Goal: Task Accomplishment & Management: Complete application form

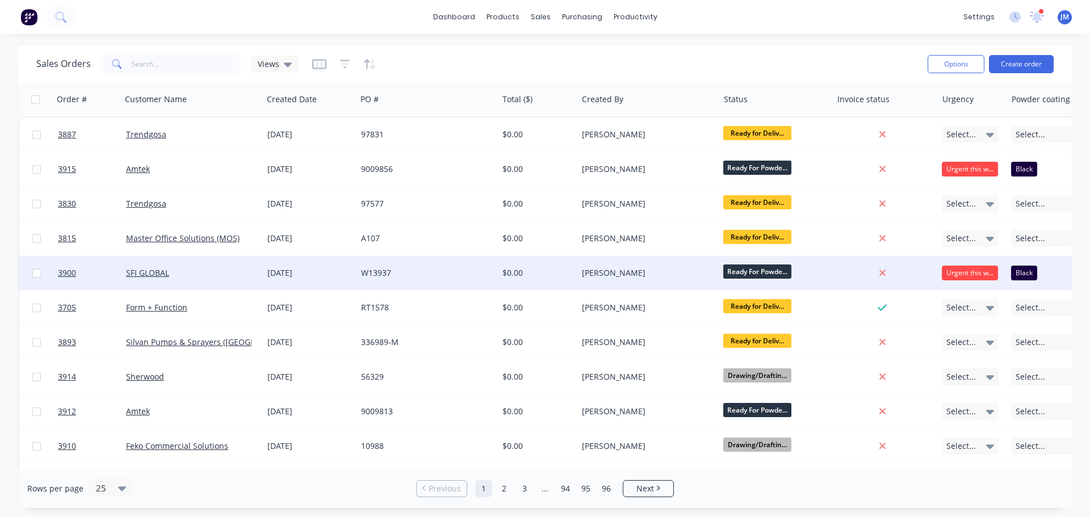
click at [953, 272] on div "Urgent this week" at bounding box center [970, 273] width 56 height 15
click at [139, 269] on link "SFI GLOBAL" at bounding box center [147, 272] width 43 height 11
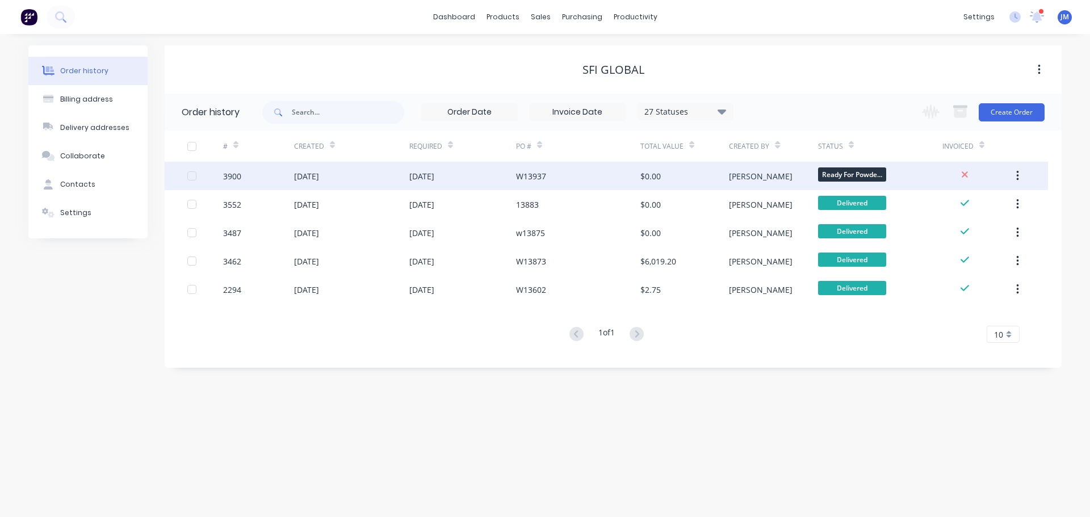
click at [319, 177] on div "[DATE]" at bounding box center [306, 176] width 25 height 12
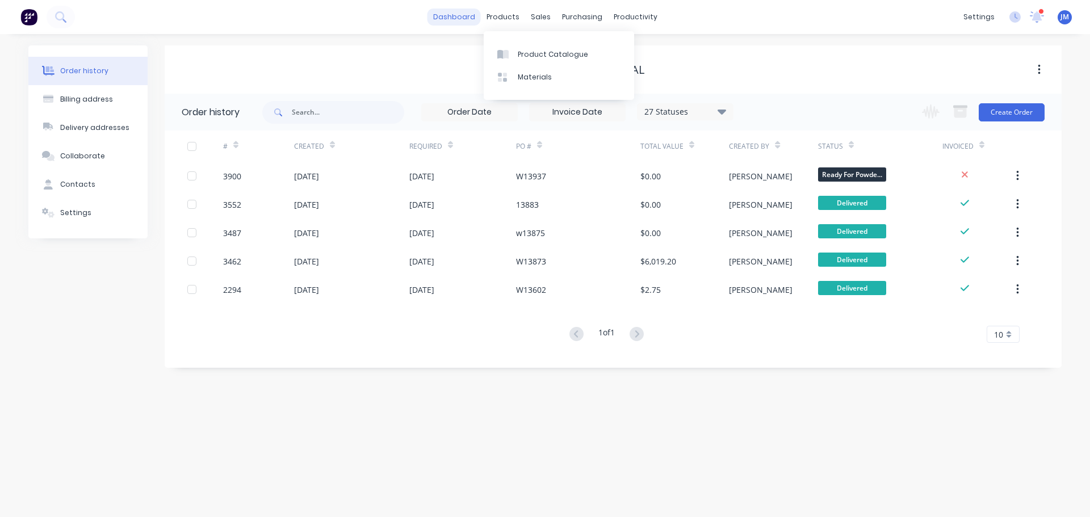
click at [465, 17] on link "dashboard" at bounding box center [454, 17] width 53 height 17
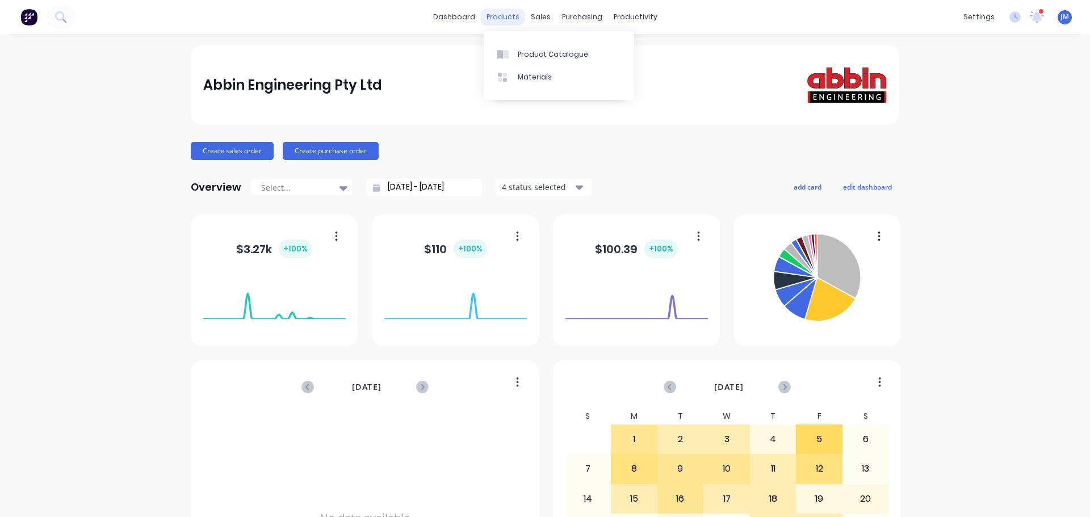
click at [500, 17] on div "products" at bounding box center [503, 17] width 44 height 17
click at [578, 54] on div "Sales Orders" at bounding box center [578, 54] width 47 height 10
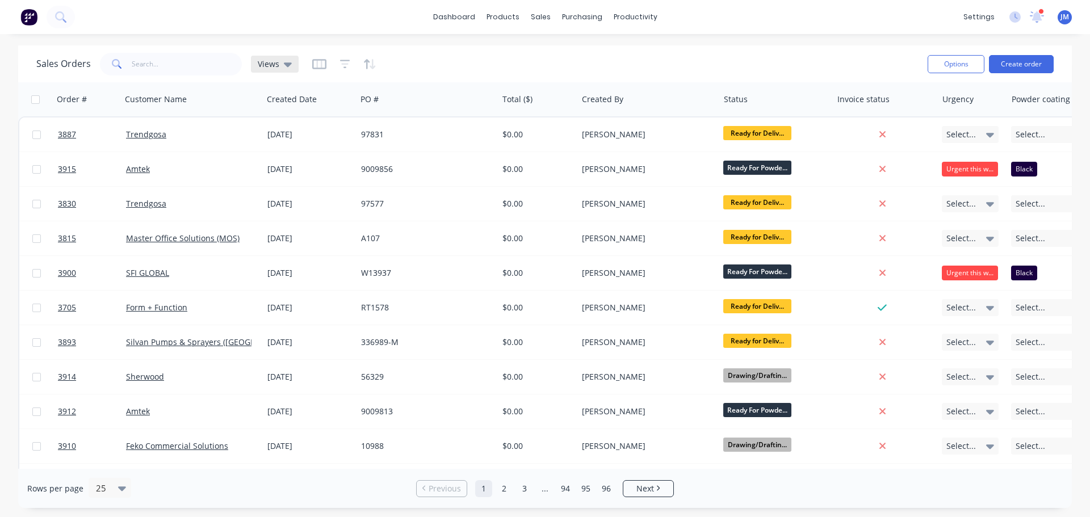
click at [284, 60] on icon at bounding box center [288, 64] width 8 height 12
click at [398, 160] on button "edit" at bounding box center [396, 161] width 15 height 12
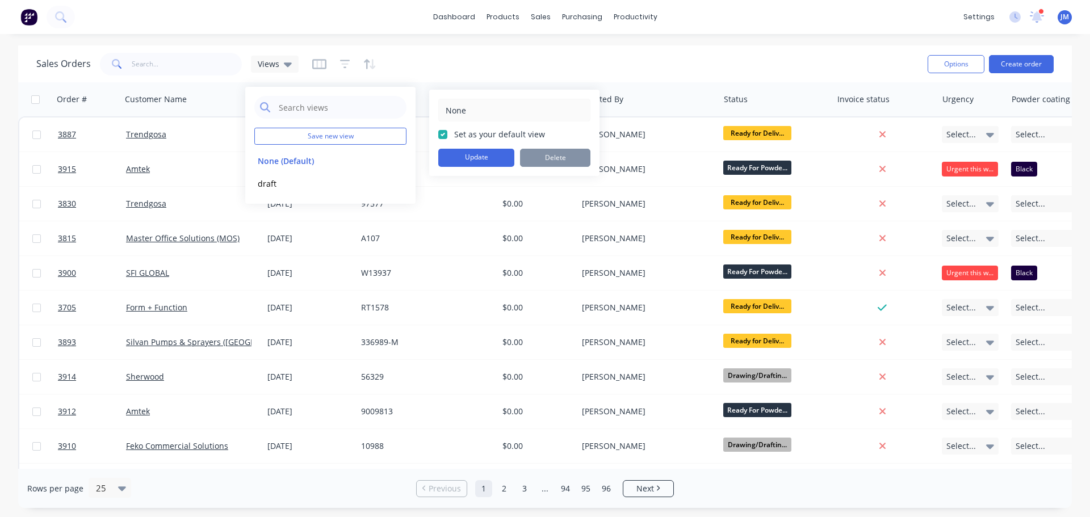
click at [586, 66] on div "Sales Orders Views" at bounding box center [477, 64] width 883 height 28
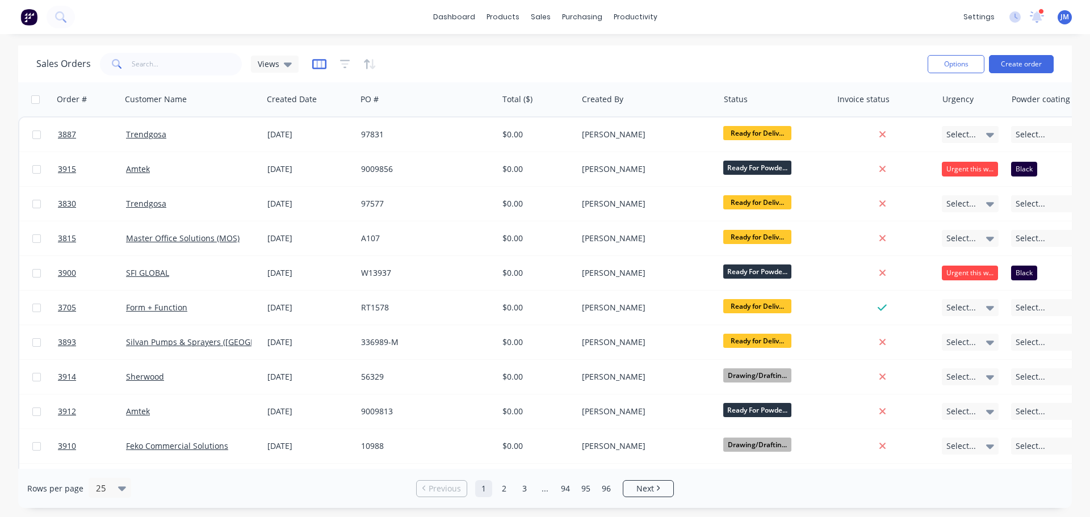
click at [314, 63] on icon "button" at bounding box center [319, 63] width 14 height 11
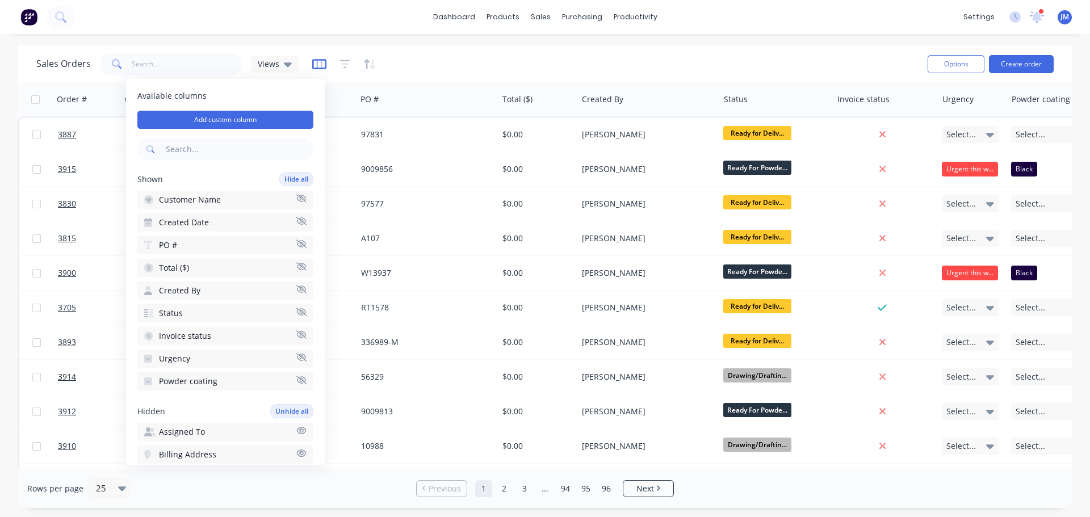
click at [314, 63] on icon "button" at bounding box center [319, 63] width 14 height 11
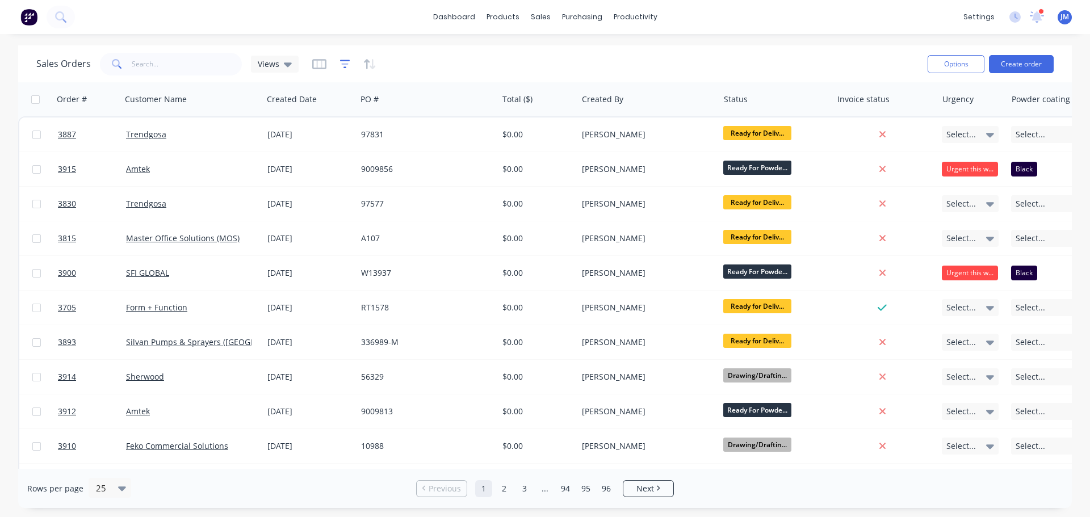
click at [341, 64] on icon "button" at bounding box center [344, 64] width 7 height 2
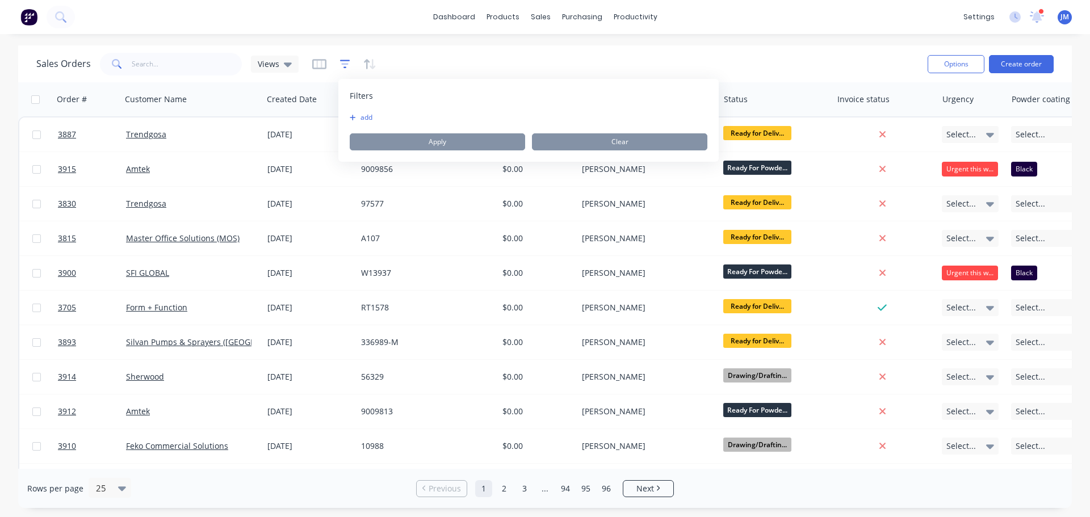
click at [341, 64] on icon "button" at bounding box center [344, 64] width 7 height 2
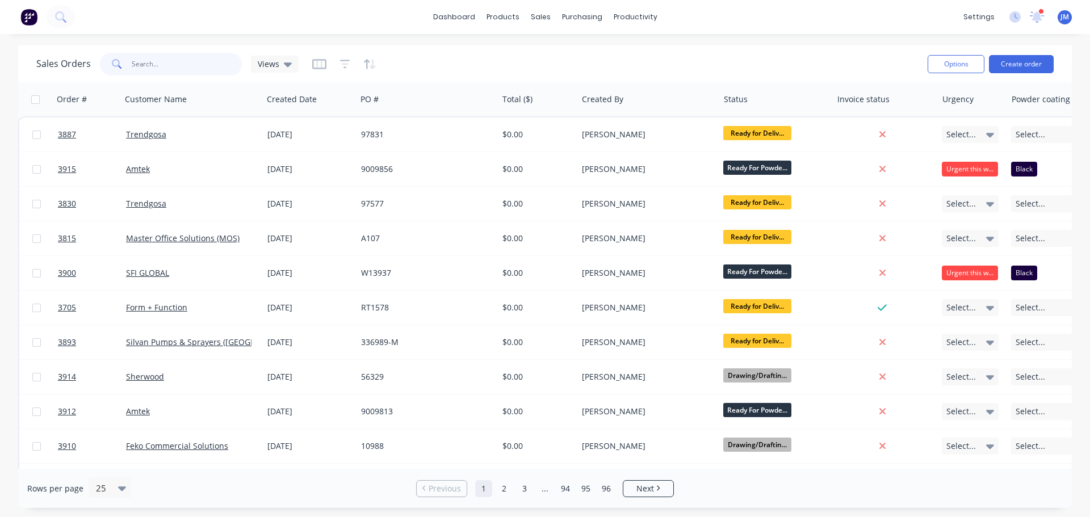
click at [202, 54] on input "text" at bounding box center [187, 64] width 111 height 23
click at [504, 19] on div "products" at bounding box center [503, 17] width 44 height 17
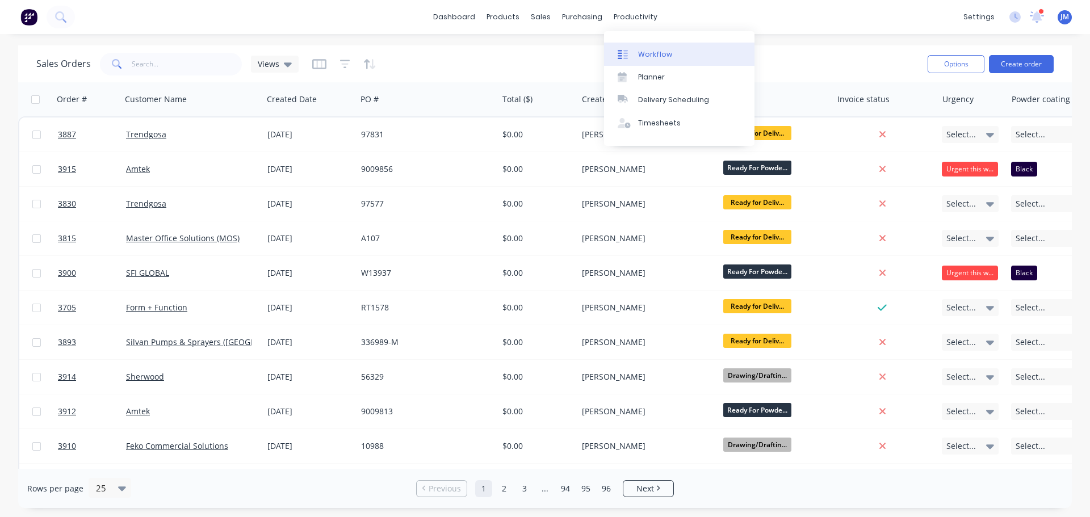
click at [642, 54] on div "Workflow" at bounding box center [655, 54] width 34 height 10
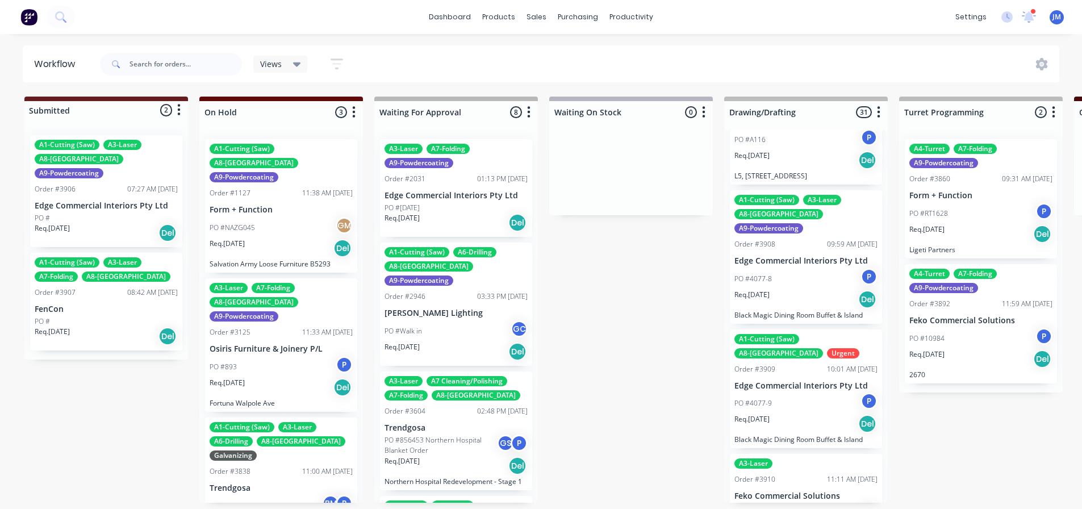
scroll to position [3327, 0]
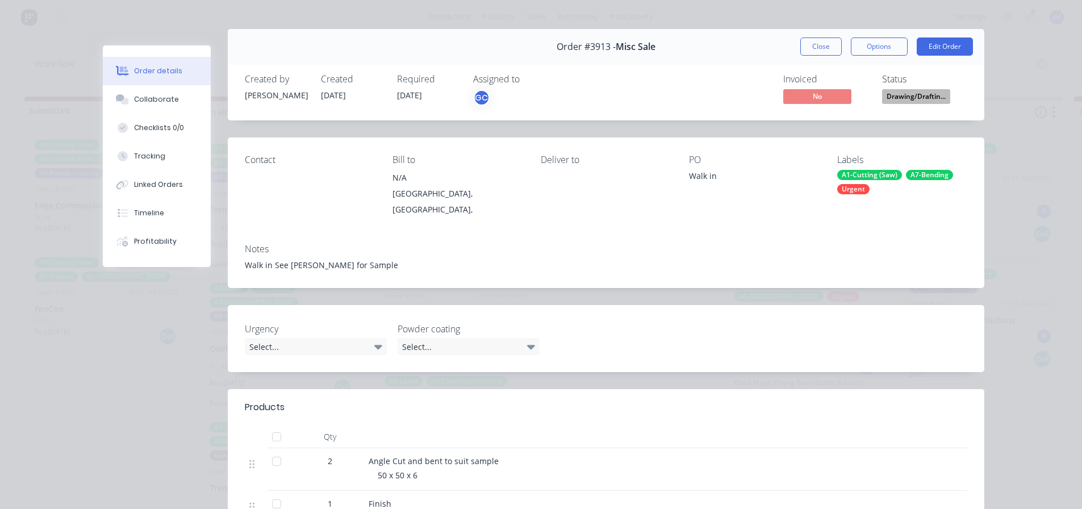
scroll to position [0, 0]
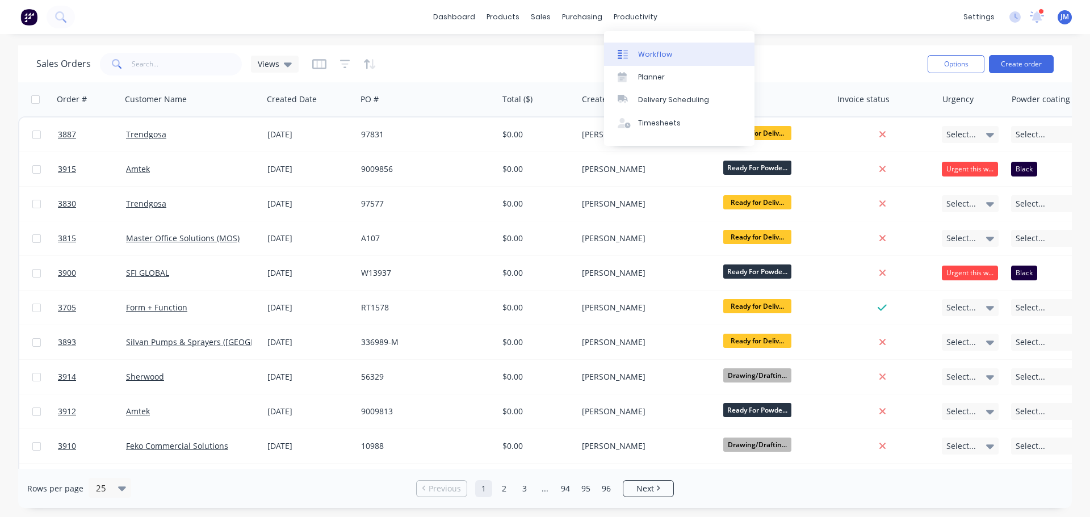
click at [648, 47] on link "Workflow" at bounding box center [679, 54] width 150 height 23
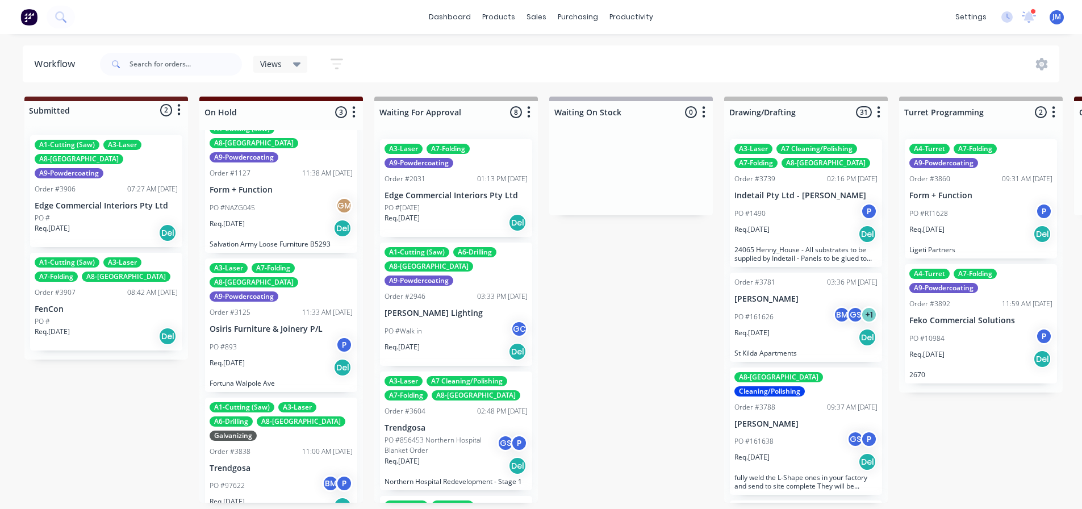
click at [977, 316] on p "Feko Commercial Solutions" at bounding box center [980, 321] width 143 height 10
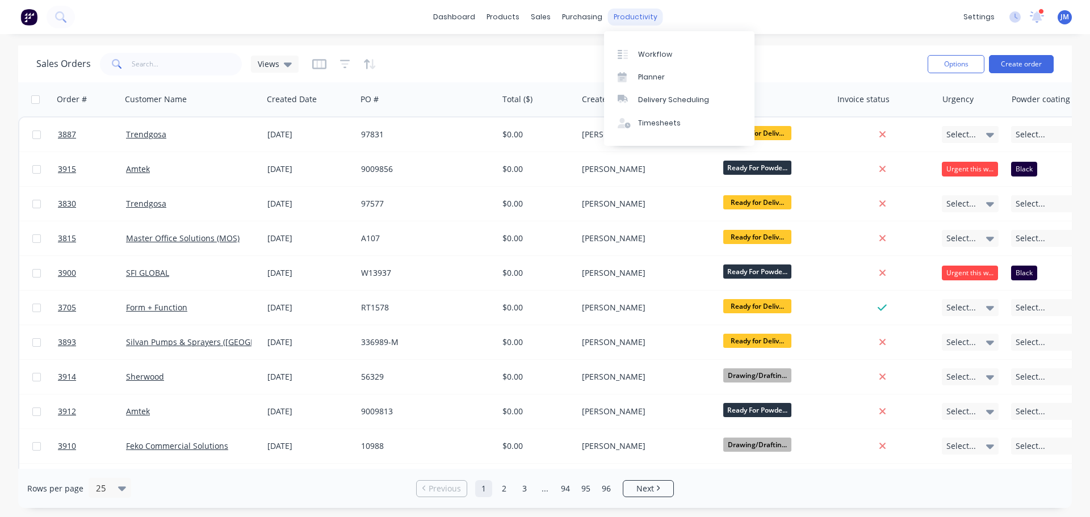
click at [617, 11] on div "productivity" at bounding box center [635, 17] width 55 height 17
click at [665, 61] on link "Workflow" at bounding box center [679, 54] width 150 height 23
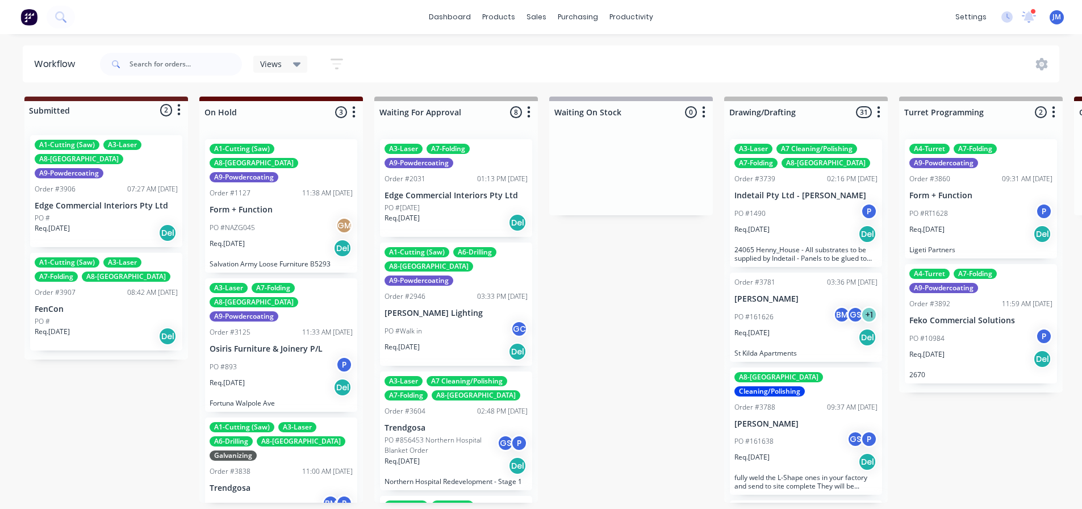
click at [89, 201] on p "Edge Commercial Interiors Pty Ltd" at bounding box center [106, 206] width 143 height 10
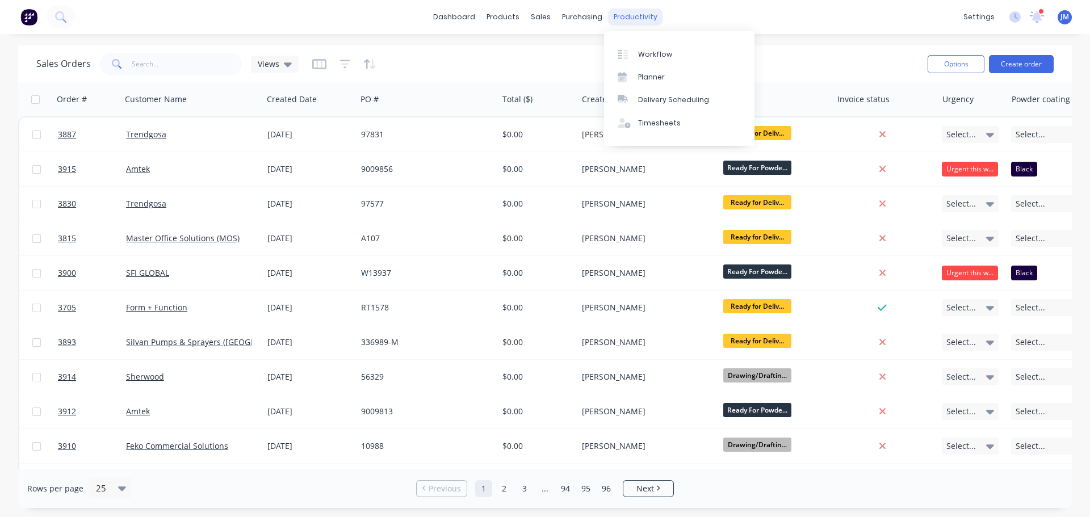
click at [630, 18] on div "productivity" at bounding box center [635, 17] width 55 height 17
click at [651, 53] on div "Workflow" at bounding box center [655, 54] width 34 height 10
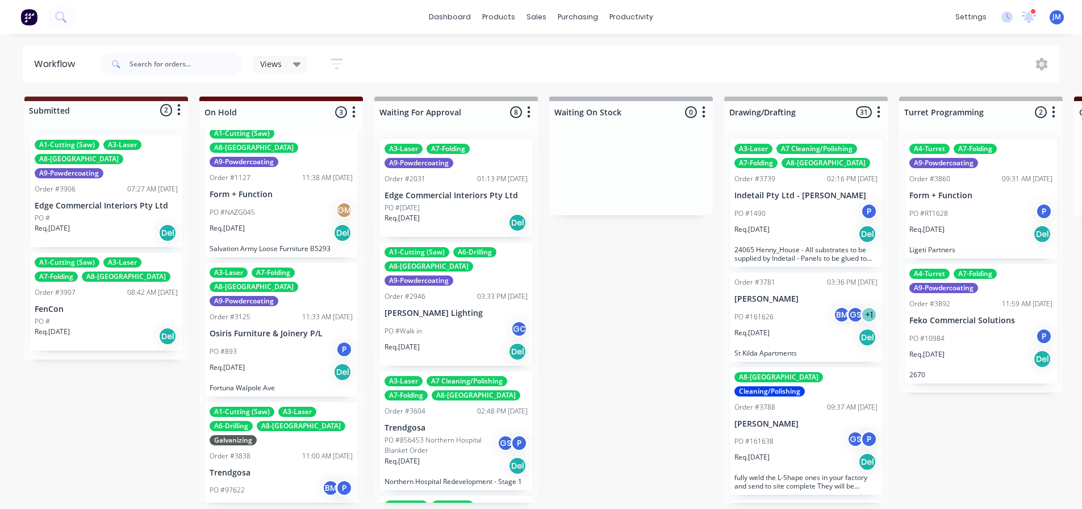
scroll to position [20, 0]
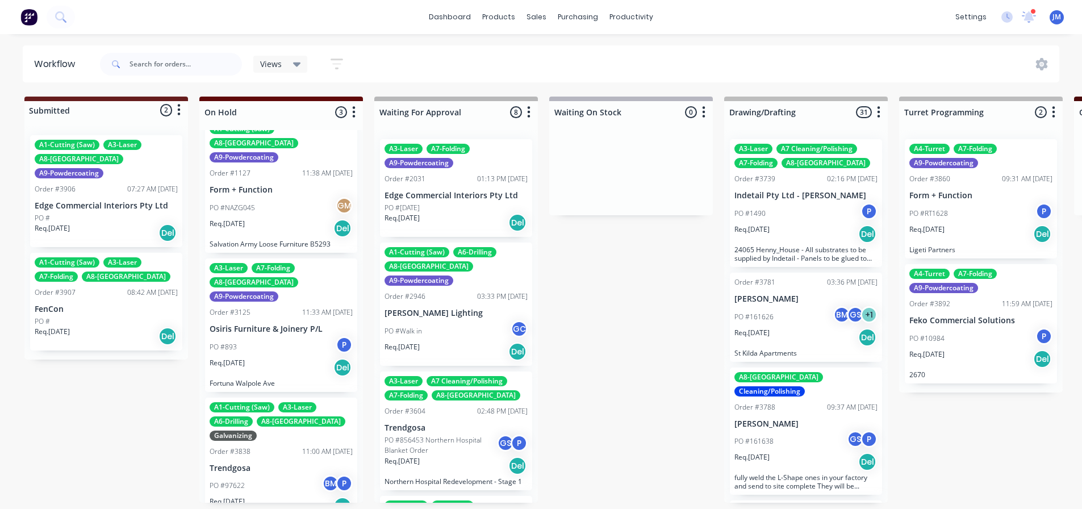
click at [265, 336] on div "PO #893 P" at bounding box center [281, 347] width 143 height 22
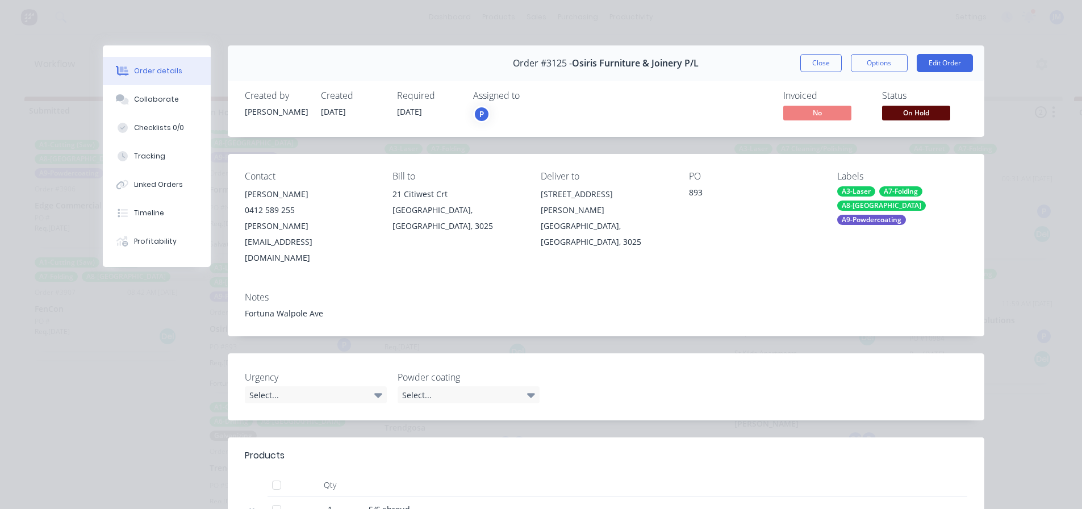
scroll to position [57, 0]
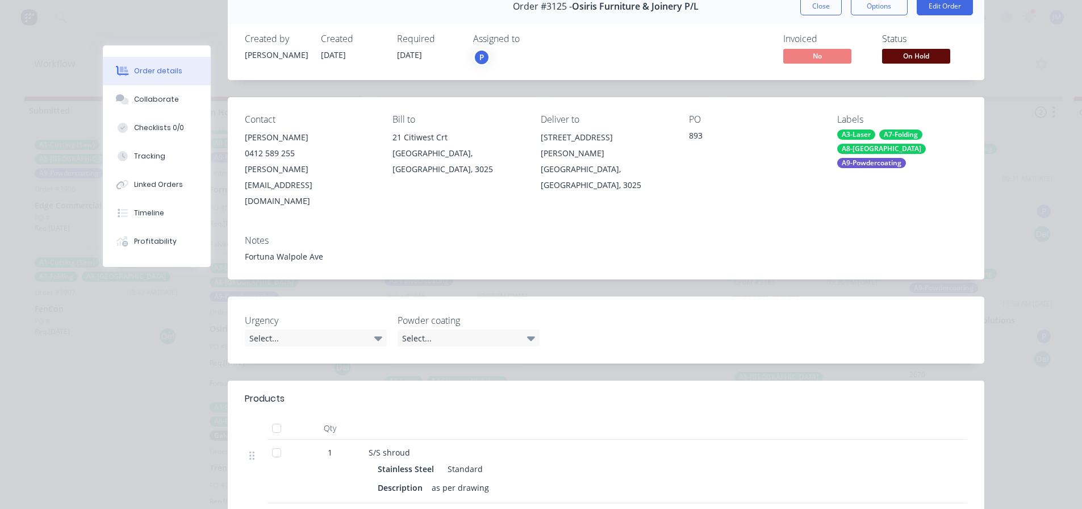
click at [868, 235] on div "Notes" at bounding box center [606, 240] width 722 height 11
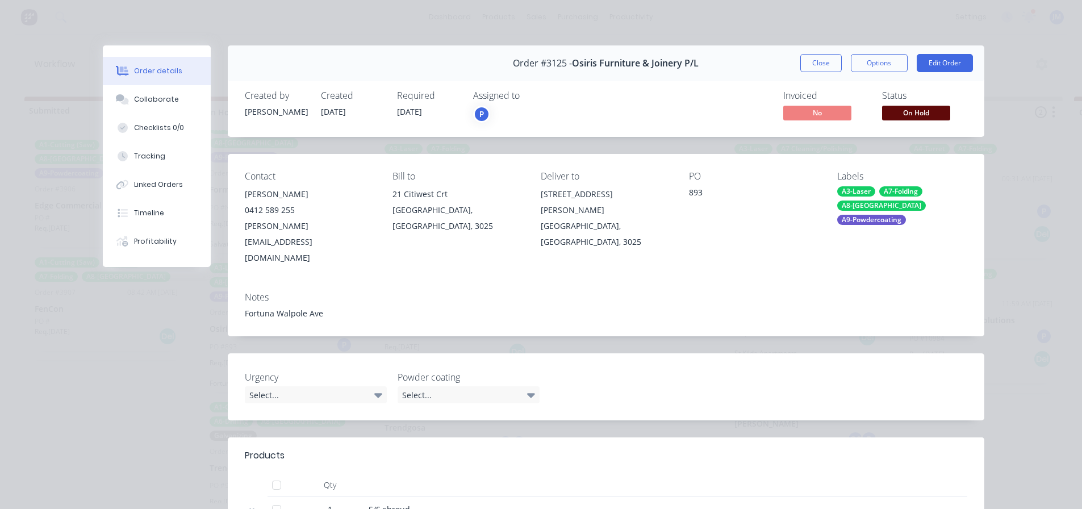
click at [153, 28] on div "Order details Collaborate Checklists 0/0 Tracking Linked Orders Timeline Profit…" at bounding box center [541, 254] width 1082 height 509
click at [149, 10] on div "Order details Collaborate Checklists 0/0 Tracking Linked Orders Timeline Profit…" at bounding box center [541, 254] width 1082 height 509
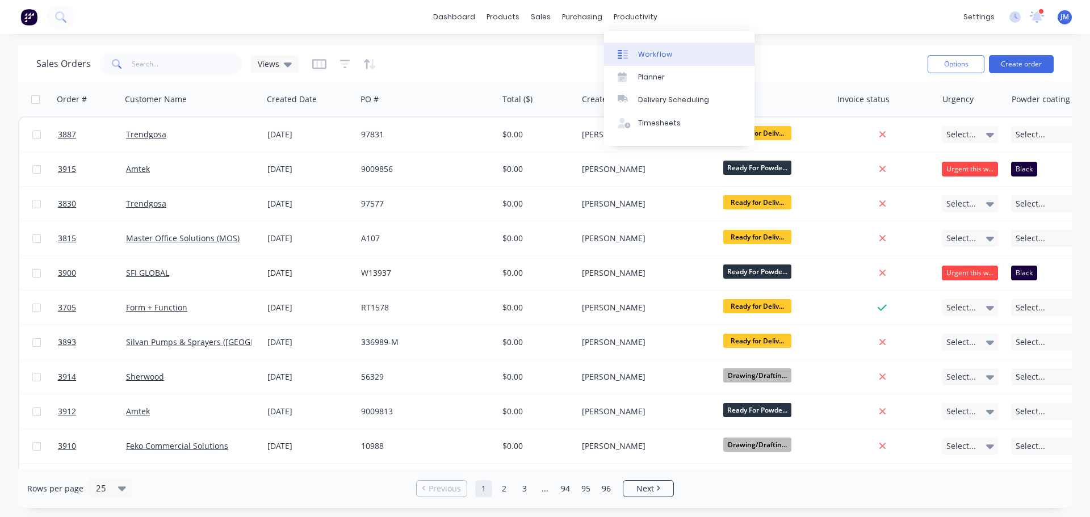
click at [651, 52] on div "Workflow" at bounding box center [655, 54] width 34 height 10
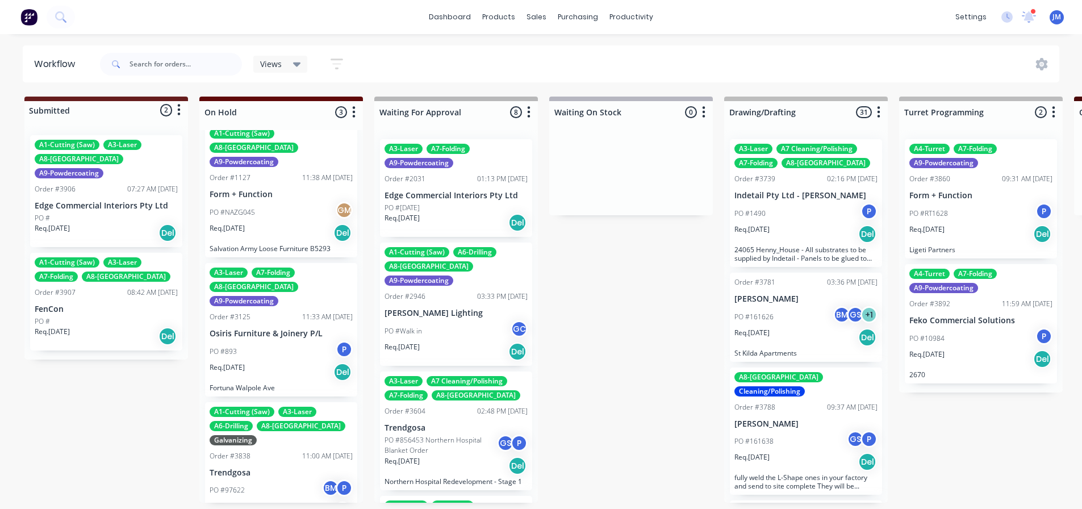
scroll to position [20, 0]
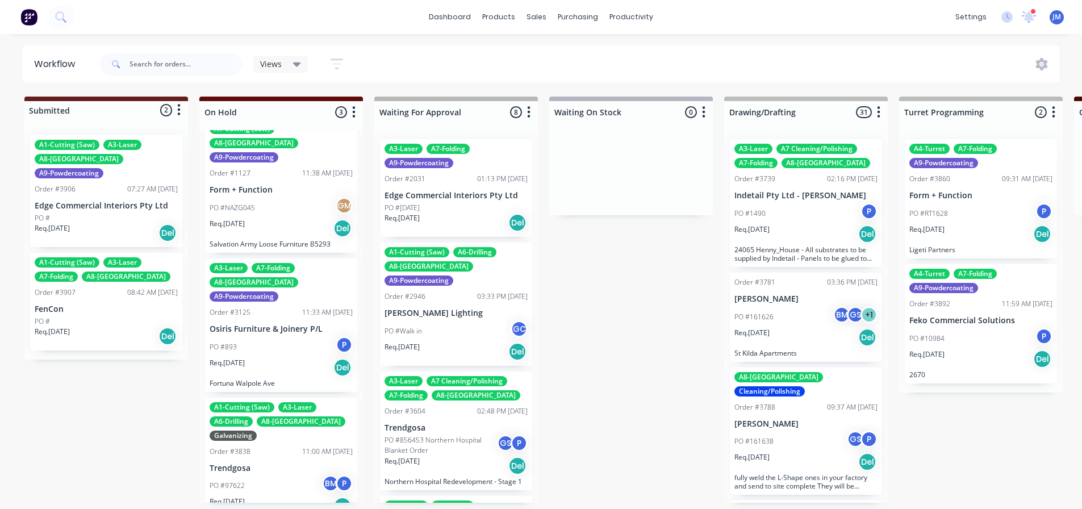
click at [265, 463] on p "Trendgosa" at bounding box center [281, 468] width 143 height 10
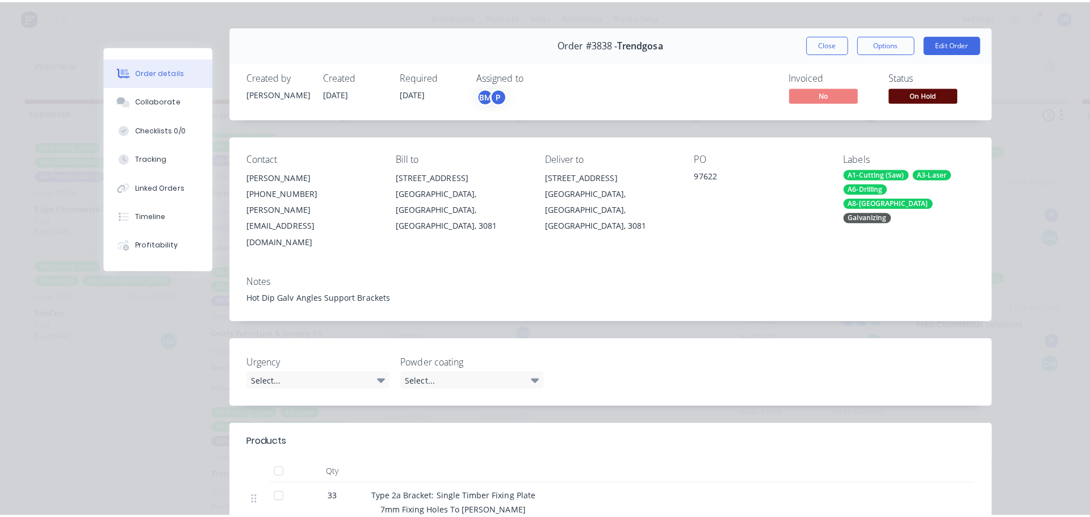
scroll to position [0, 0]
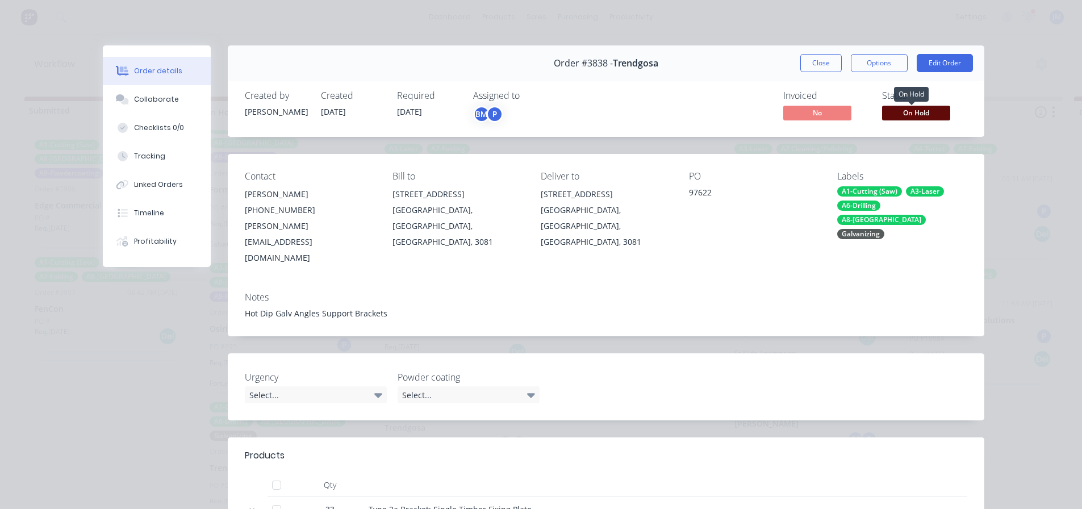
click at [908, 110] on span "On Hold" at bounding box center [916, 113] width 68 height 14
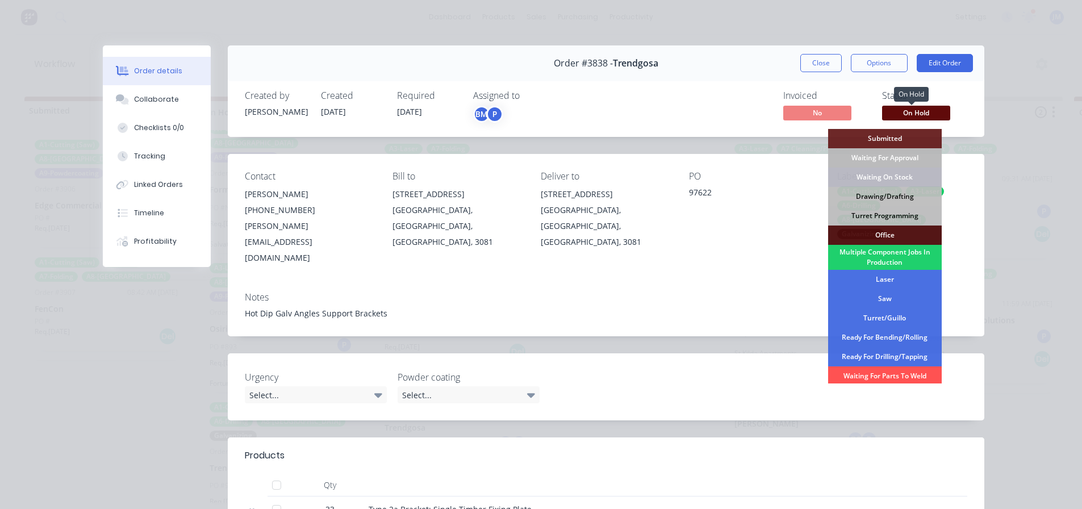
click at [908, 110] on span "On Hold" at bounding box center [916, 113] width 68 height 14
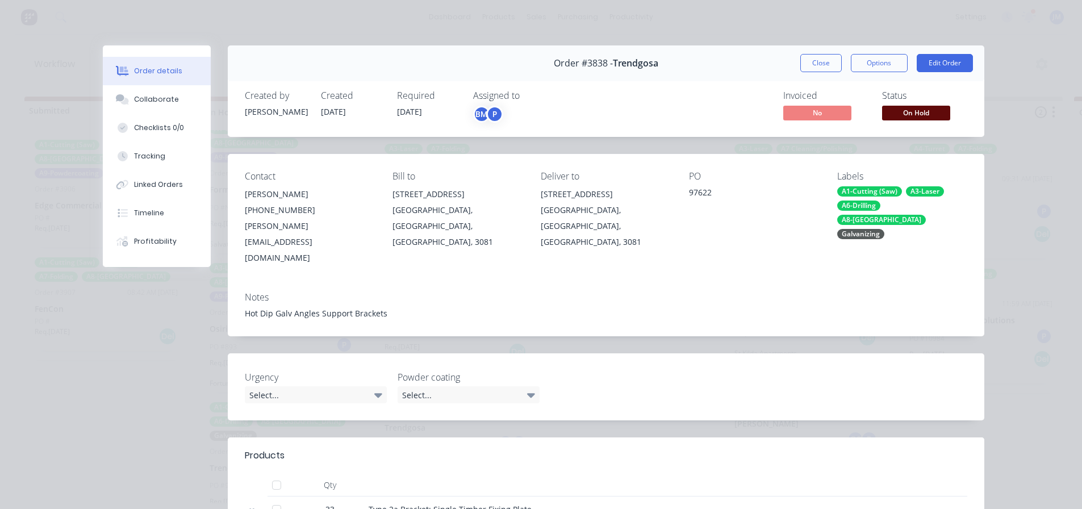
click at [600, 36] on div "Order details Collaborate Checklists 0/0 Tracking Linked Orders Timeline Profit…" at bounding box center [541, 254] width 1082 height 509
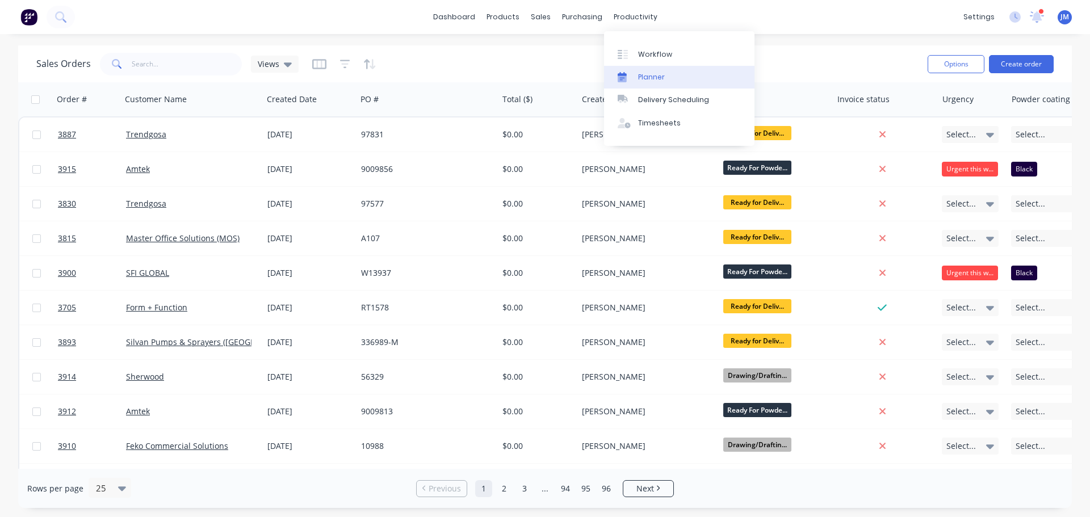
click at [646, 69] on link "Planner" at bounding box center [679, 77] width 150 height 23
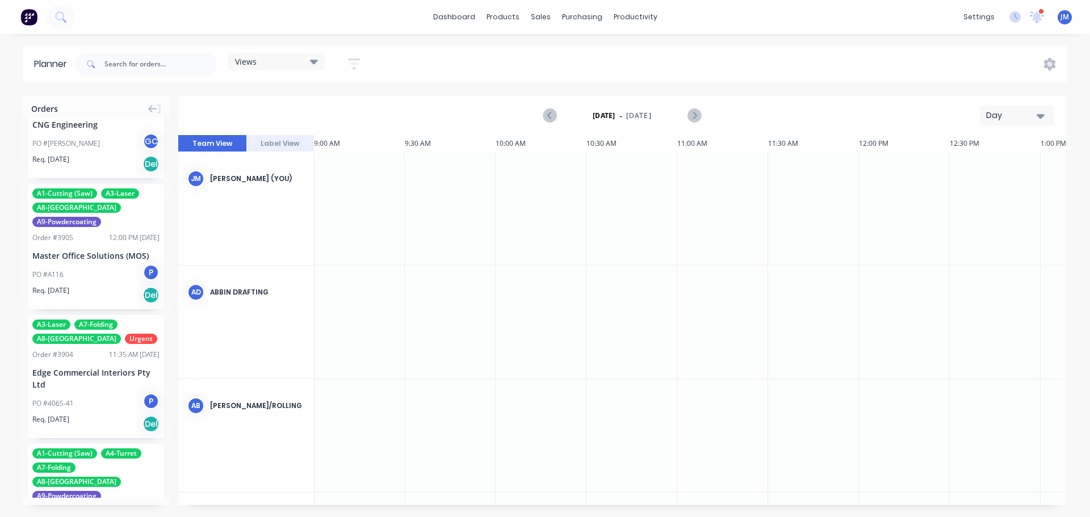
scroll to position [1980, 0]
click at [637, 19] on div "productivity" at bounding box center [635, 17] width 55 height 17
click at [653, 73] on div "Planner" at bounding box center [651, 77] width 27 height 10
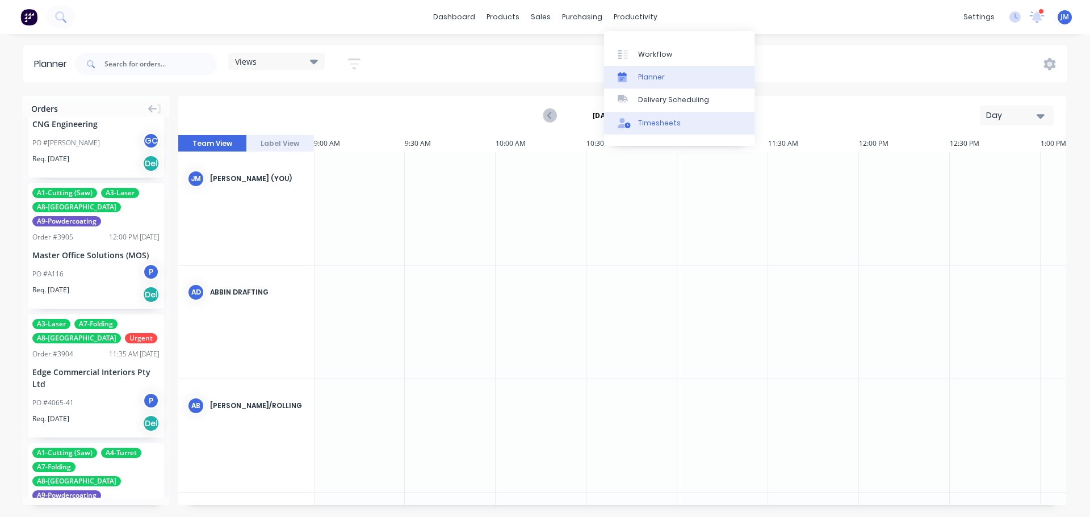
click at [655, 124] on div "Timesheets" at bounding box center [659, 123] width 43 height 10
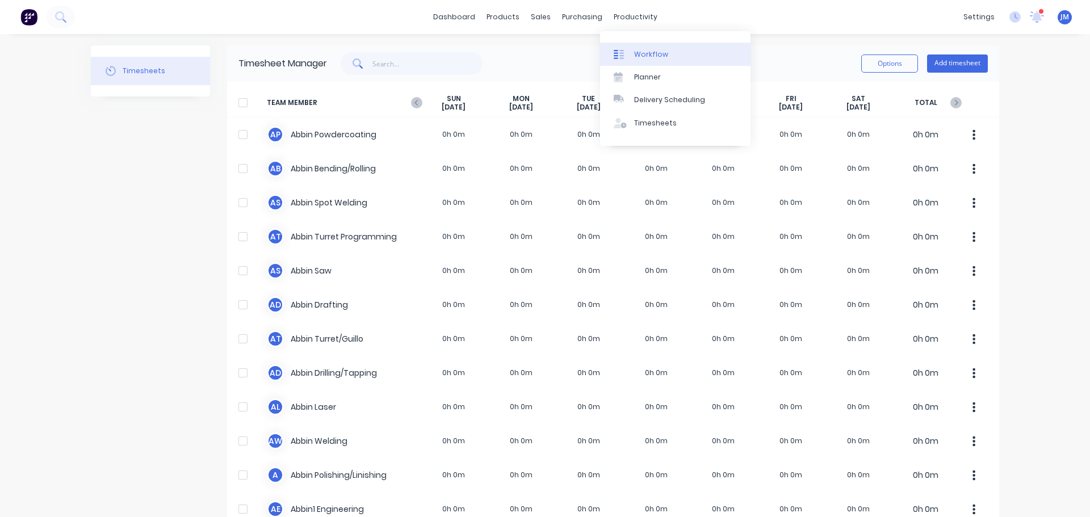
click at [644, 51] on div "Workflow" at bounding box center [651, 54] width 34 height 10
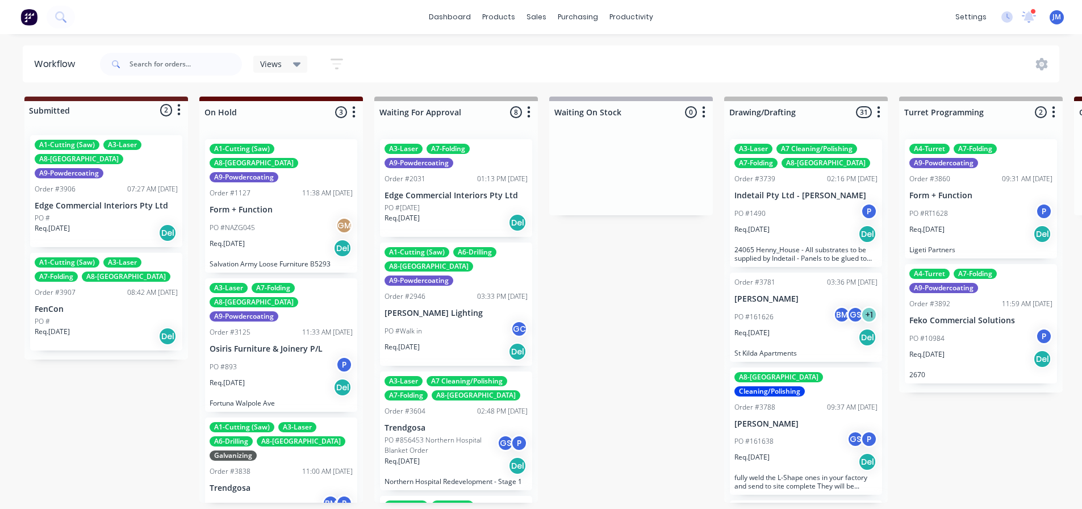
scroll to position [20, 0]
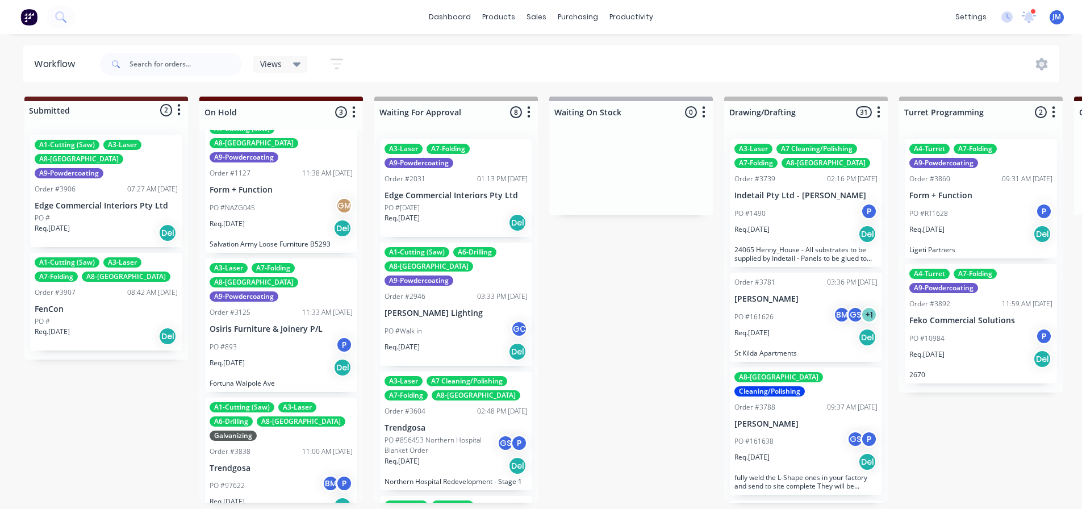
click at [263, 197] on div "PO #NAZG045 GM" at bounding box center [281, 208] width 143 height 22
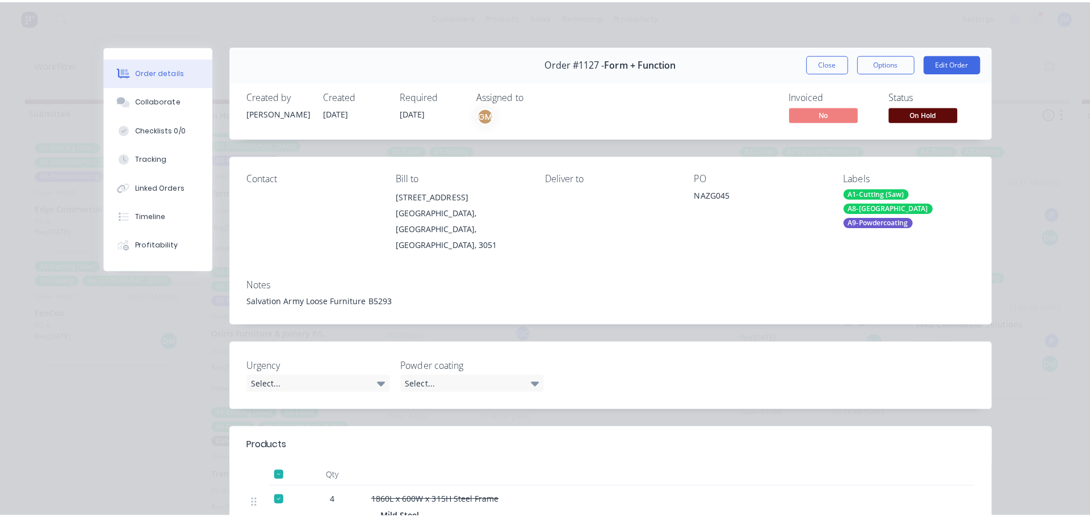
scroll to position [0, 0]
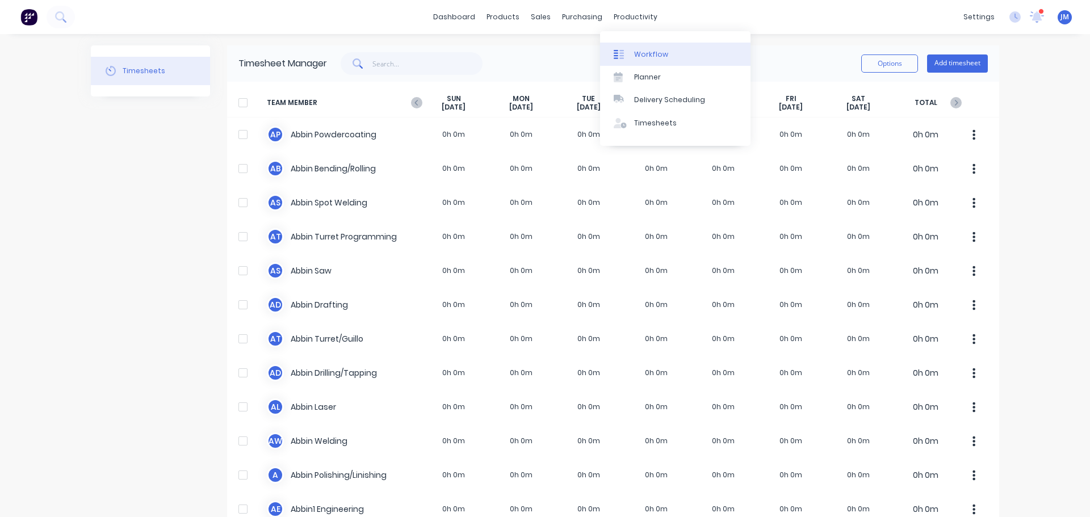
click at [650, 53] on div "Workflow" at bounding box center [651, 54] width 34 height 10
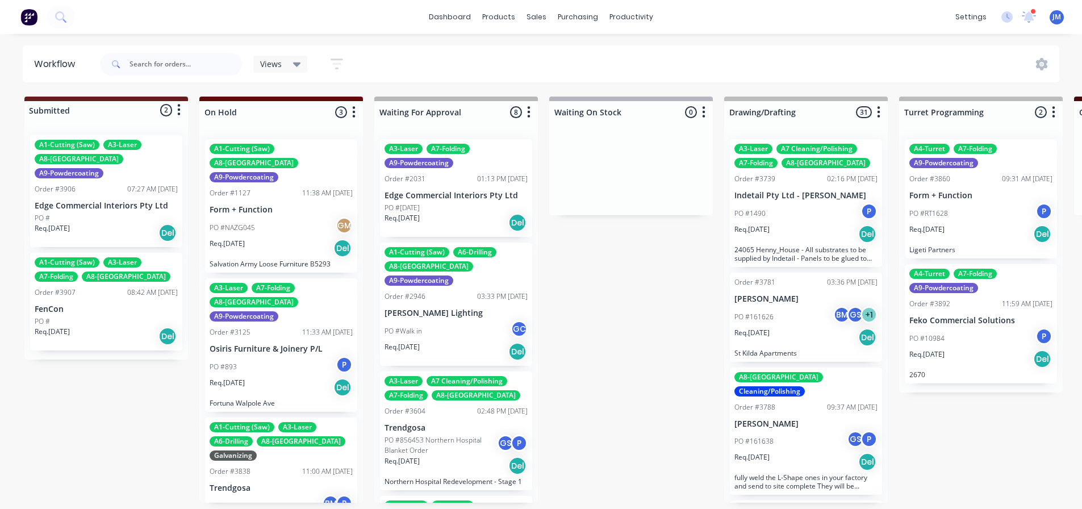
click at [455, 191] on p "Edge Commercial Interiors Pty Ltd" at bounding box center [455, 196] width 143 height 10
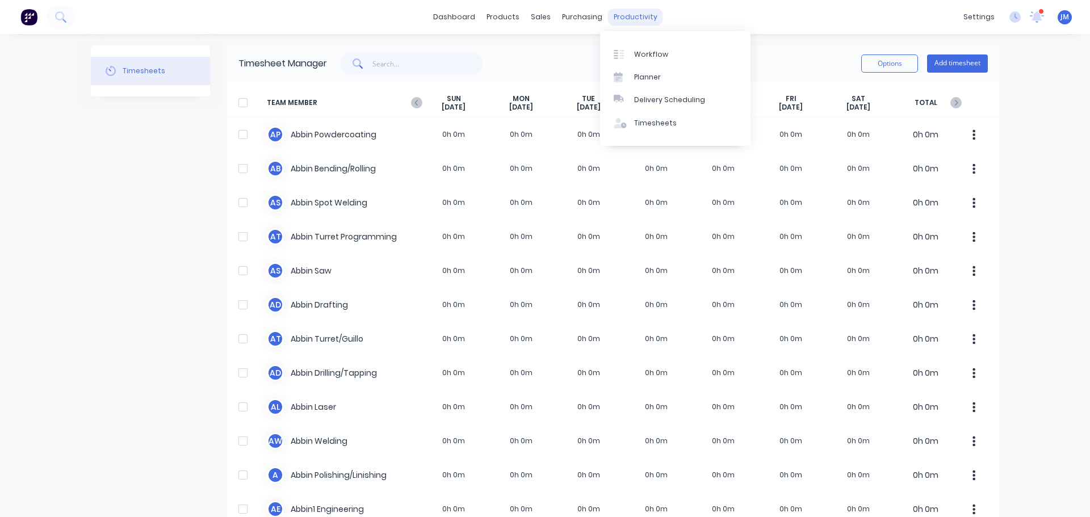
click at [618, 20] on div "productivity" at bounding box center [635, 17] width 55 height 17
click at [640, 51] on div "Workflow" at bounding box center [651, 54] width 34 height 10
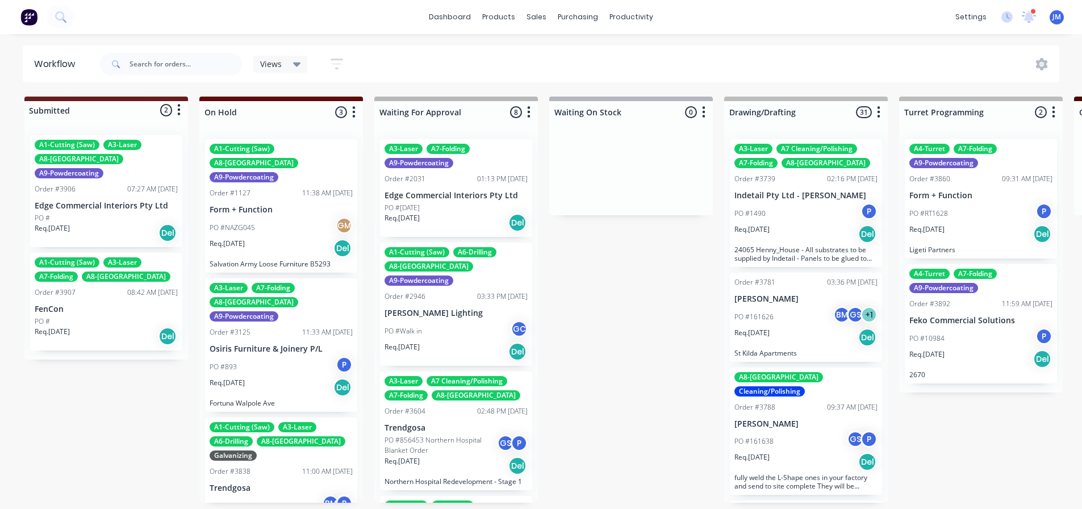
click at [29, 11] on img at bounding box center [28, 17] width 17 height 17
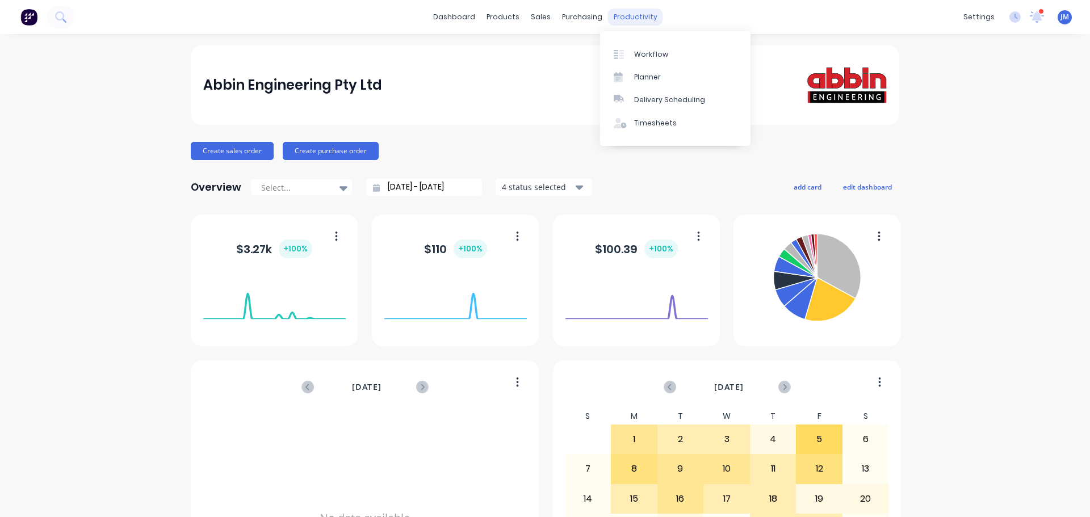
click at [624, 16] on div "productivity" at bounding box center [635, 17] width 55 height 17
click at [645, 49] on div "Workflow" at bounding box center [651, 54] width 34 height 10
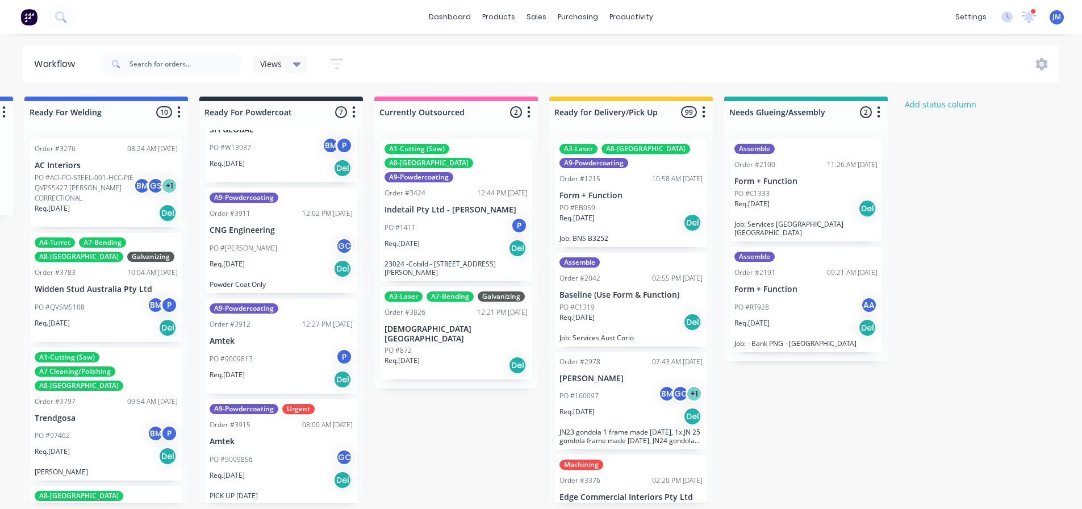
scroll to position [370, 0]
click at [283, 446] on div "PO #9009856 GC" at bounding box center [281, 457] width 143 height 22
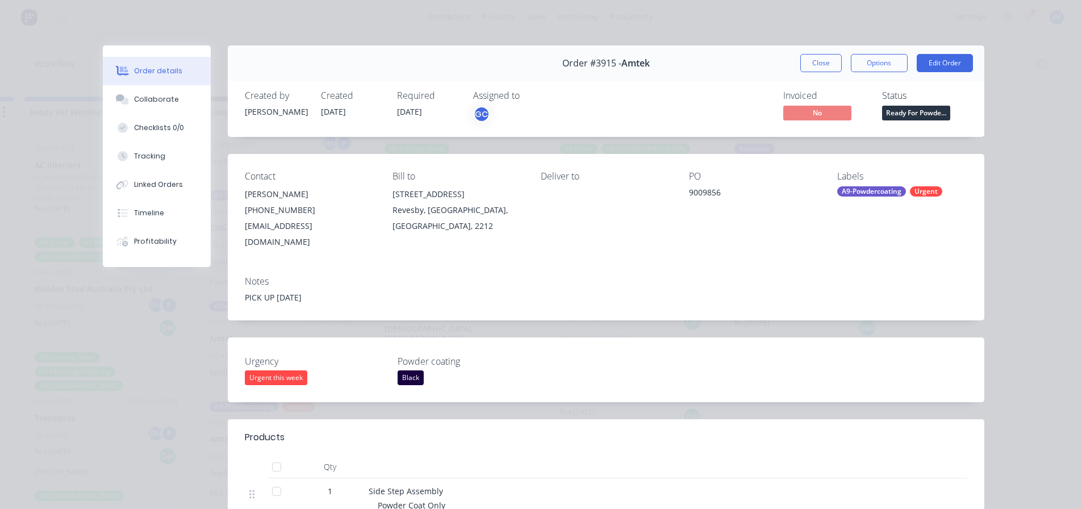
click at [272, 370] on div "Urgent this week" at bounding box center [276, 377] width 62 height 15
click at [926, 194] on div "Urgent" at bounding box center [926, 191] width 32 height 10
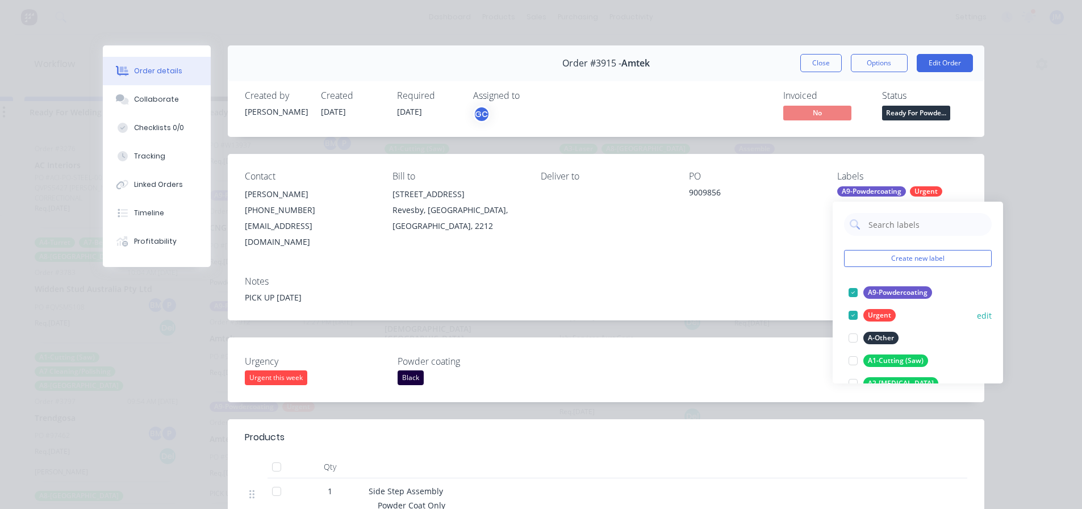
click at [856, 313] on div at bounding box center [853, 315] width 23 height 23
click at [738, 237] on div "Contact Silvia (03) 8357 7820 vicadmin@amtek.net.au Bill to 8-12 Marigold Stree…" at bounding box center [606, 210] width 756 height 113
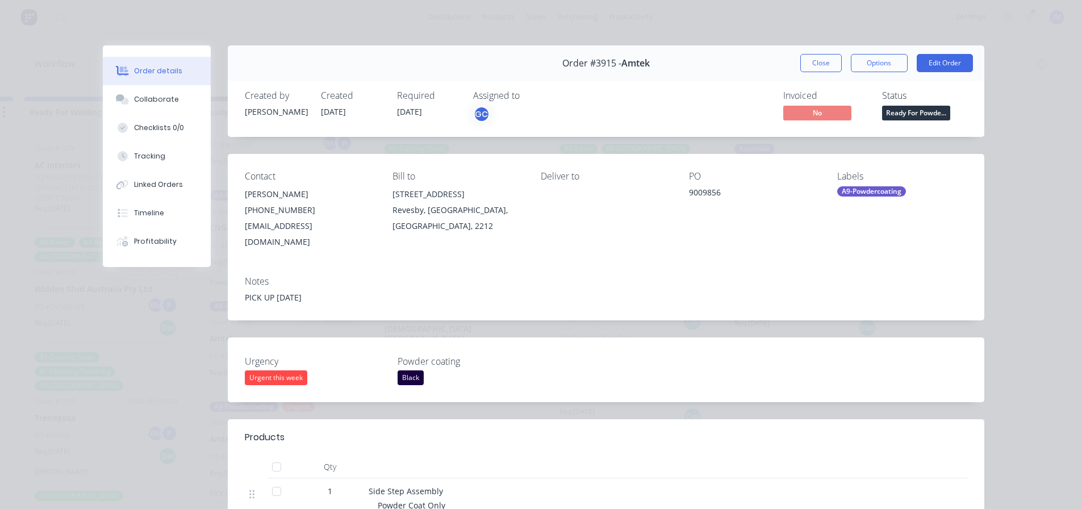
click at [268, 370] on div "Urgent this week" at bounding box center [276, 377] width 62 height 15
click at [872, 189] on div "A9-Powdercoating" at bounding box center [871, 191] width 69 height 10
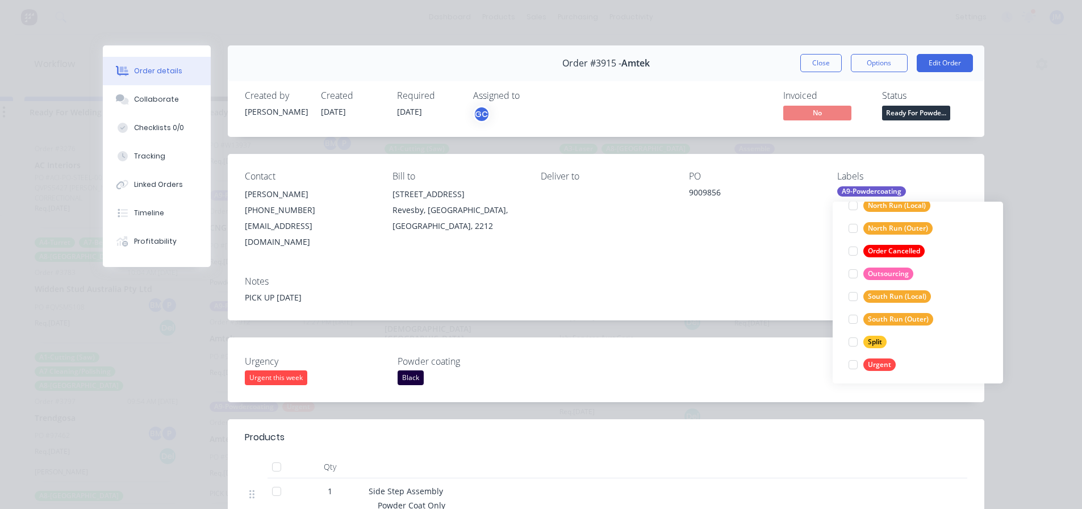
scroll to position [522, 0]
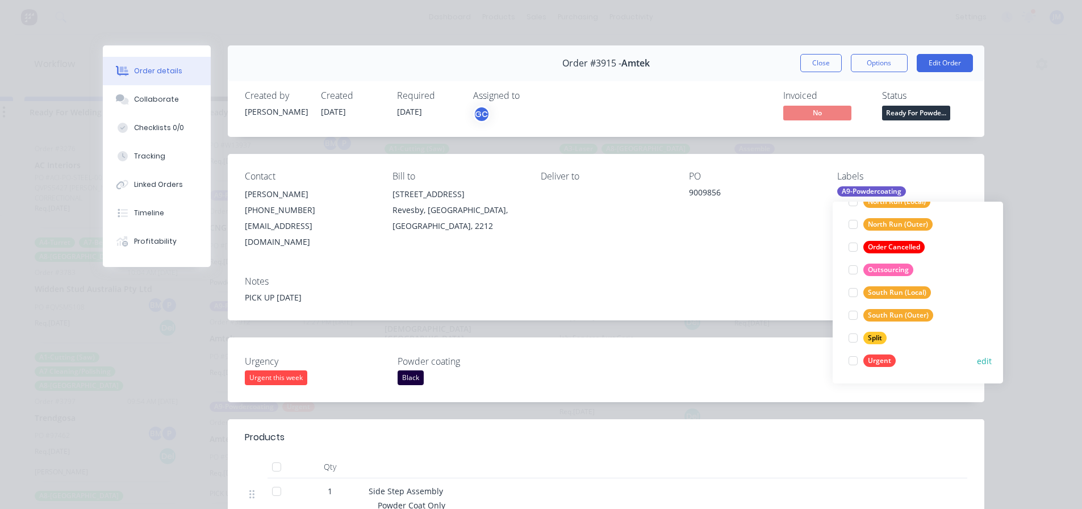
click at [851, 359] on div at bounding box center [853, 360] width 23 height 23
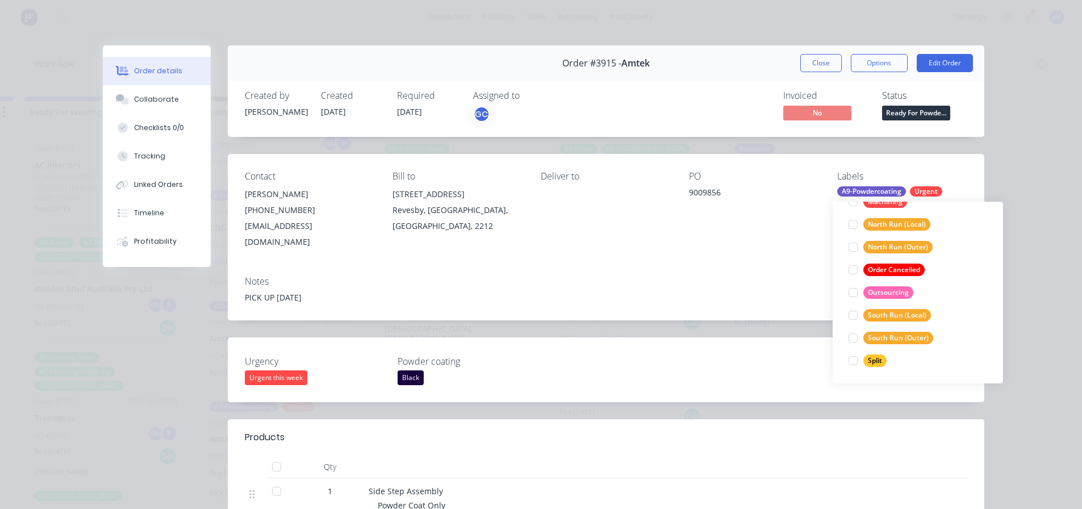
scroll to position [0, 0]
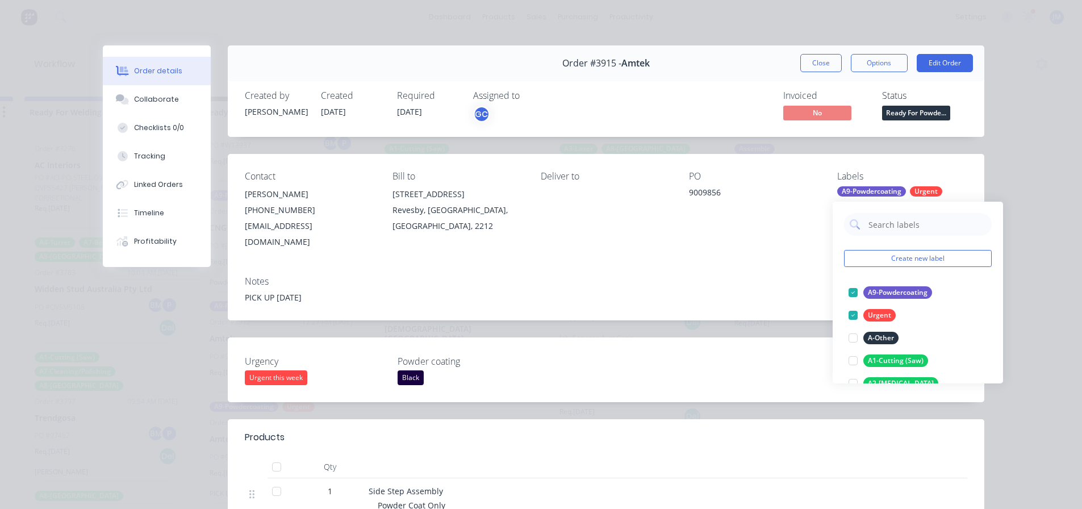
click at [709, 337] on div "Urgency Urgent this week Powder coating Black" at bounding box center [606, 369] width 756 height 65
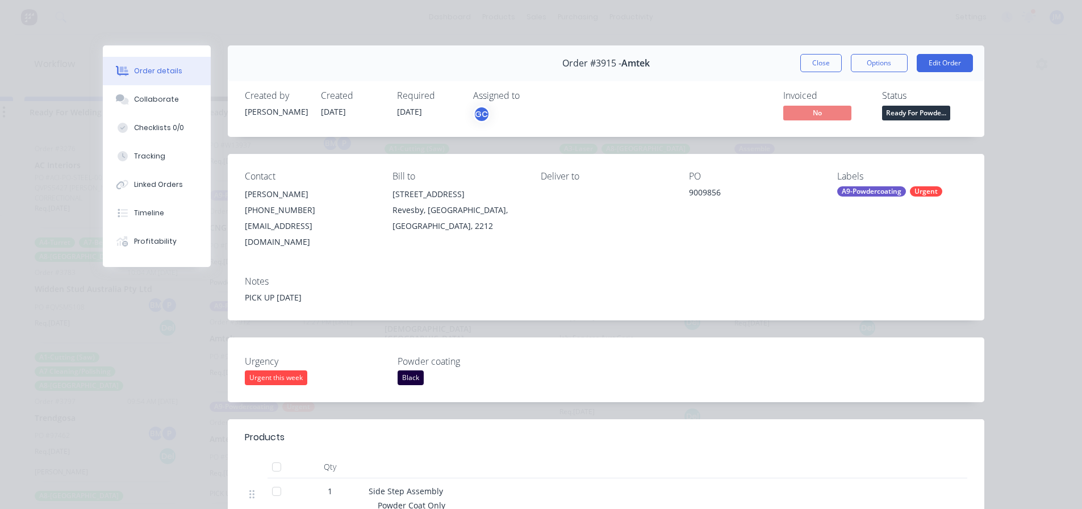
click at [260, 370] on div "Urgent this week" at bounding box center [276, 377] width 62 height 15
click at [420, 370] on div "Black" at bounding box center [469, 377] width 142 height 15
click at [353, 354] on label "Urgency" at bounding box center [316, 361] width 142 height 14
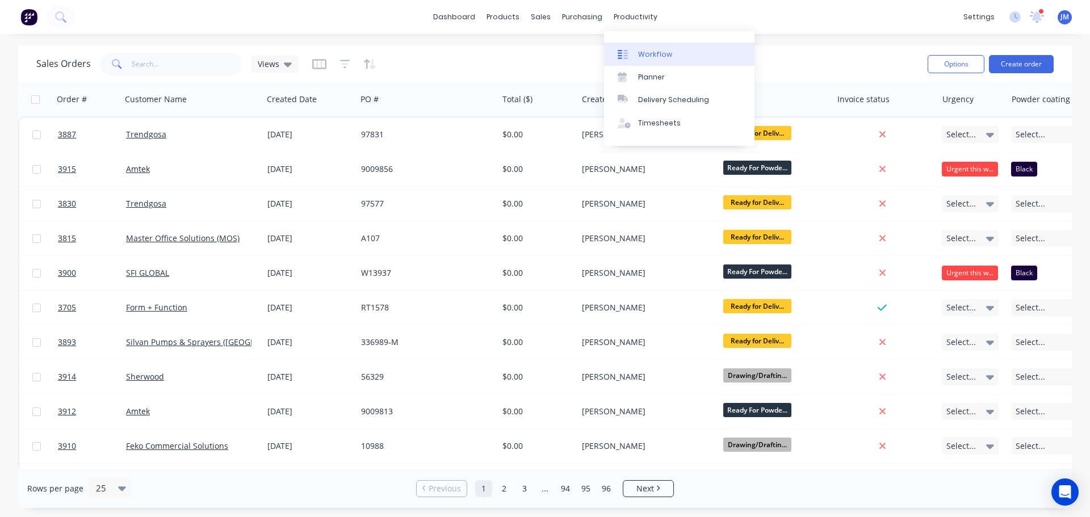
click at [655, 56] on div "Workflow" at bounding box center [655, 54] width 34 height 10
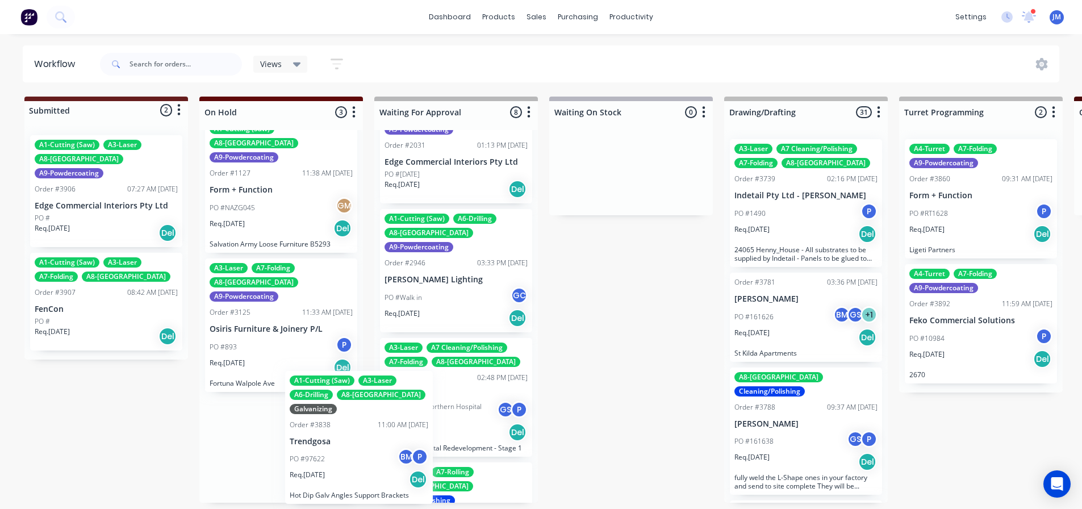
scroll to position [34, 0]
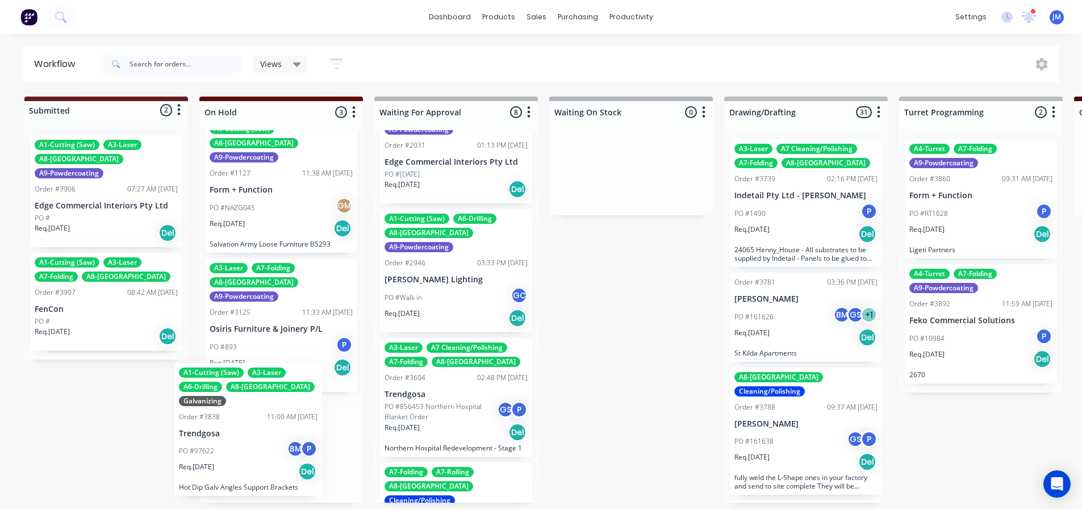
drag, startPoint x: 272, startPoint y: 443, endPoint x: 262, endPoint y: 440, distance: 10.8
click at [262, 440] on div "A1-Cutting (Saw) A8-Welding A9-Powdercoating Order #1127 11:38 AM [DATE] Form +…" at bounding box center [281, 316] width 164 height 373
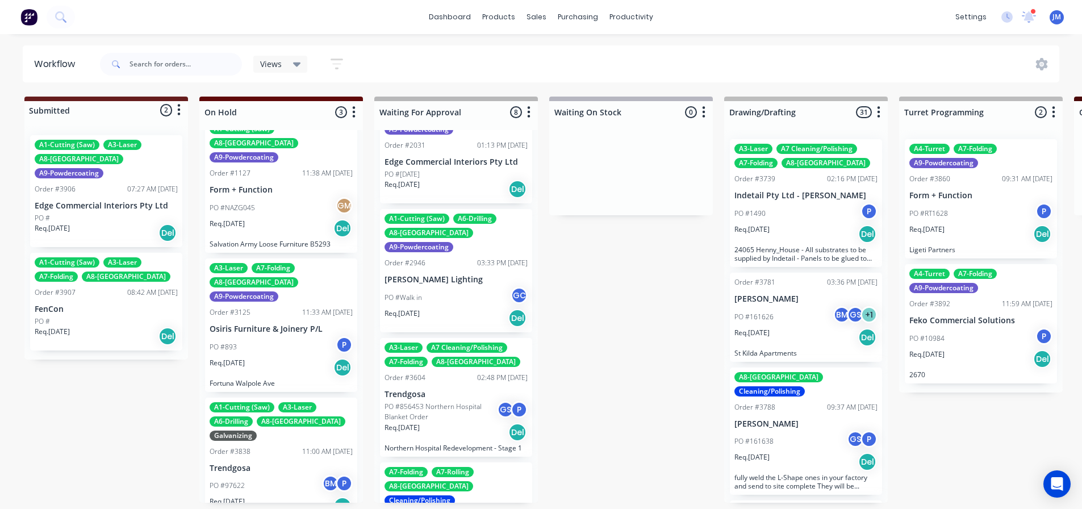
scroll to position [0, 0]
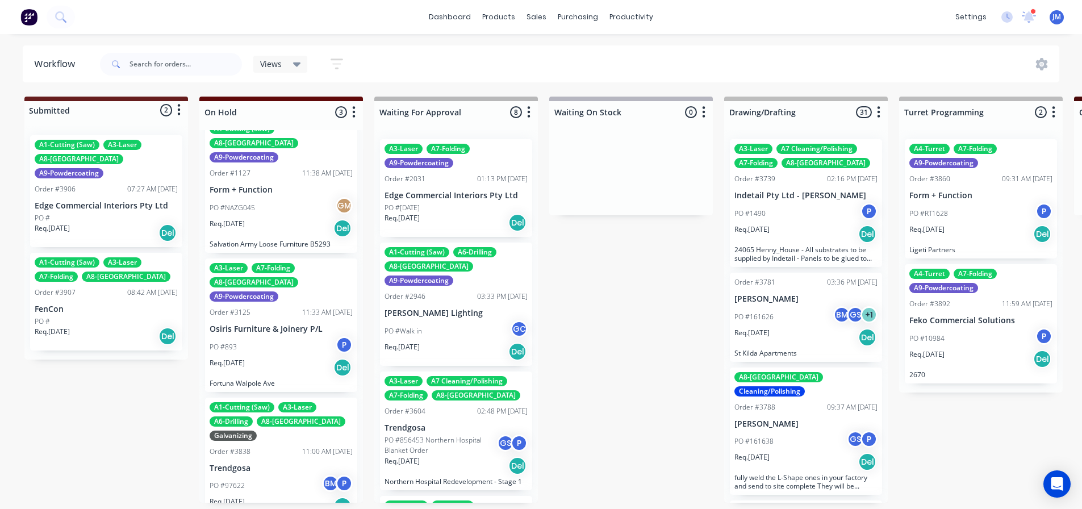
click at [479, 191] on p "Edge Commercial Interiors Pty Ltd" at bounding box center [455, 196] width 143 height 10
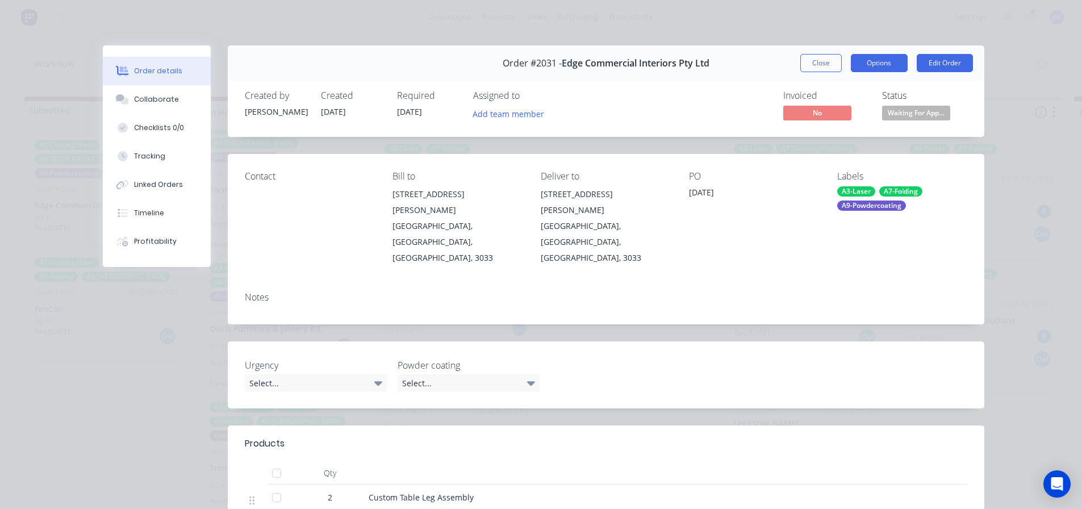
click at [881, 59] on button "Options" at bounding box center [879, 63] width 57 height 18
click at [869, 60] on button "Options" at bounding box center [879, 63] width 57 height 18
click at [566, 20] on div "Order details Collaborate Checklists 0/0 Tracking Linked Orders Timeline Profit…" at bounding box center [541, 254] width 1082 height 509
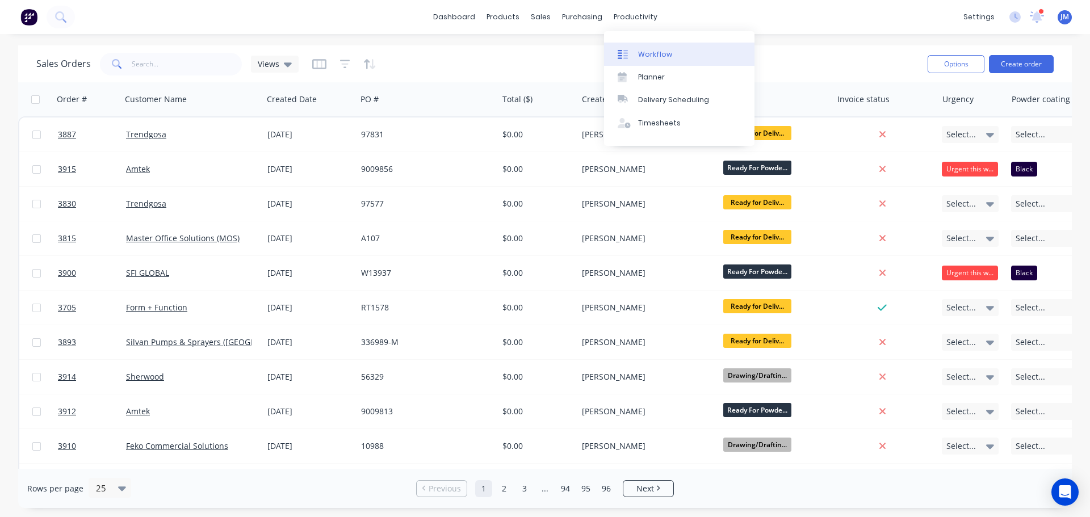
click at [658, 60] on link "Workflow" at bounding box center [679, 54] width 150 height 23
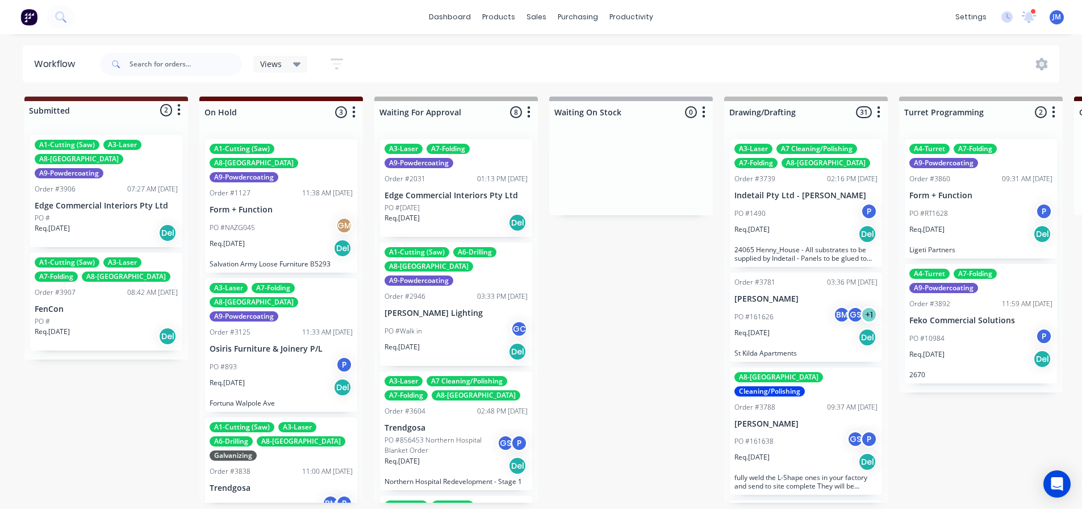
click at [779, 197] on p "Indetail Pty Ltd - [PERSON_NAME]" at bounding box center [805, 196] width 143 height 10
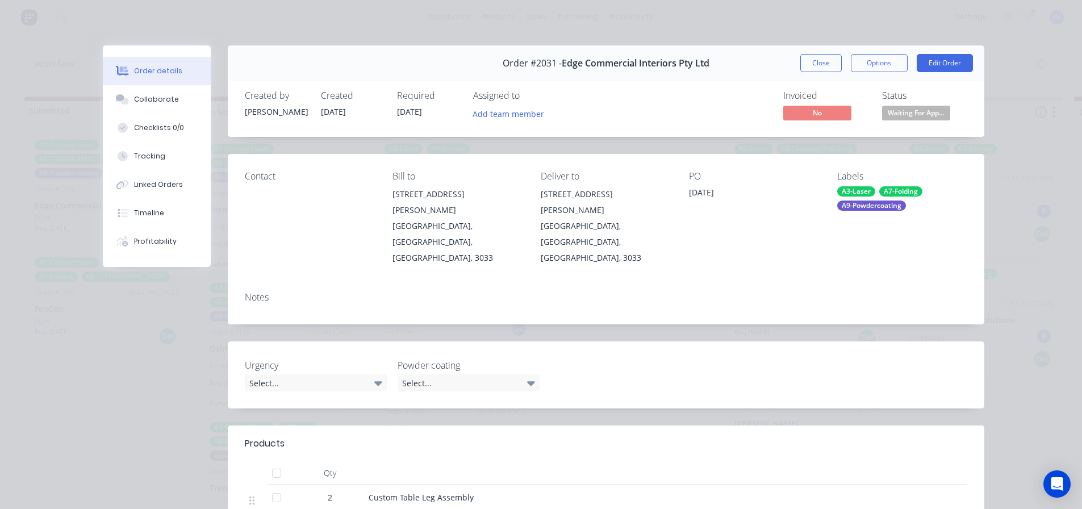
click at [779, 197] on div "[DATE]" at bounding box center [754, 194] width 130 height 16
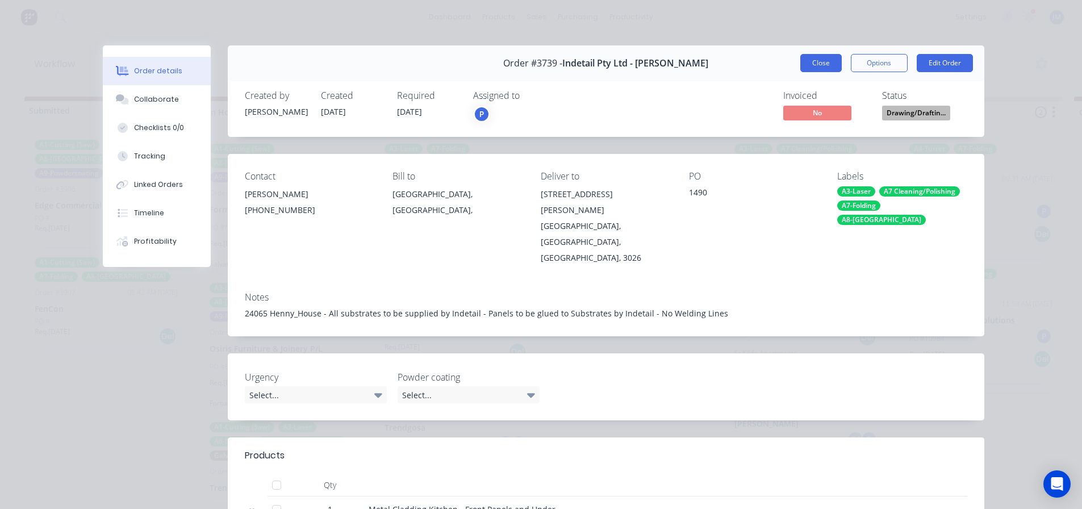
click at [819, 64] on button "Close" at bounding box center [820, 63] width 41 height 18
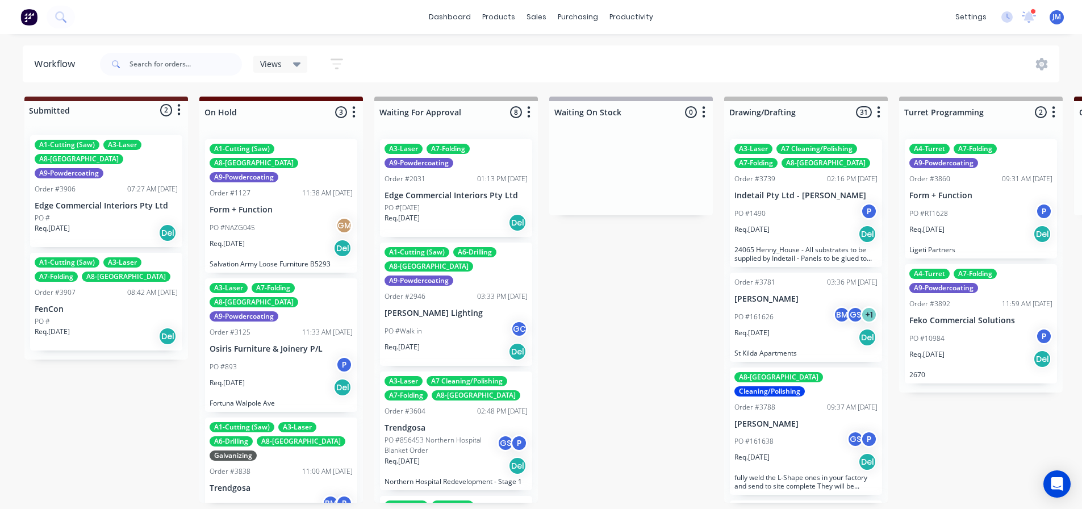
click at [445, 192] on p "Edge Commercial Interiors Pty Ltd" at bounding box center [455, 196] width 143 height 10
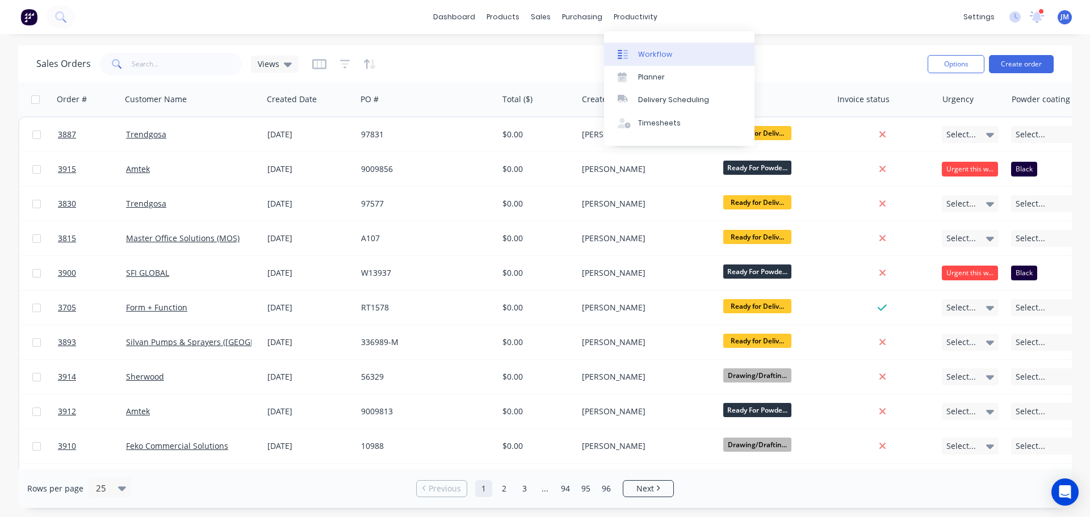
click at [656, 53] on div "Workflow" at bounding box center [655, 54] width 34 height 10
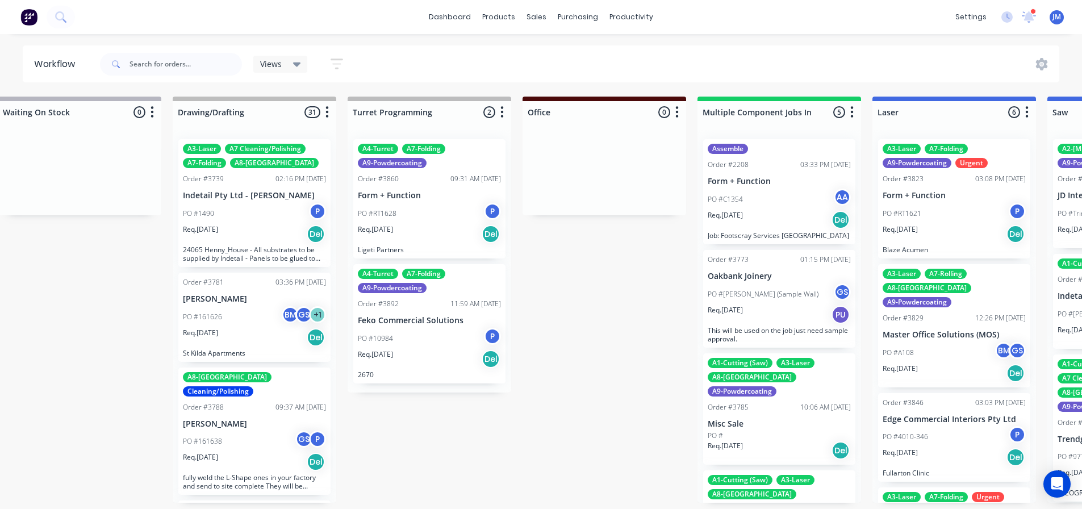
scroll to position [2, 551]
click at [267, 227] on div "Req. [DATE] Del" at bounding box center [254, 233] width 143 height 19
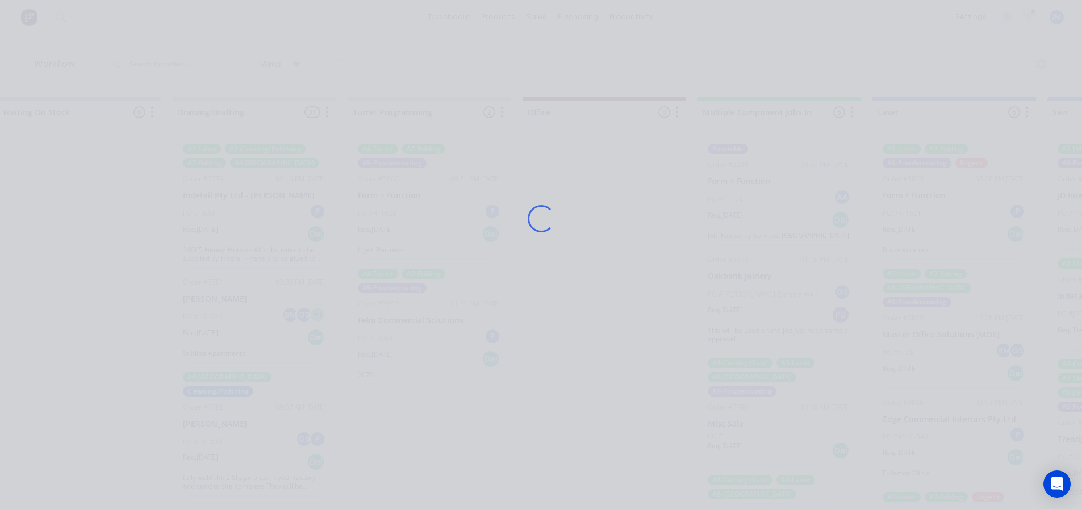
scroll to position [0, 0]
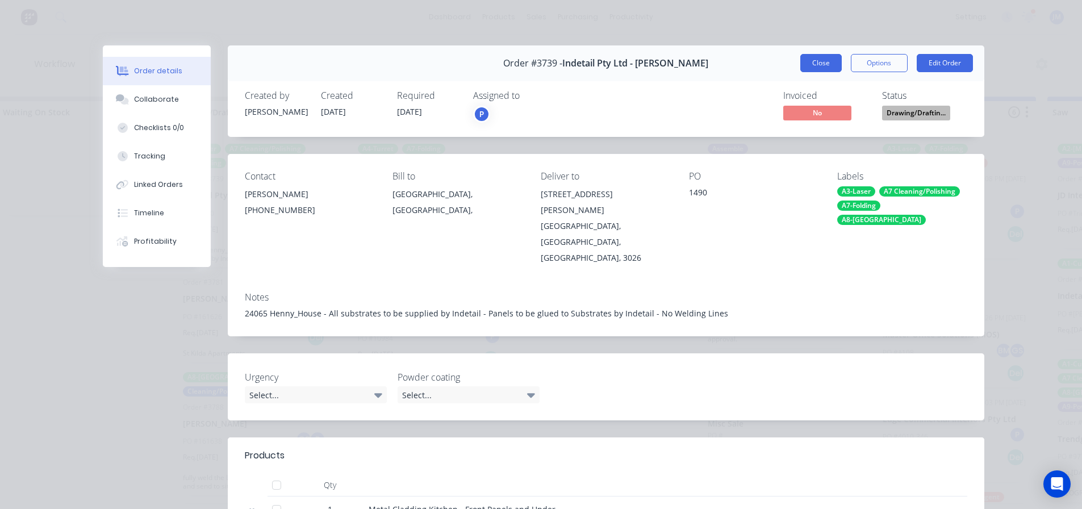
click at [823, 67] on button "Close" at bounding box center [820, 63] width 41 height 18
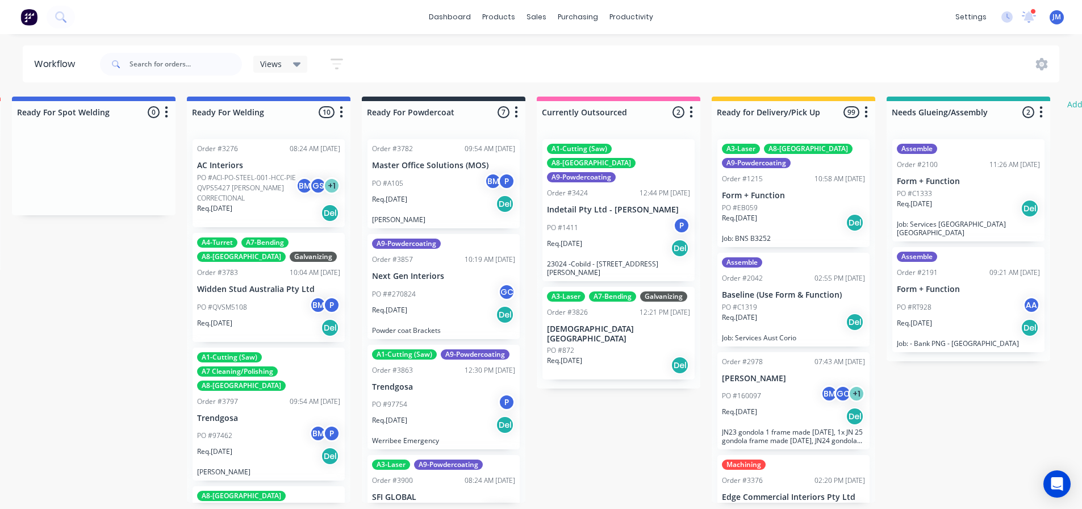
scroll to position [2, 2624]
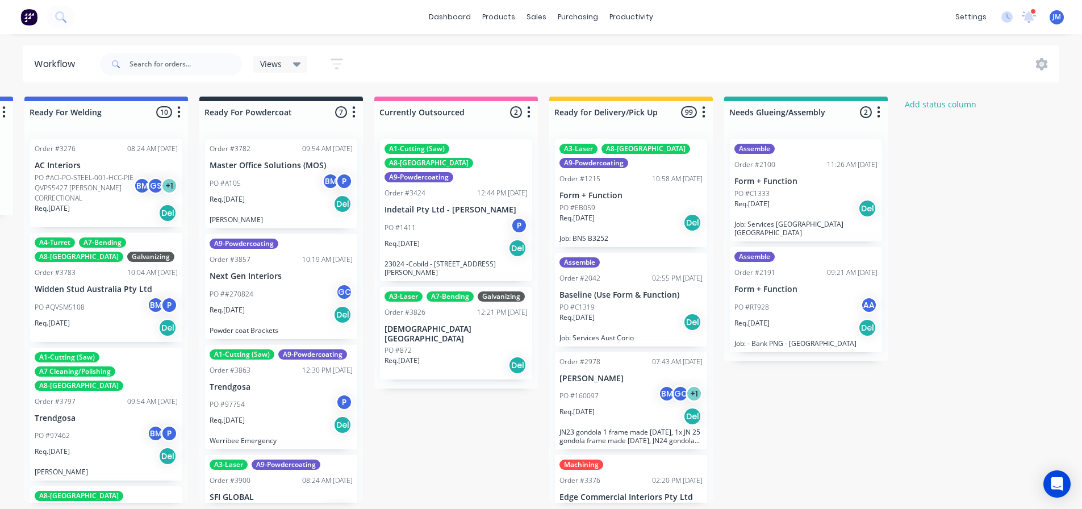
click at [338, 65] on icon "button" at bounding box center [337, 64] width 12 height 14
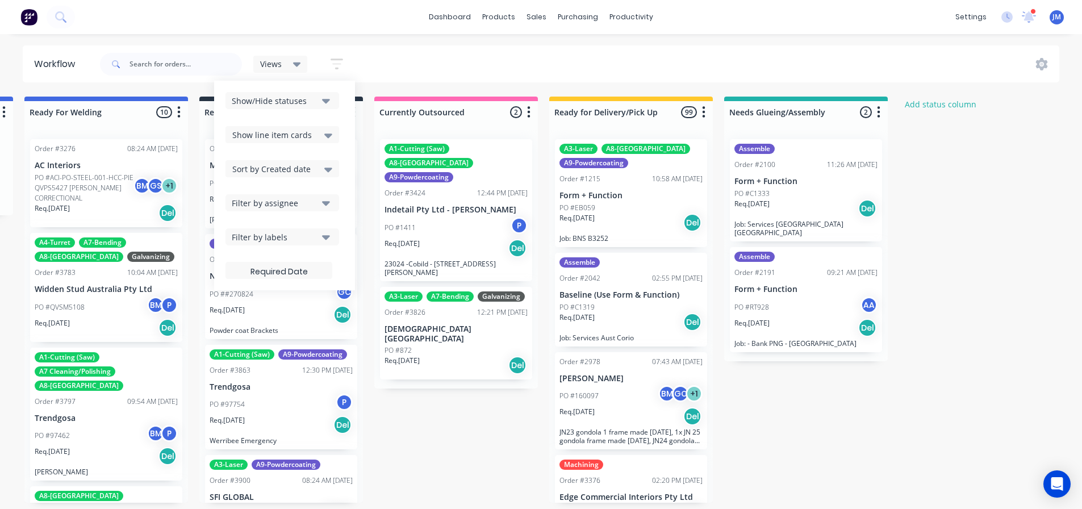
click at [324, 135] on icon at bounding box center [328, 135] width 8 height 12
click at [273, 179] on div "Hide line item cards" at bounding box center [282, 179] width 114 height 20
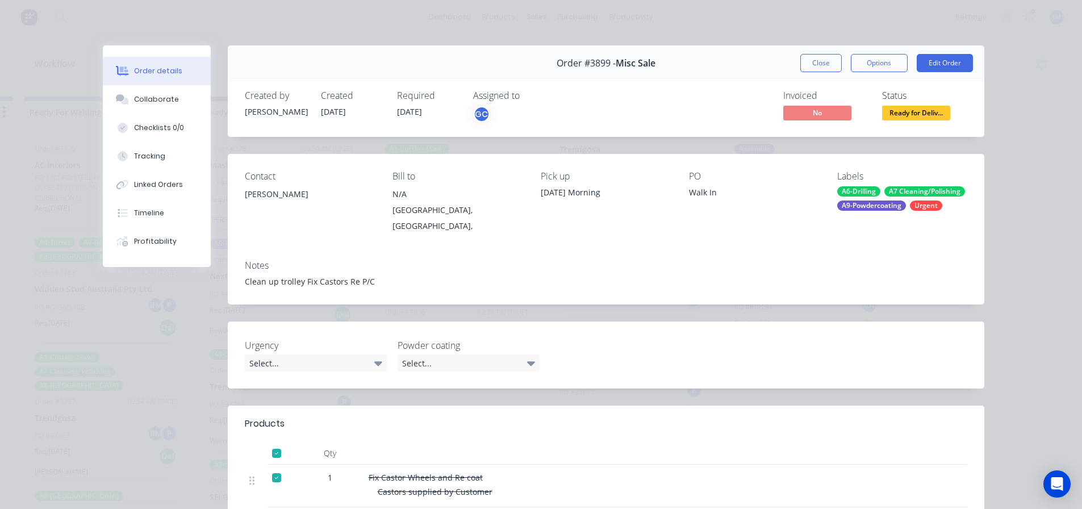
scroll to position [0, 0]
click at [801, 65] on button "Close" at bounding box center [820, 63] width 41 height 18
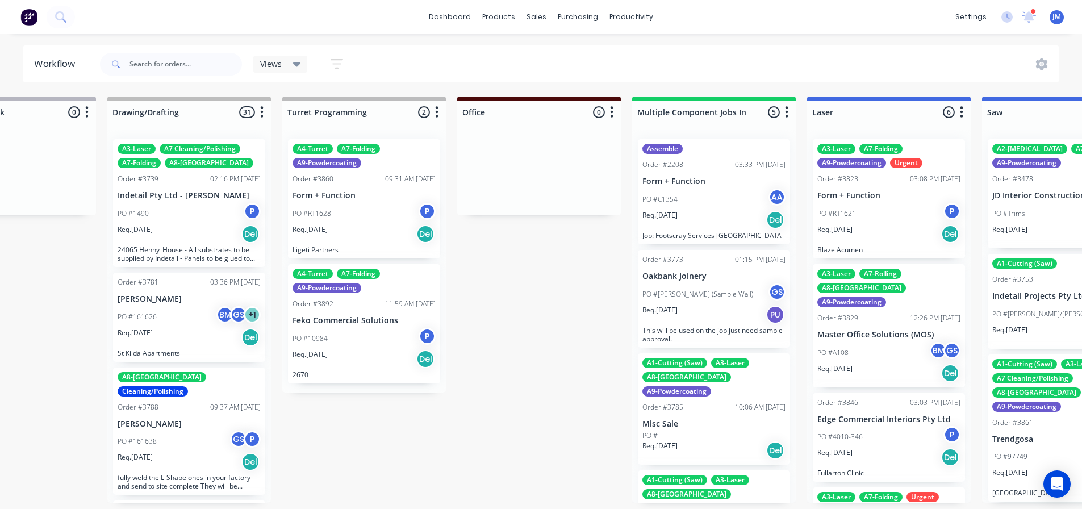
scroll to position [0, 567]
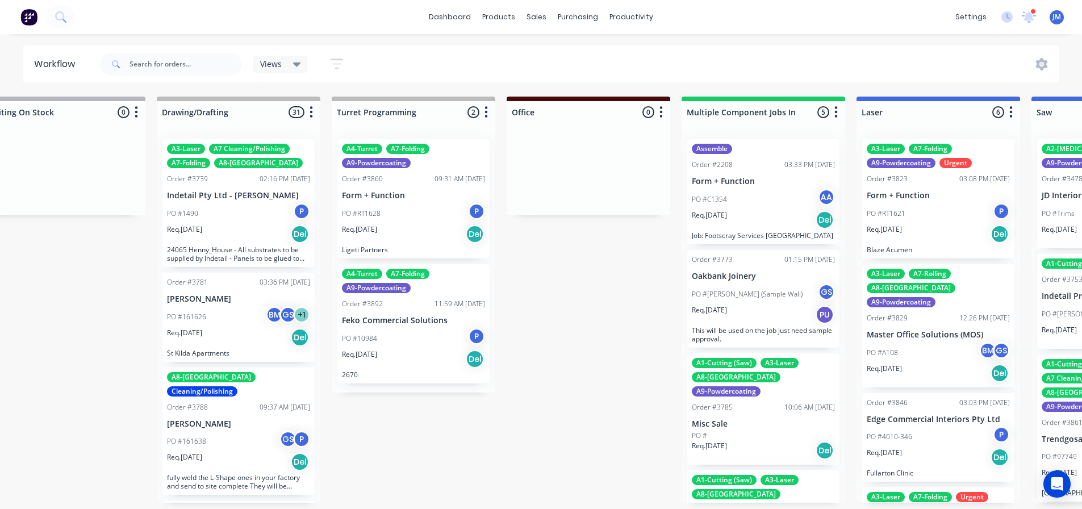
click at [393, 302] on div "Order #3892 11:59 AM [DATE]" at bounding box center [413, 304] width 143 height 10
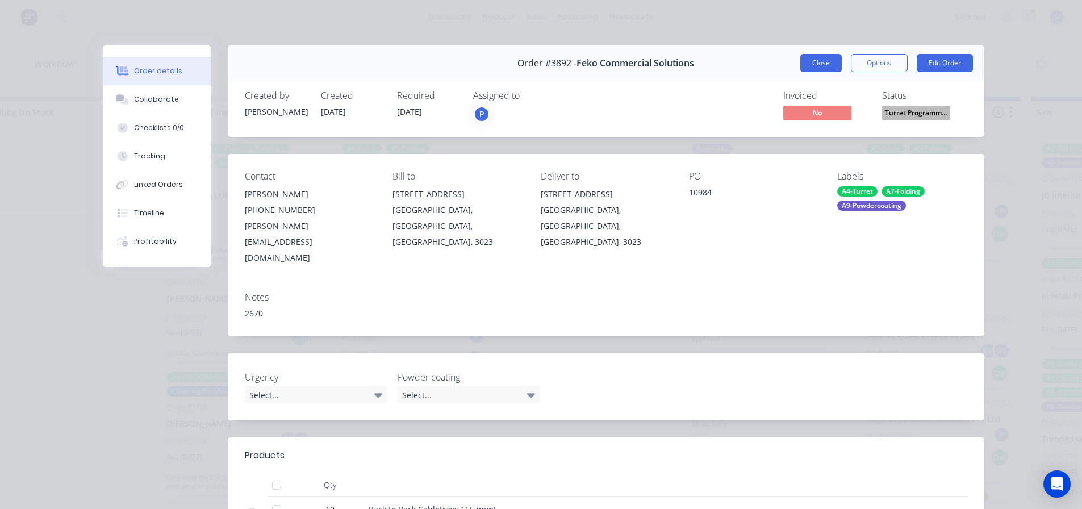
click at [813, 69] on button "Close" at bounding box center [820, 63] width 41 height 18
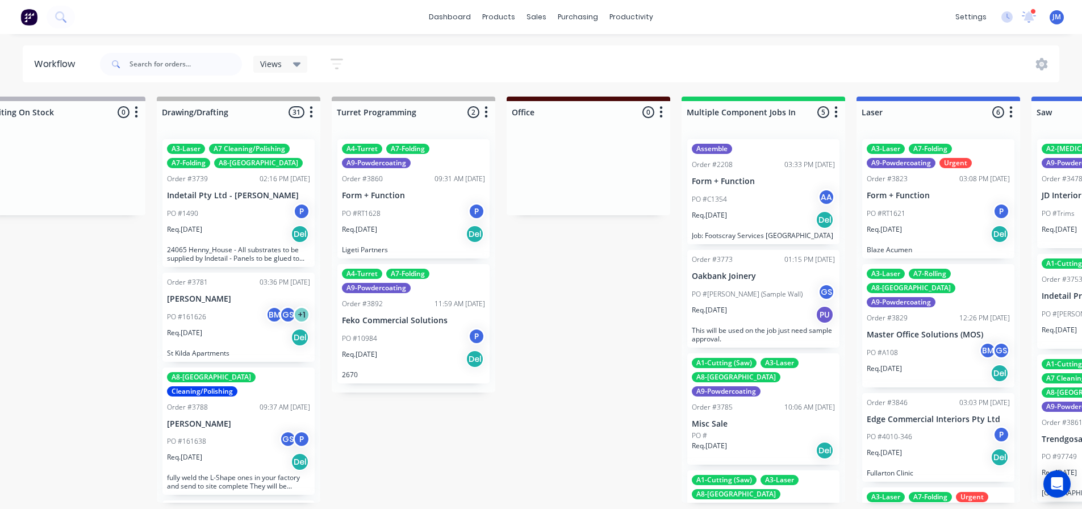
click at [399, 311] on div "A4-Turret A7-Folding A9-Powdercoating Order #3892 11:59 AM [DATE] Feko Commerci…" at bounding box center [413, 323] width 152 height 119
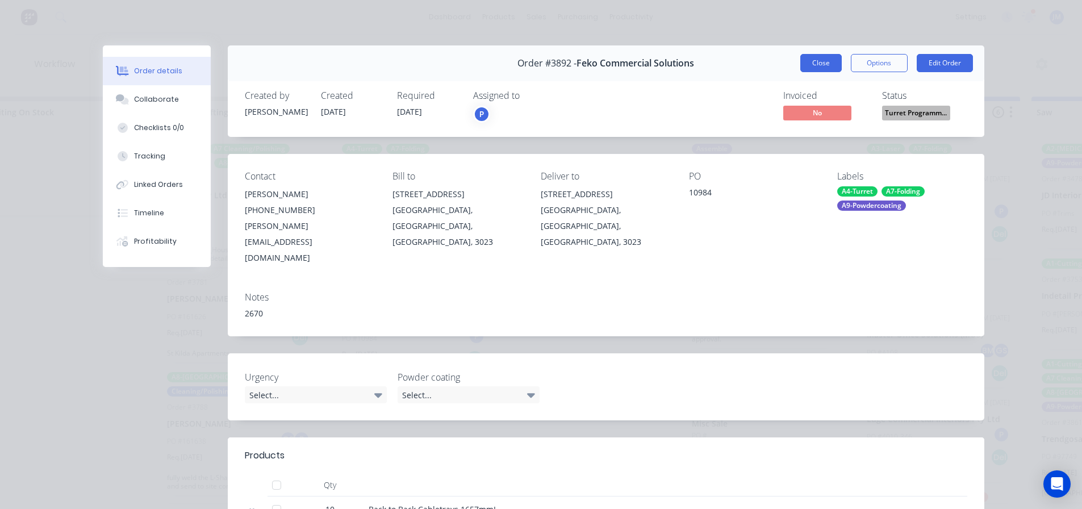
click at [821, 62] on button "Close" at bounding box center [820, 63] width 41 height 18
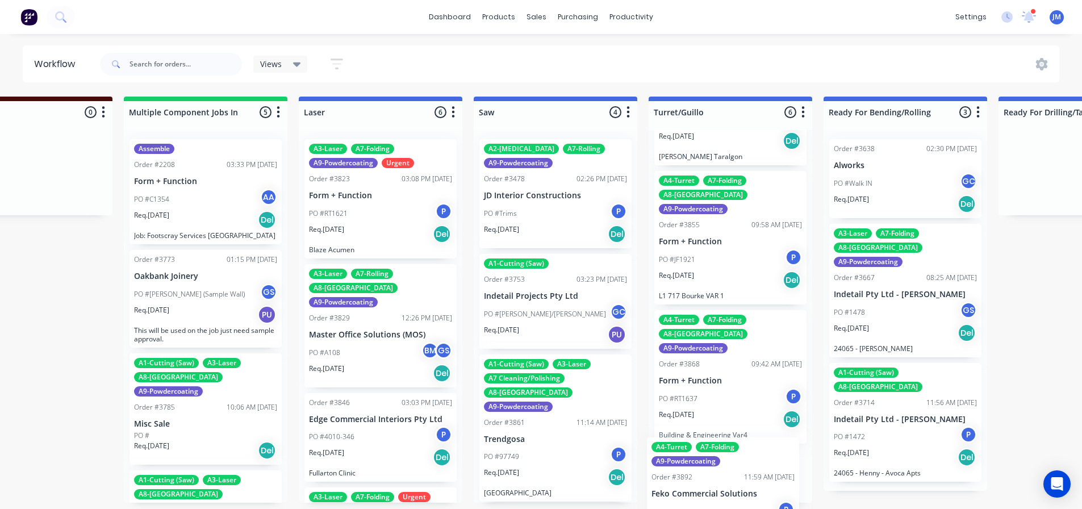
scroll to position [455, 0]
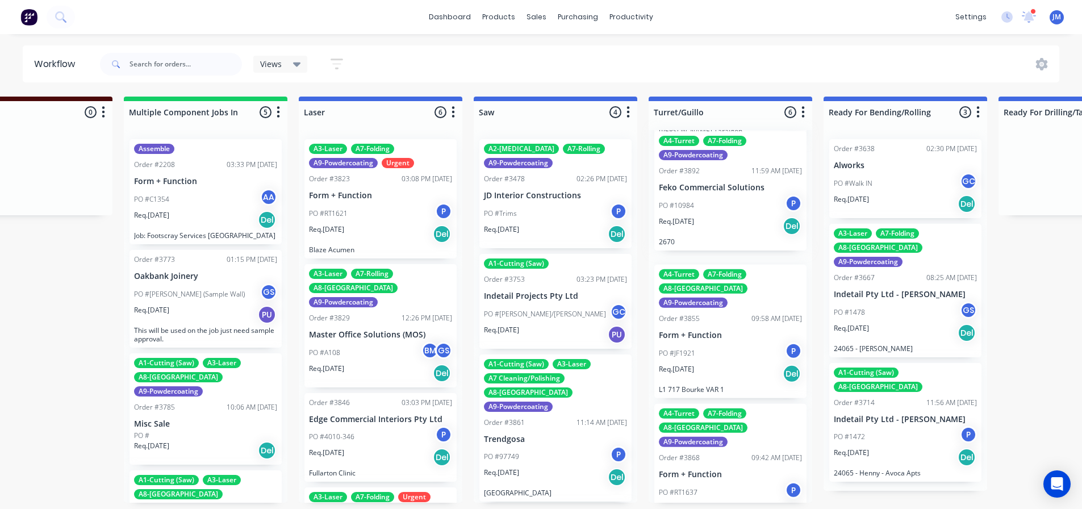
drag, startPoint x: 407, startPoint y: 336, endPoint x: 712, endPoint y: 200, distance: 333.3
click at [712, 200] on div "Submitted 2 Status colour #661D1D hex #661D1D Save Cancel Summaries Total order…" at bounding box center [719, 300] width 3706 height 406
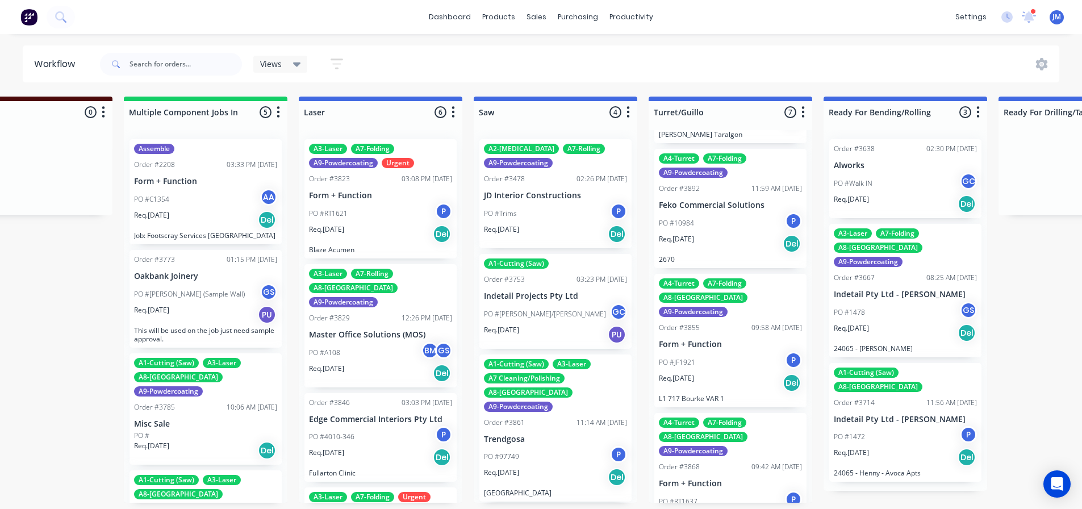
scroll to position [353, 0]
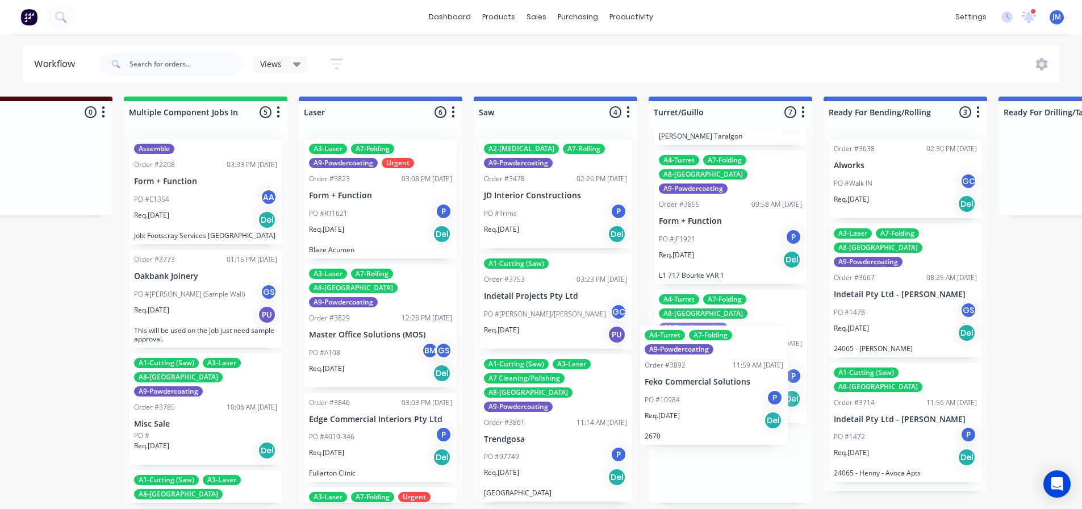
drag, startPoint x: 747, startPoint y: 236, endPoint x: 733, endPoint y: 437, distance: 201.5
click at [733, 437] on div "A3-Laser Order #3107 12:24 PM [DATE] [PERSON_NAME] PO #160247 BM GS + 1 Req. [D…" at bounding box center [731, 316] width 164 height 373
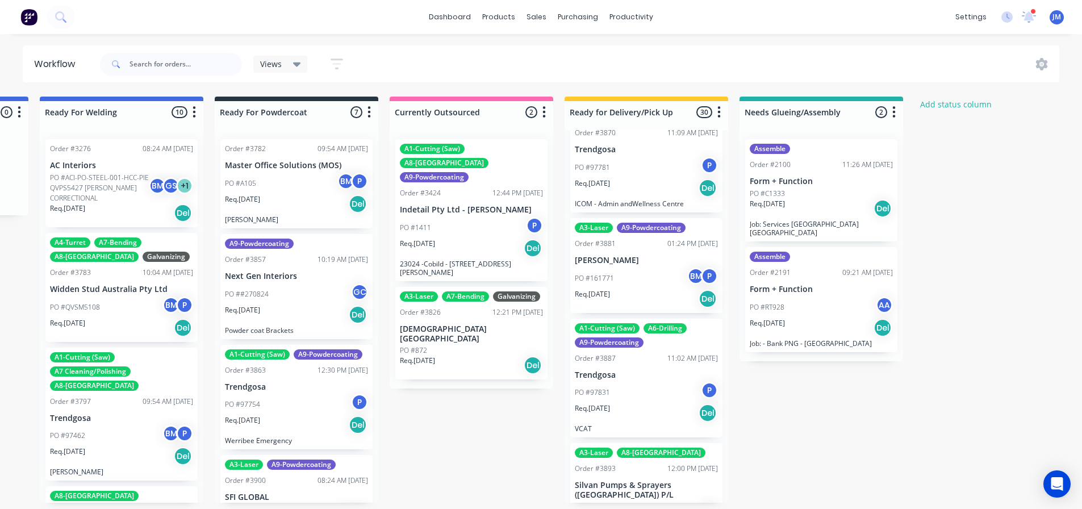
scroll to position [2, 2624]
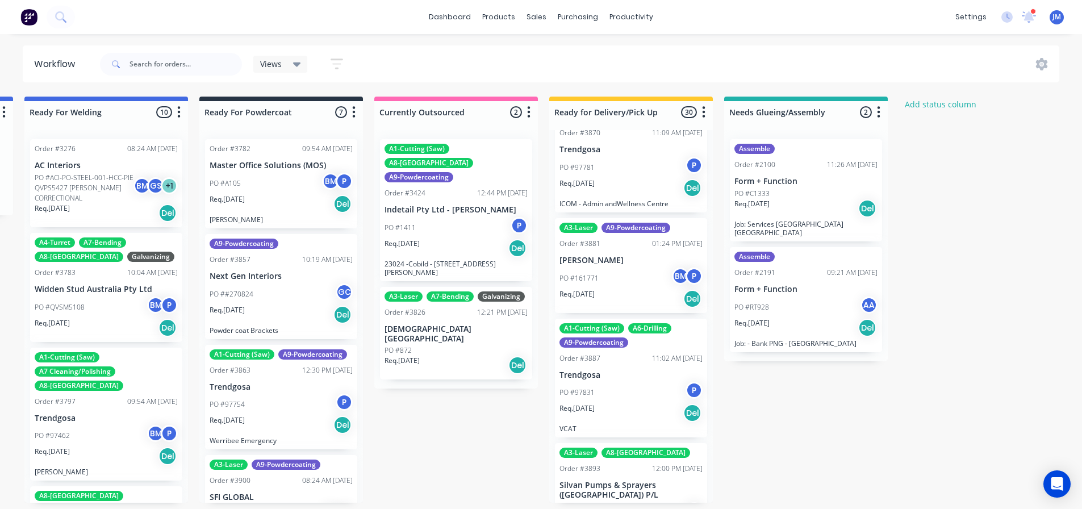
click at [796, 296] on div "PO #RT928 AA" at bounding box center [805, 307] width 143 height 22
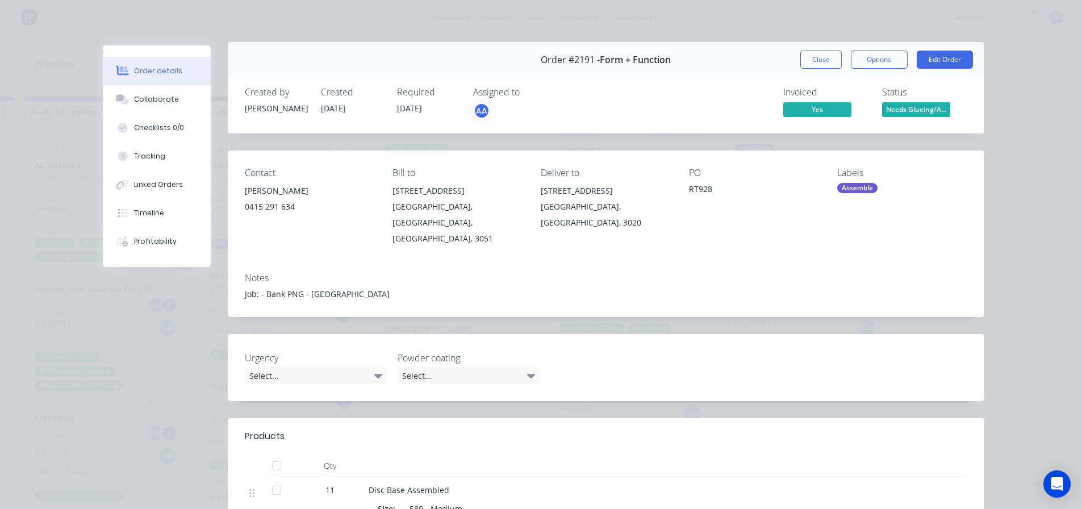
scroll to position [0, 0]
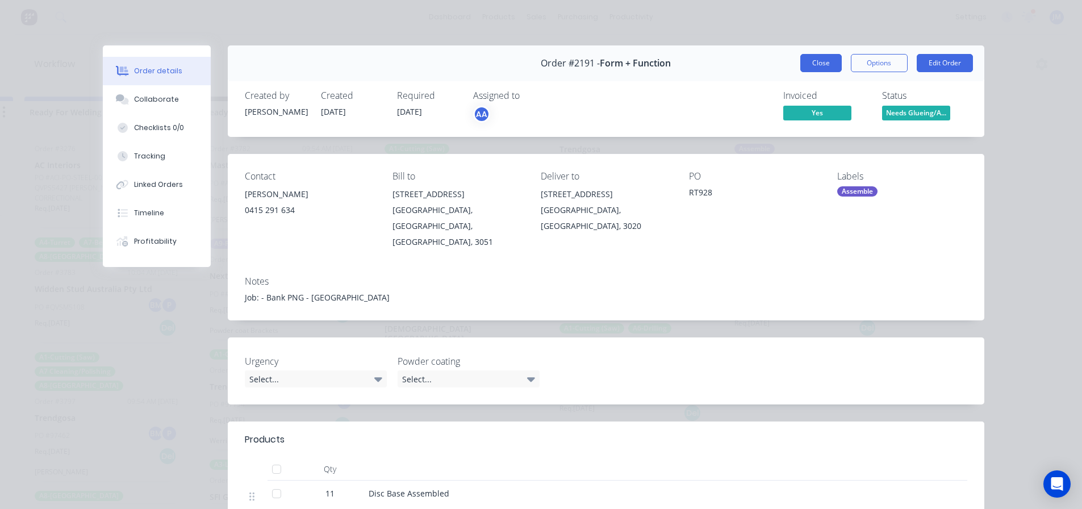
click at [810, 60] on button "Close" at bounding box center [820, 63] width 41 height 18
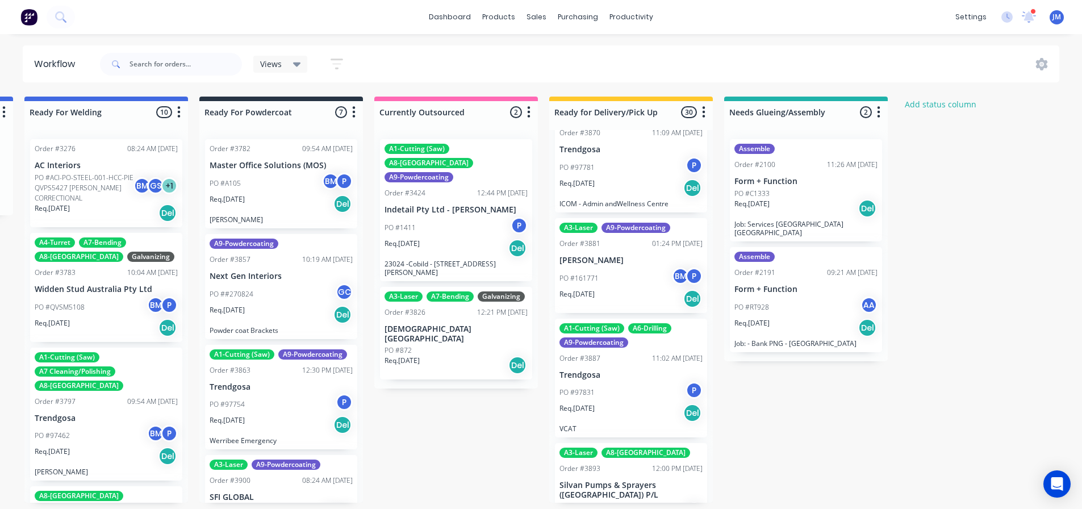
click at [789, 199] on div "Req. [DATE] Del" at bounding box center [805, 208] width 143 height 19
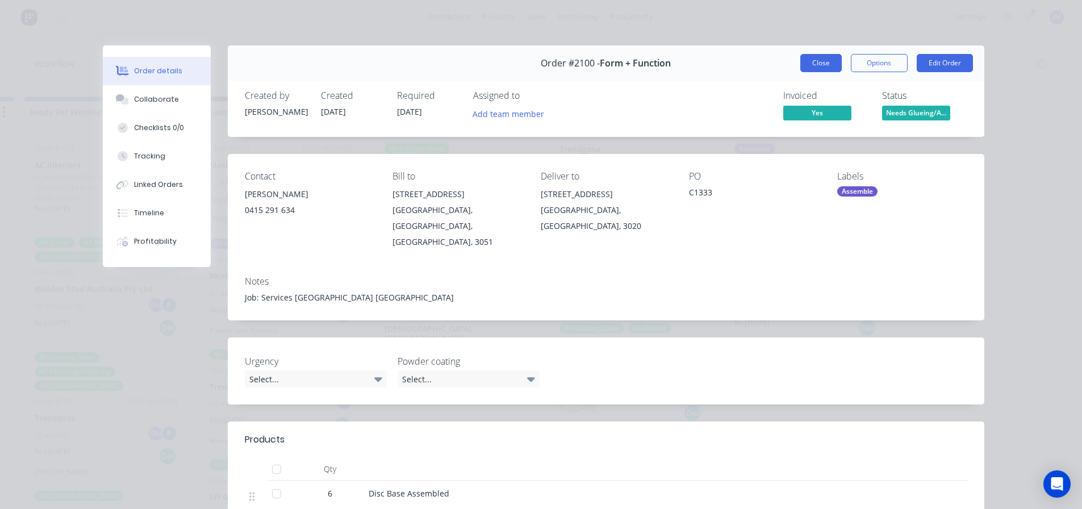
click at [816, 60] on button "Close" at bounding box center [820, 63] width 41 height 18
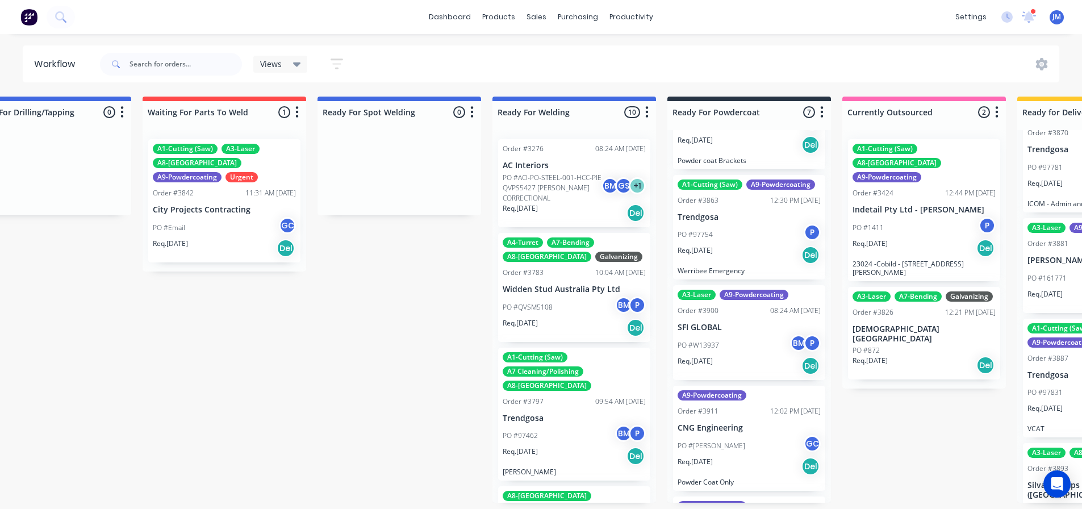
scroll to position [170, 0]
click at [577, 199] on p "PO #ACI-PO-STEEL-001-HCC-PIE QVPS5427 [PERSON_NAME] CORRECTIONAL" at bounding box center [552, 188] width 99 height 31
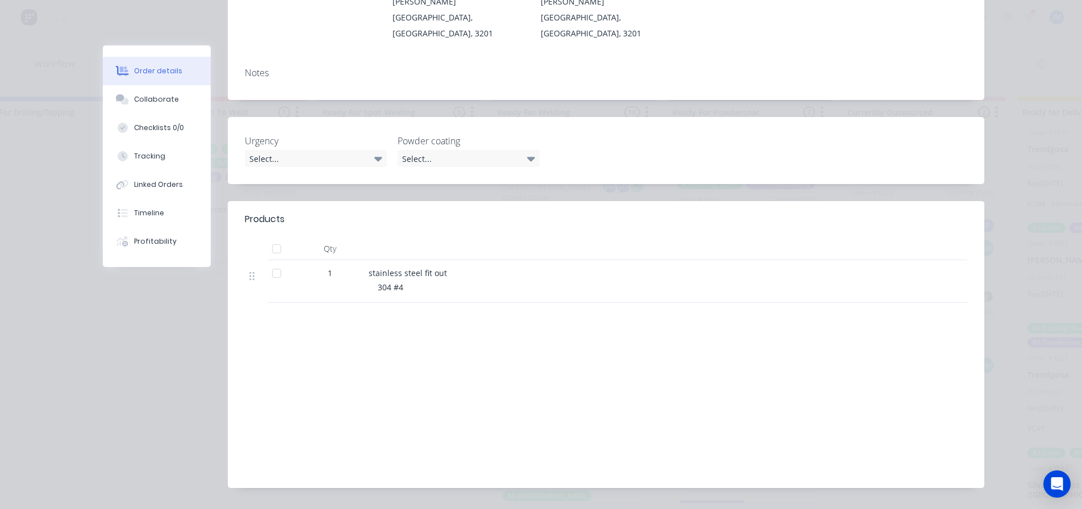
scroll to position [0, 0]
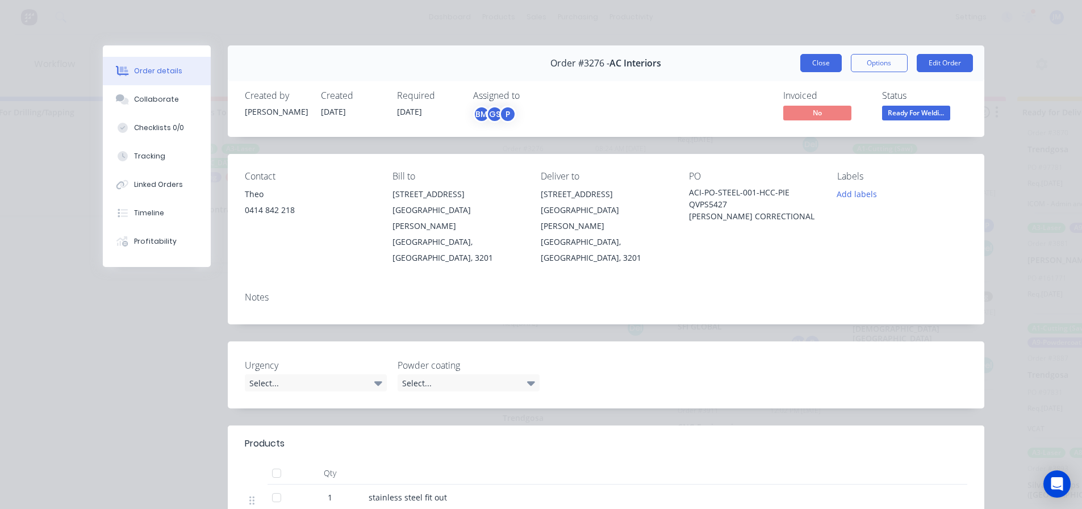
click at [820, 69] on button "Close" at bounding box center [820, 63] width 41 height 18
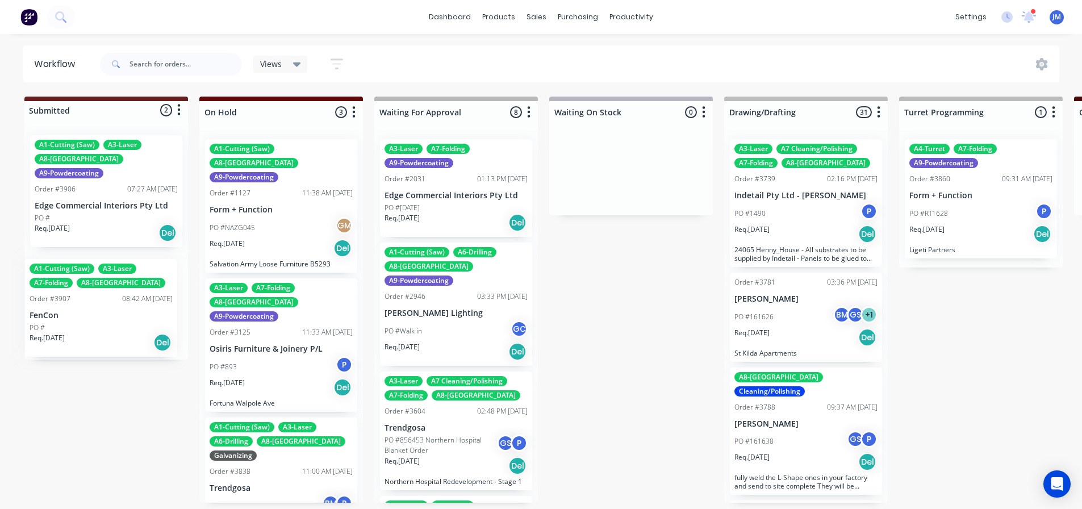
drag, startPoint x: 106, startPoint y: 248, endPoint x: 99, endPoint y: 289, distance: 41.5
click at [99, 287] on div "A1-Cutting (Saw) A3-Laser A8-Welding A9-Powdercoating Order #3906 07:27 AM [DAT…" at bounding box center [106, 242] width 164 height 233
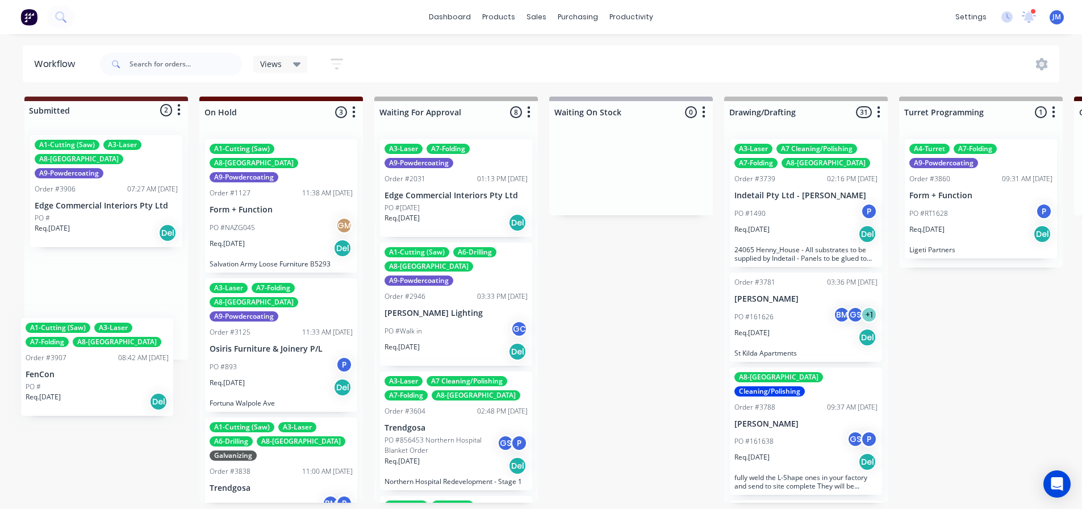
scroll to position [2, 0]
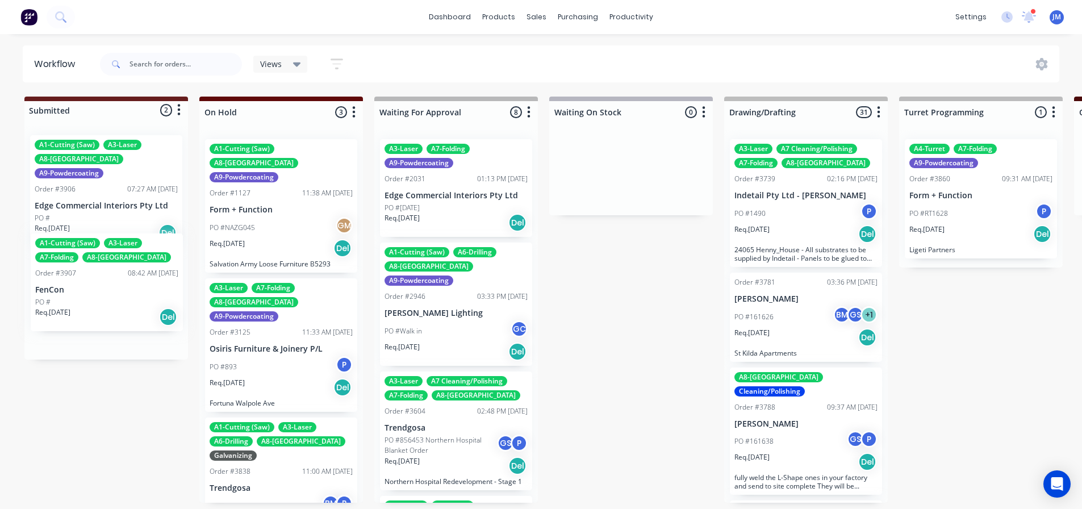
click at [108, 280] on div "A1-Cutting (Saw) A3-Laser A8-Welding A9-Powdercoating Order #3906 07:27 AM [DAT…" at bounding box center [106, 242] width 164 height 233
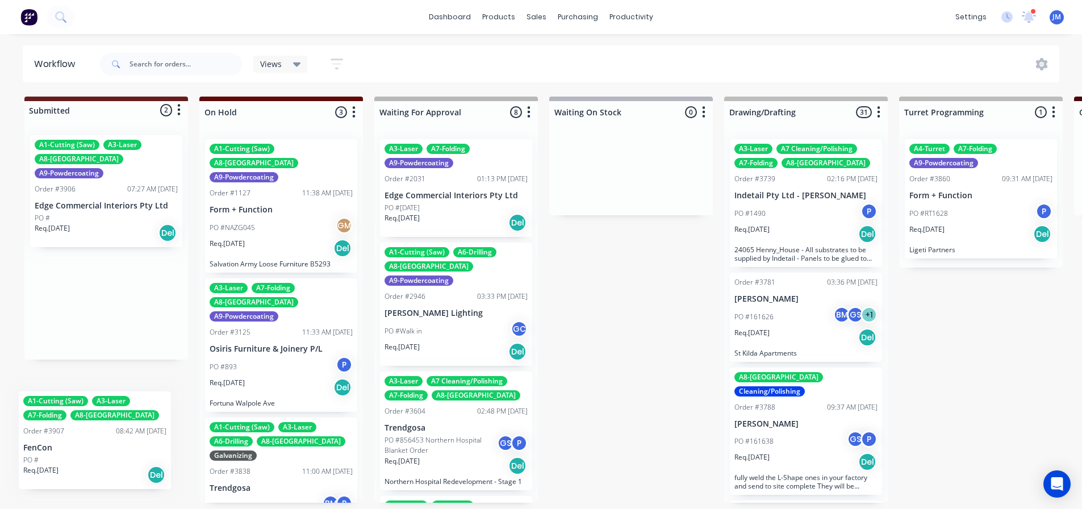
drag, startPoint x: 108, startPoint y: 280, endPoint x: 94, endPoint y: 451, distance: 172.1
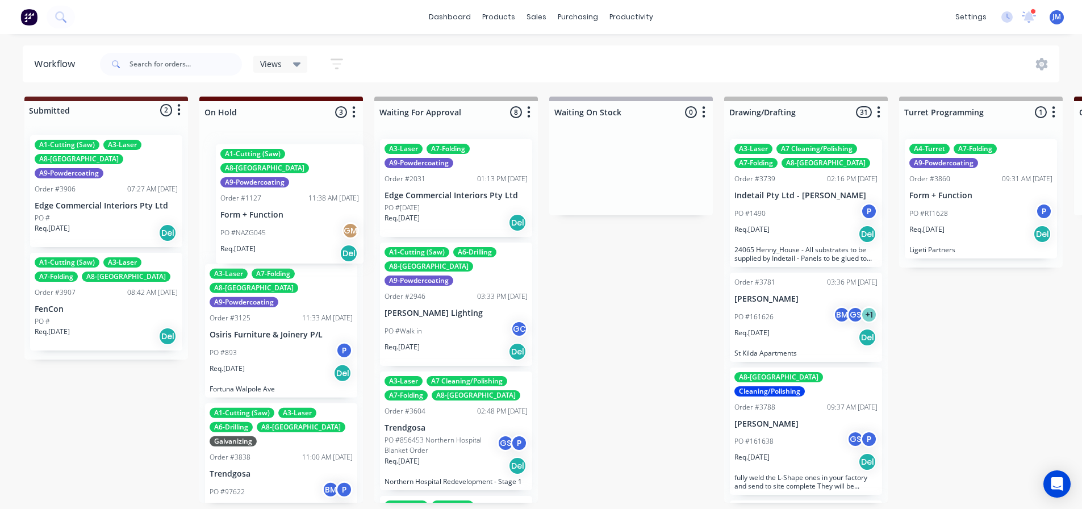
drag, startPoint x: 341, startPoint y: 195, endPoint x: 346, endPoint y: 208, distance: 14.6
click at [346, 208] on div "A1-Cutting (Saw) A8-Welding A9-Powdercoating Order #1127 11:38 AM [DATE] Form +…" at bounding box center [281, 316] width 164 height 373
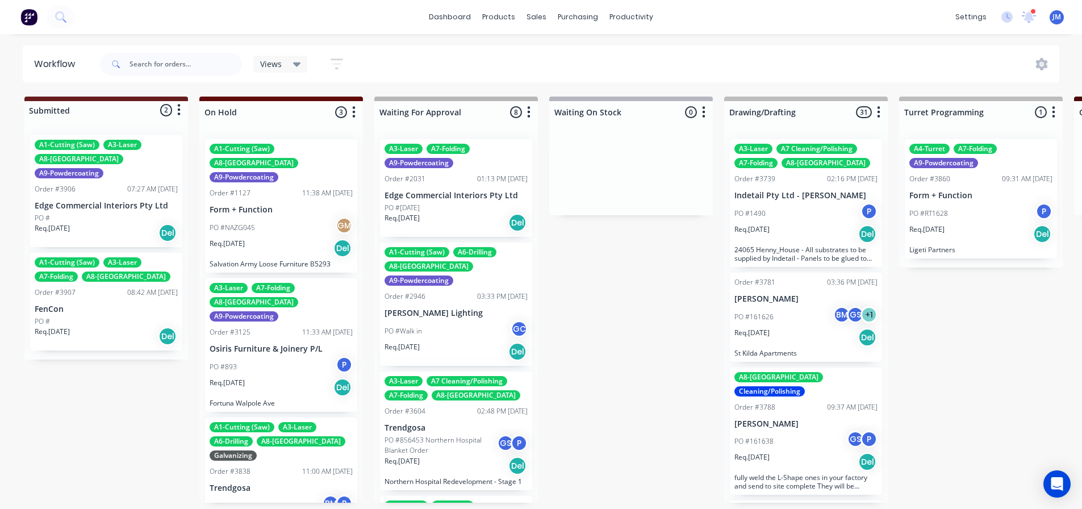
scroll to position [0, 0]
click at [457, 203] on div "PO #[DATE]" at bounding box center [455, 208] width 143 height 10
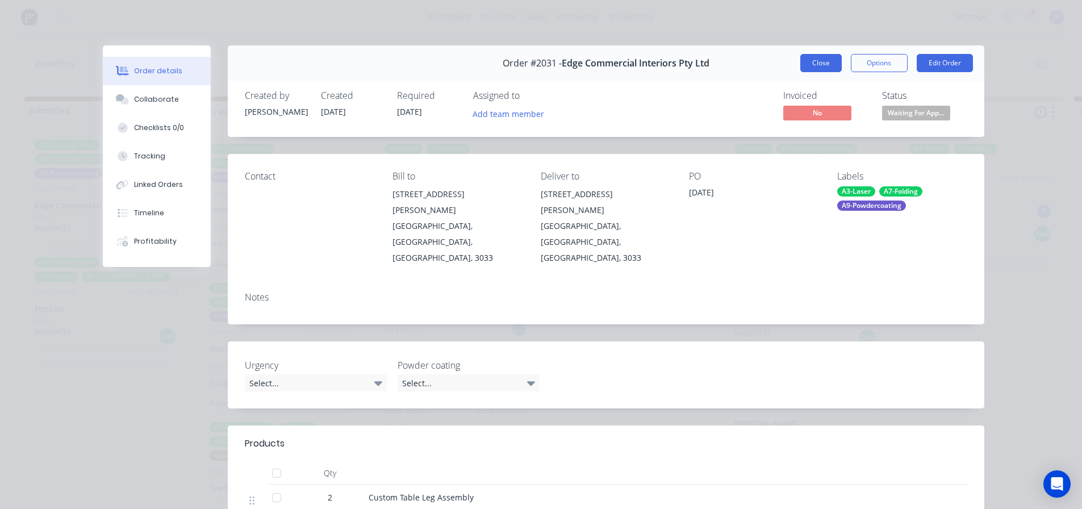
click at [816, 64] on button "Close" at bounding box center [820, 63] width 41 height 18
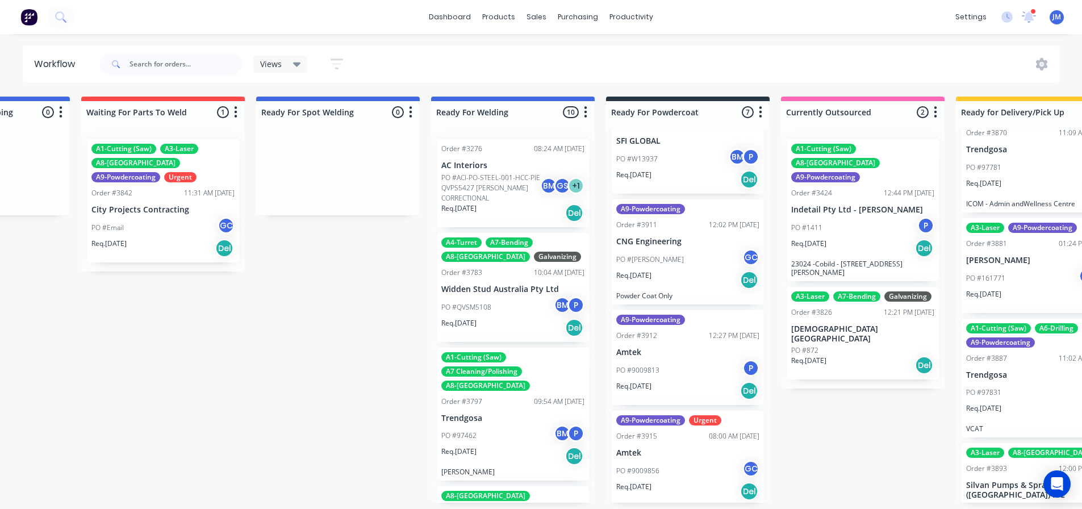
scroll to position [370, 0]
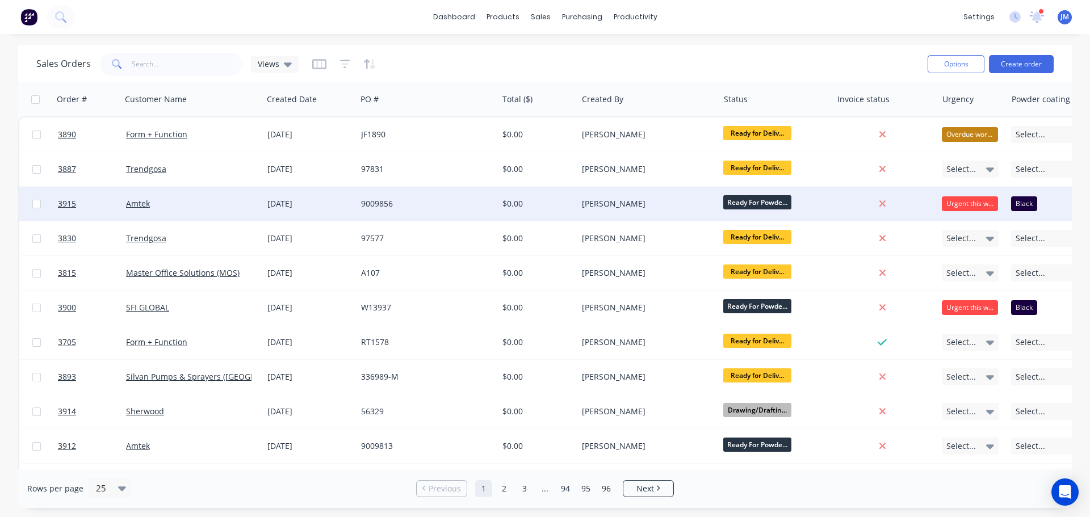
click at [176, 200] on div "Amtek" at bounding box center [189, 203] width 126 height 11
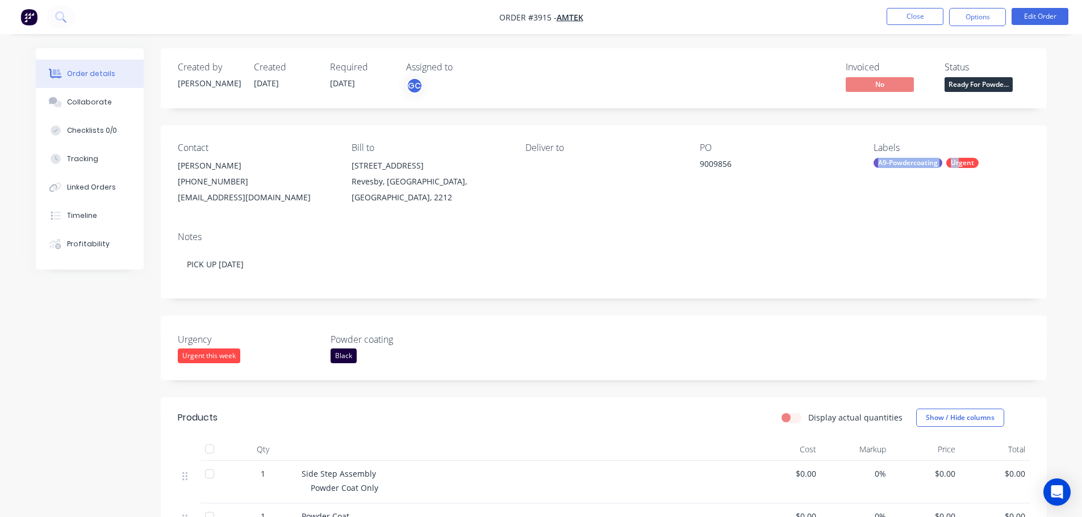
click at [960, 157] on div "Labels A9-Powdercoating Urgent" at bounding box center [951, 174] width 156 height 63
click at [918, 158] on div "A9-Powdercoating" at bounding box center [907, 163] width 69 height 10
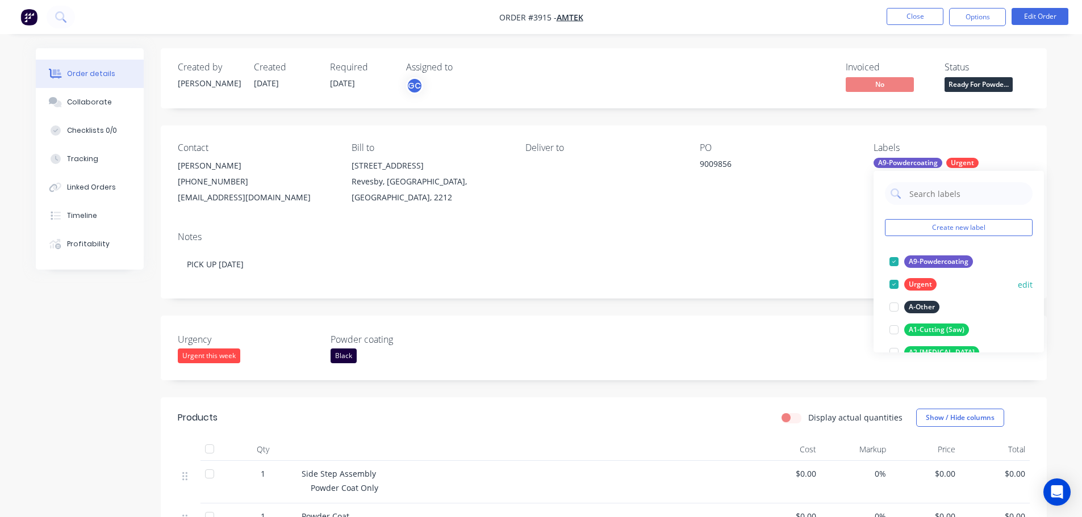
click at [897, 289] on div at bounding box center [894, 284] width 23 height 23
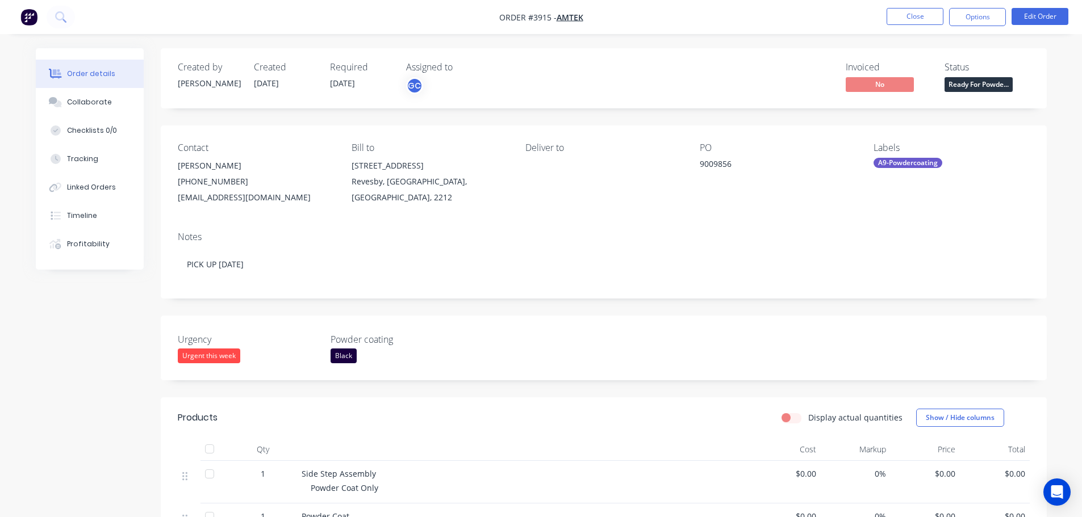
click at [687, 286] on div "Notes PICK UP [DATE]" at bounding box center [604, 261] width 886 height 76
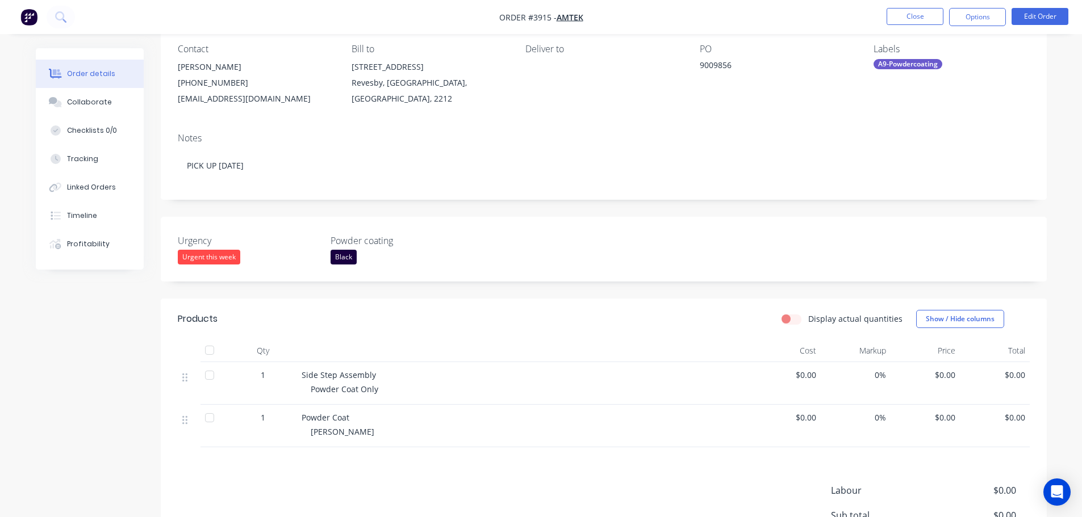
scroll to position [114, 0]
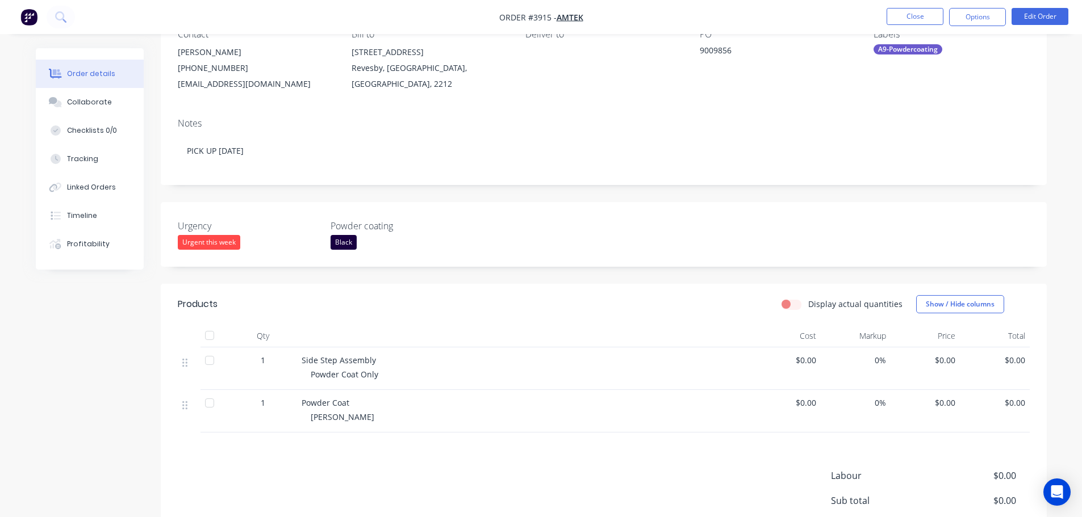
click at [220, 245] on div "Urgent this week" at bounding box center [209, 242] width 62 height 15
click at [218, 270] on button "None" at bounding box center [263, 267] width 170 height 20
click at [469, 251] on div "Powder coating Black" at bounding box center [402, 235] width 142 height 33
click at [216, 225] on label "Urgency" at bounding box center [249, 226] width 142 height 14
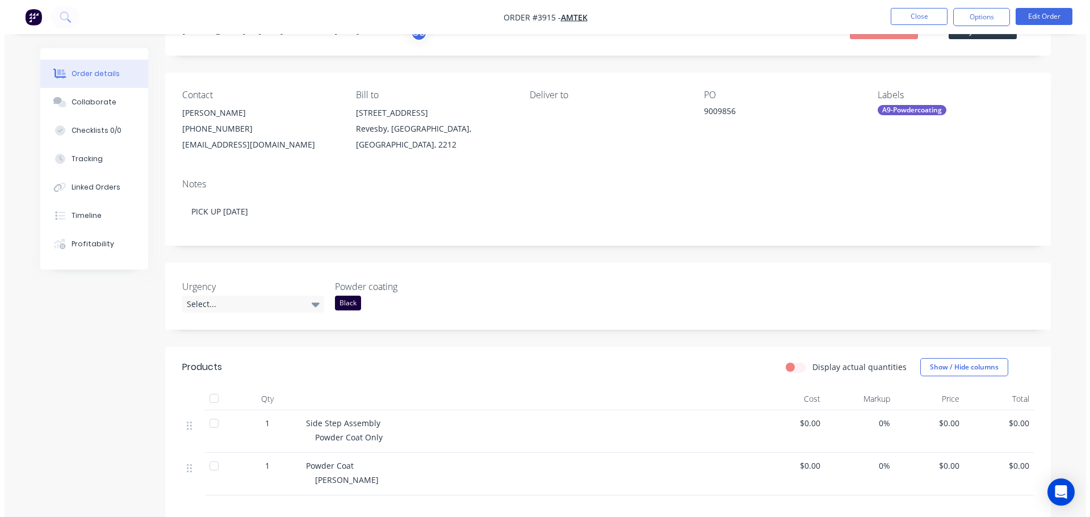
scroll to position [0, 0]
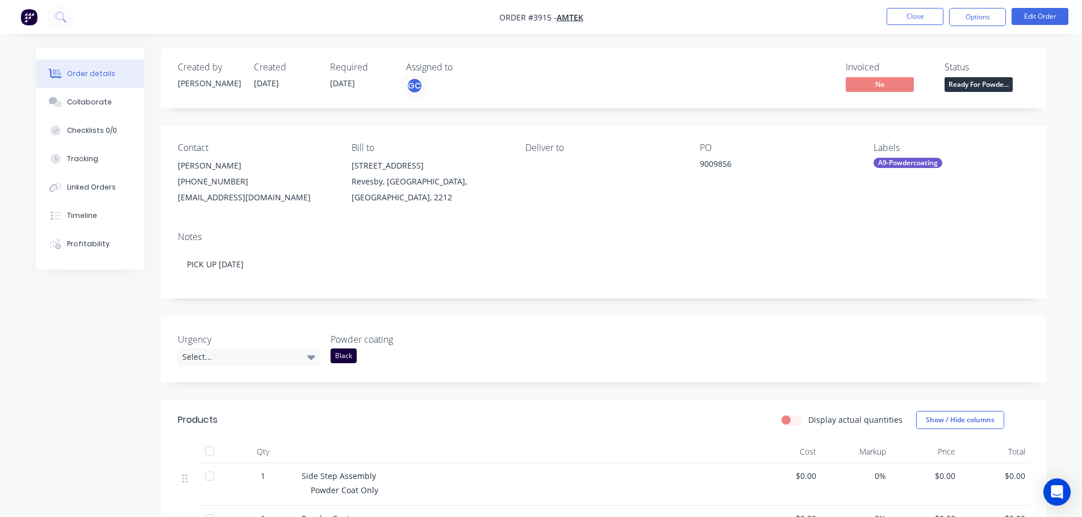
click at [189, 75] on div "Created by [PERSON_NAME]" at bounding box center [209, 78] width 62 height 33
click at [914, 8] on button "Close" at bounding box center [915, 16] width 57 height 17
click at [89, 73] on div "Order details" at bounding box center [91, 74] width 48 height 10
click at [912, 19] on button "Close" at bounding box center [915, 16] width 57 height 17
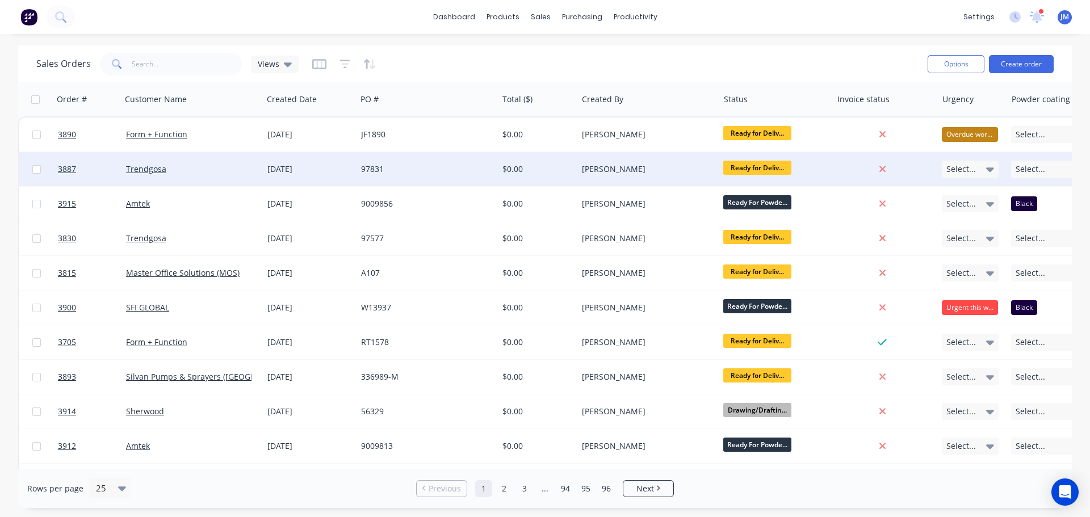
click at [168, 154] on div "Trendgosa" at bounding box center [192, 169] width 141 height 34
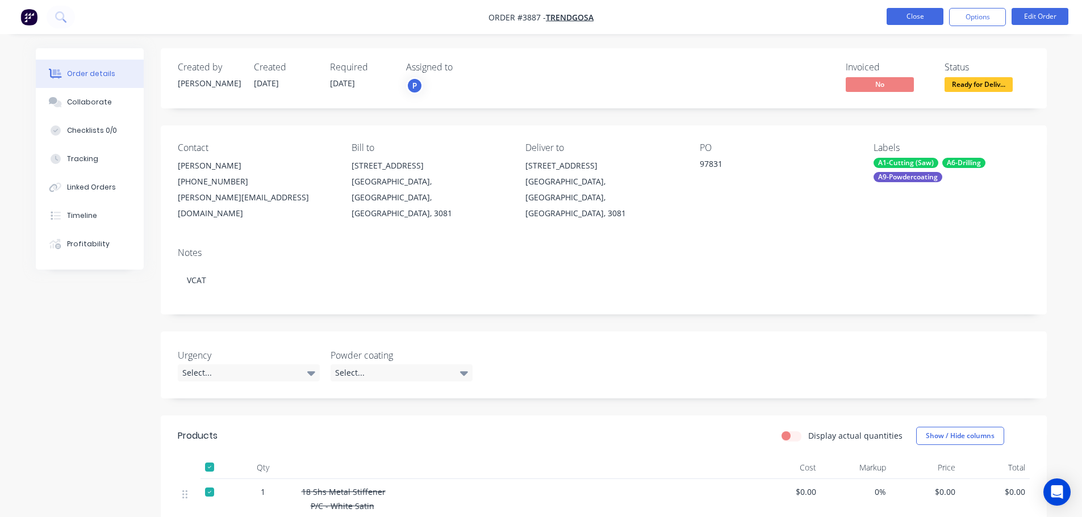
click at [911, 19] on button "Close" at bounding box center [915, 16] width 57 height 17
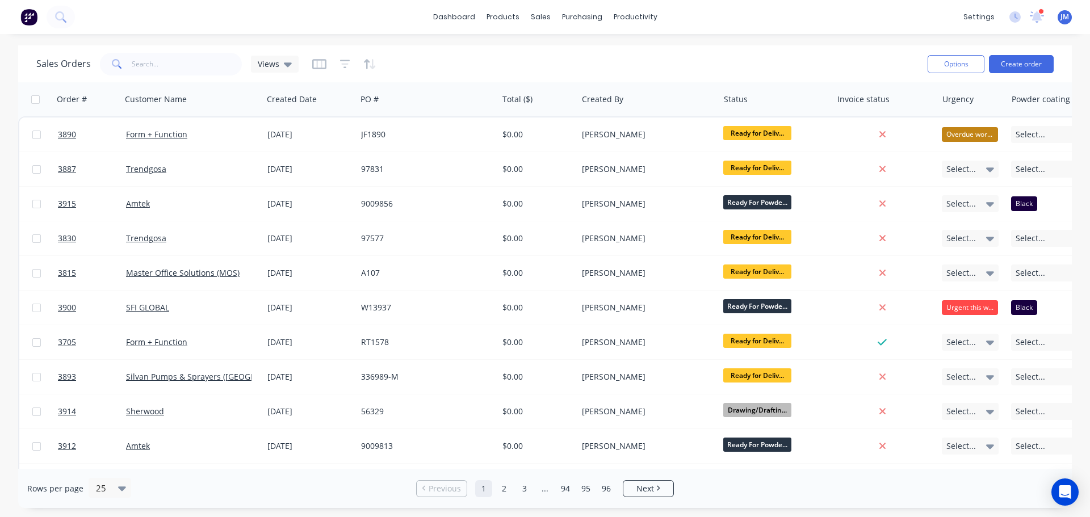
click at [508, 41] on div "dashboard products sales purchasing productivity dashboard products Product Cat…" at bounding box center [545, 258] width 1090 height 517
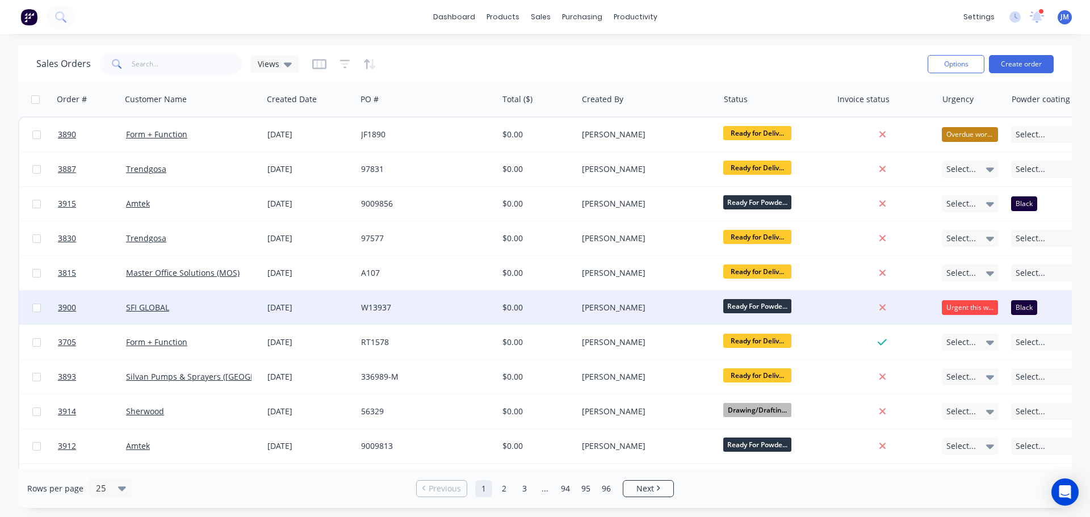
click at [156, 301] on div "SFI GLOBAL" at bounding box center [192, 308] width 141 height 34
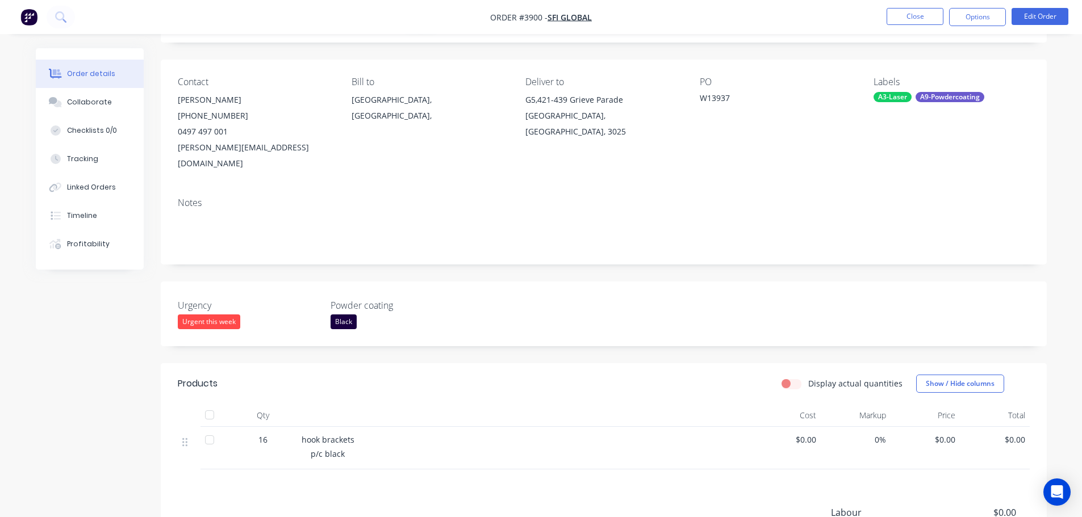
scroll to position [170, 0]
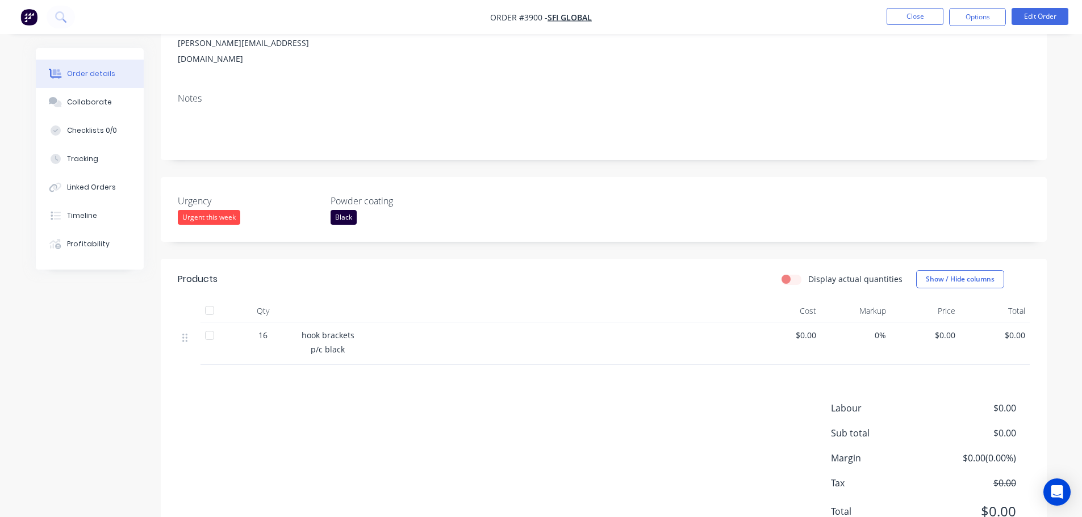
click at [273, 329] on div "16" at bounding box center [262, 335] width 59 height 12
click at [267, 329] on div "16" at bounding box center [262, 335] width 59 height 12
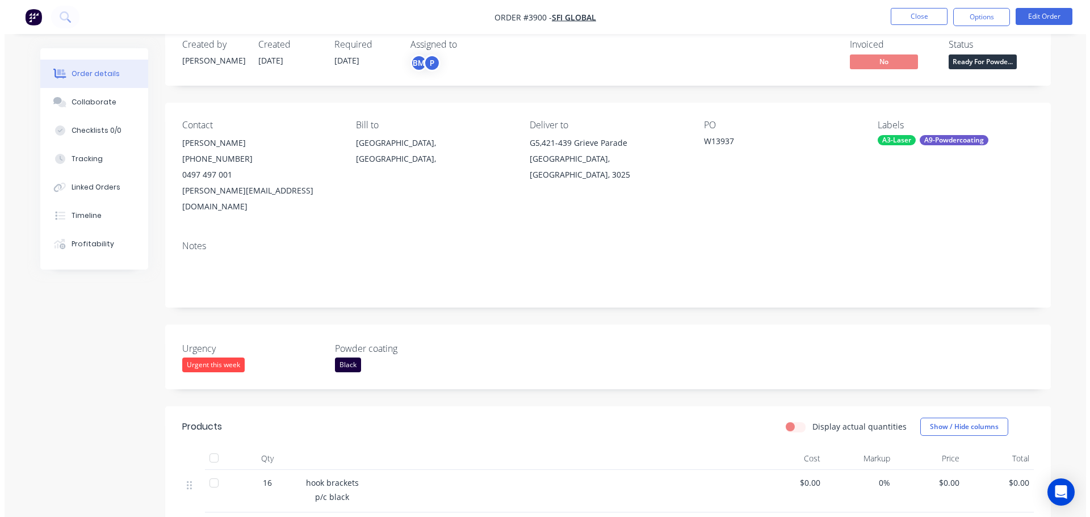
scroll to position [0, 0]
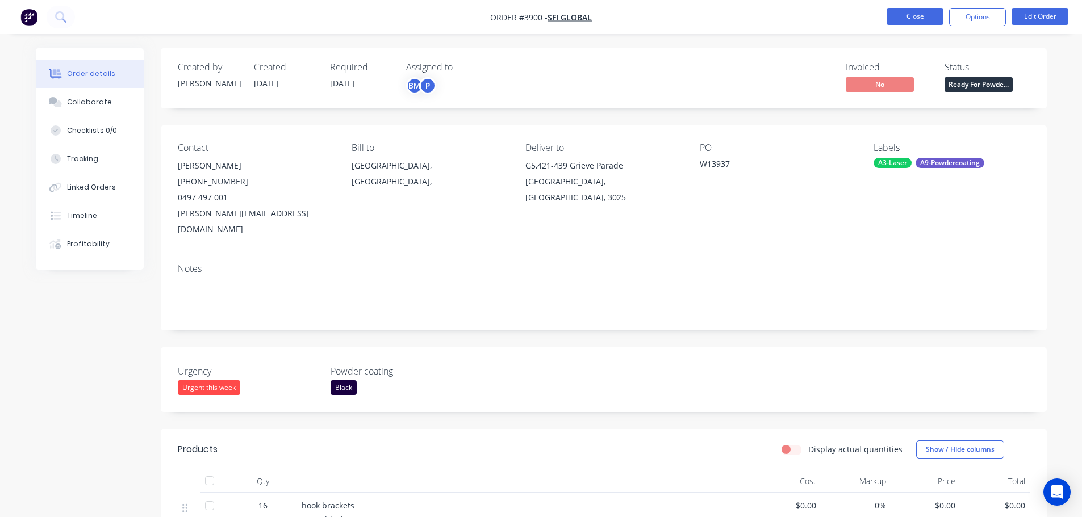
click at [905, 14] on button "Close" at bounding box center [915, 16] width 57 height 17
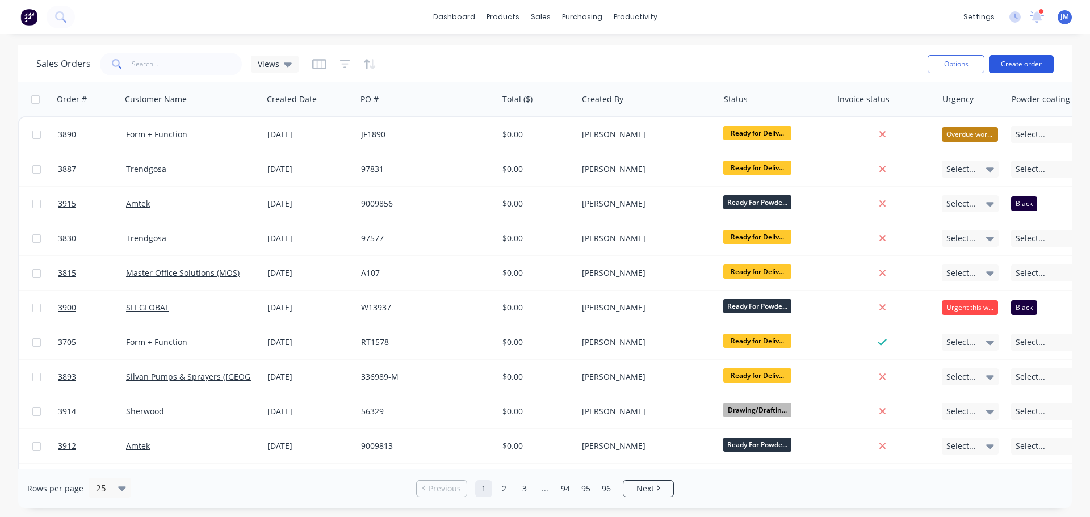
drag, startPoint x: 0, startPoint y: 0, endPoint x: 1015, endPoint y: 58, distance: 1016.5
click at [1015, 58] on button "Create order" at bounding box center [1021, 64] width 65 height 18
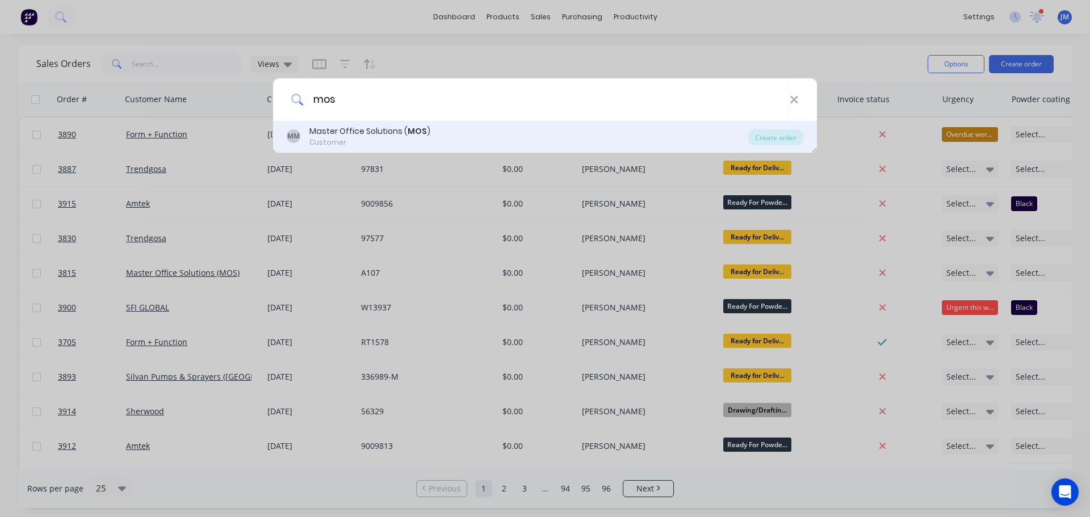
type input "mos"
click at [366, 131] on div "Master Office Solutions ( MOS )" at bounding box center [370, 132] width 121 height 12
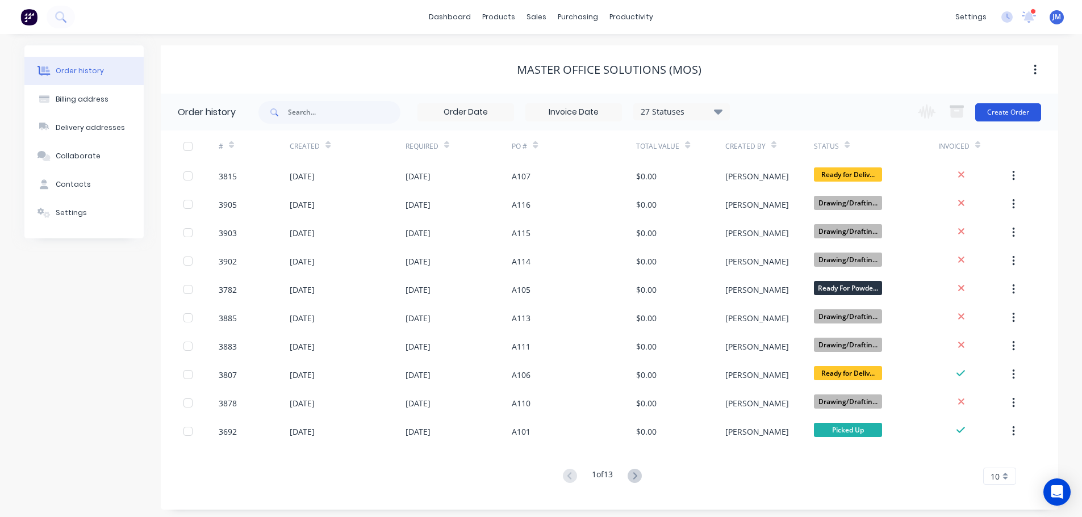
click at [997, 115] on button "Create Order" at bounding box center [1008, 112] width 66 height 18
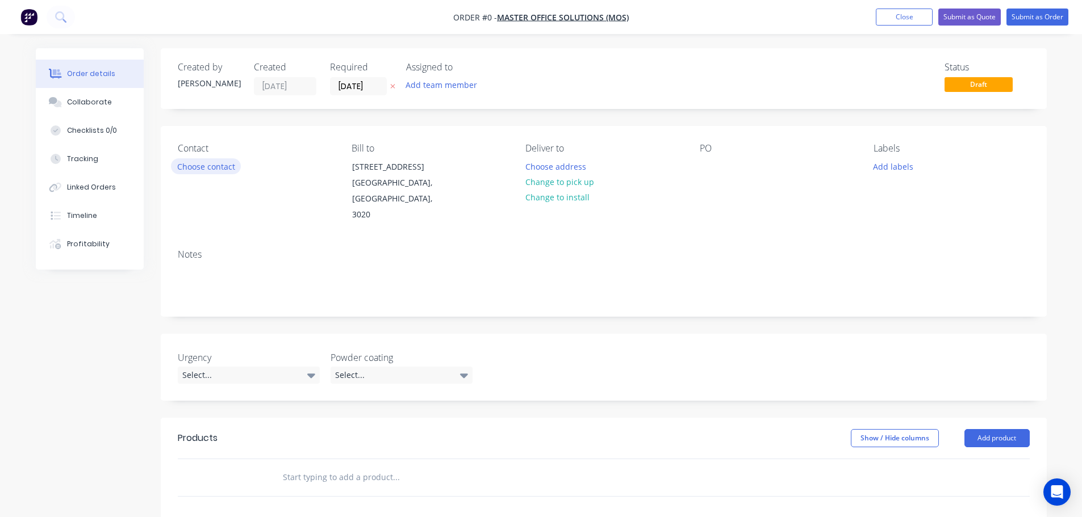
click at [202, 168] on button "Choose contact" at bounding box center [206, 165] width 70 height 15
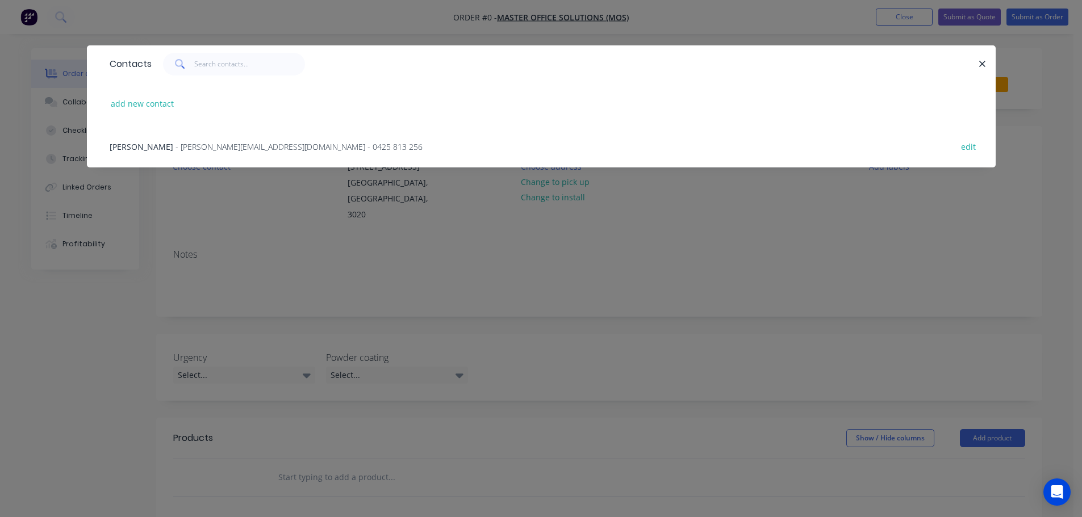
click at [175, 149] on span "- michael@masterofficesolutions.com.au - 0425 813 256" at bounding box center [298, 146] width 247 height 11
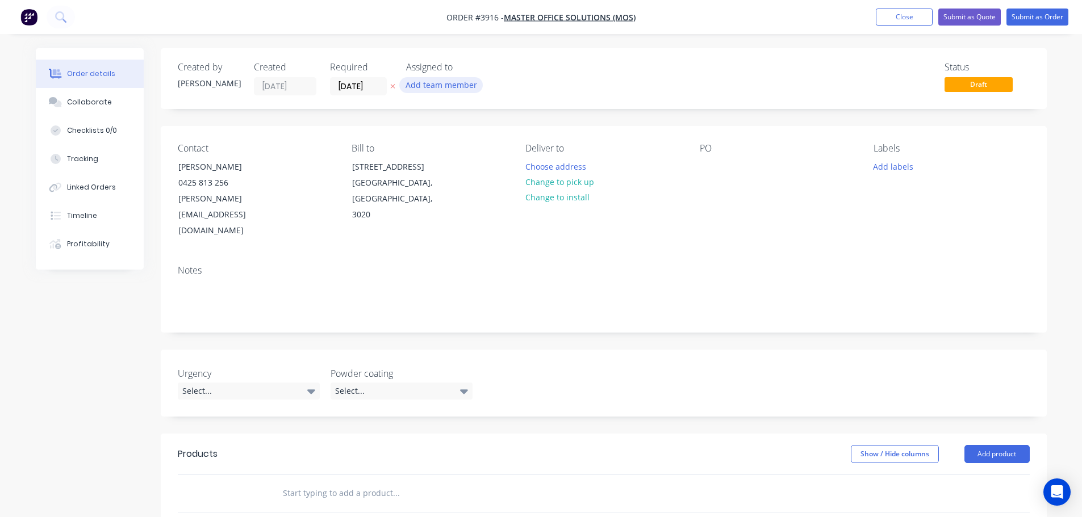
click at [428, 89] on button "Add team member" at bounding box center [440, 84] width 83 height 15
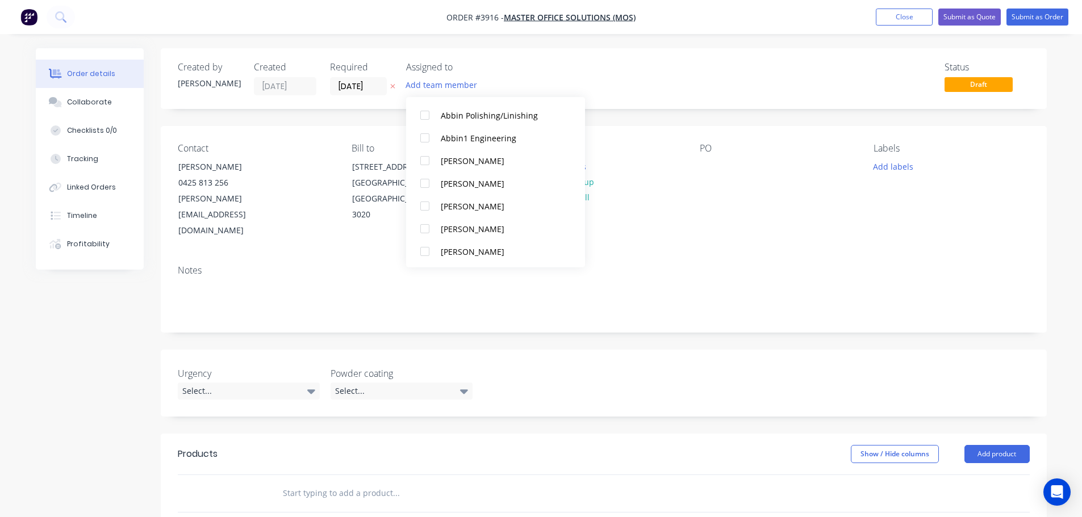
scroll to position [284, 0]
click at [423, 177] on div at bounding box center [424, 182] width 23 height 23
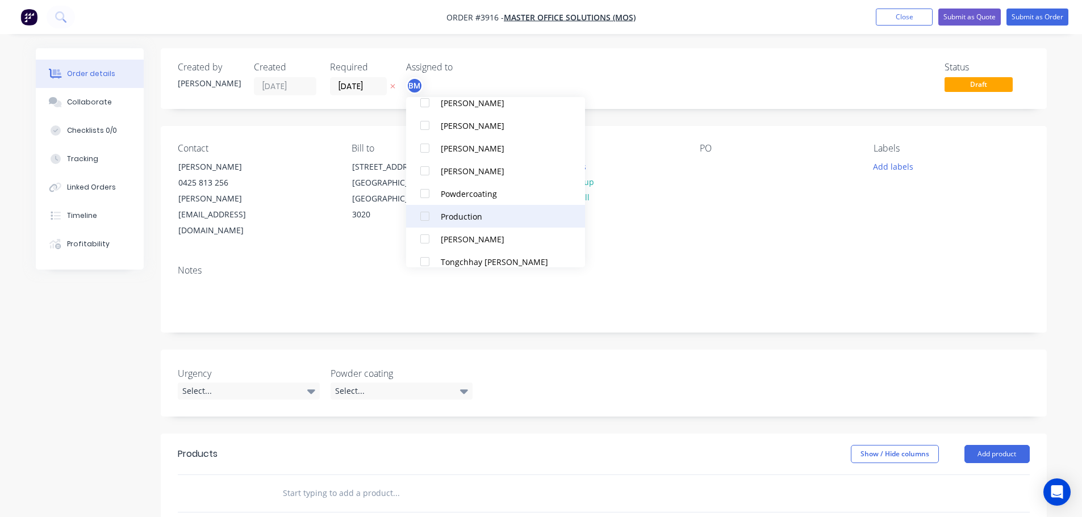
click at [443, 218] on div "Production" at bounding box center [501, 217] width 120 height 12
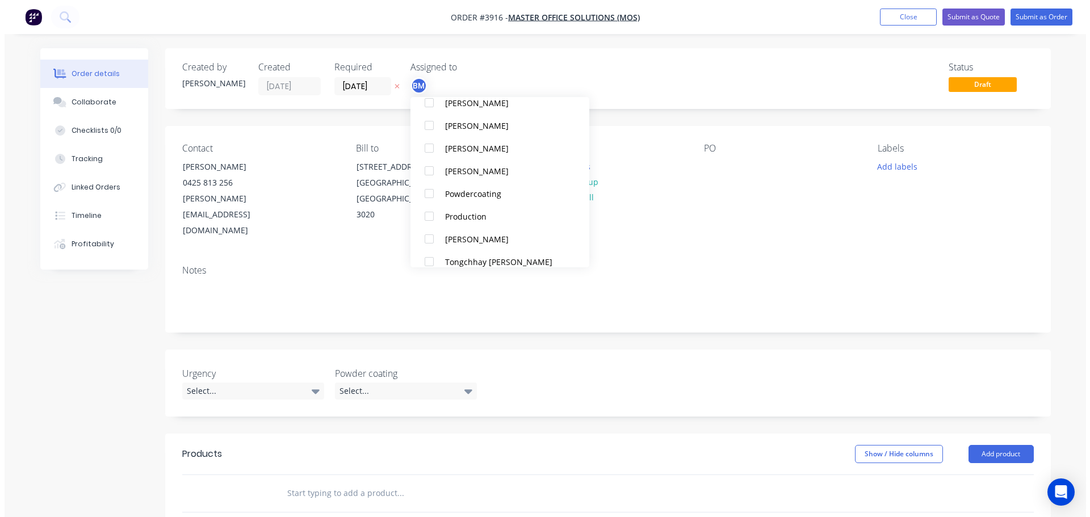
scroll to position [0, 0]
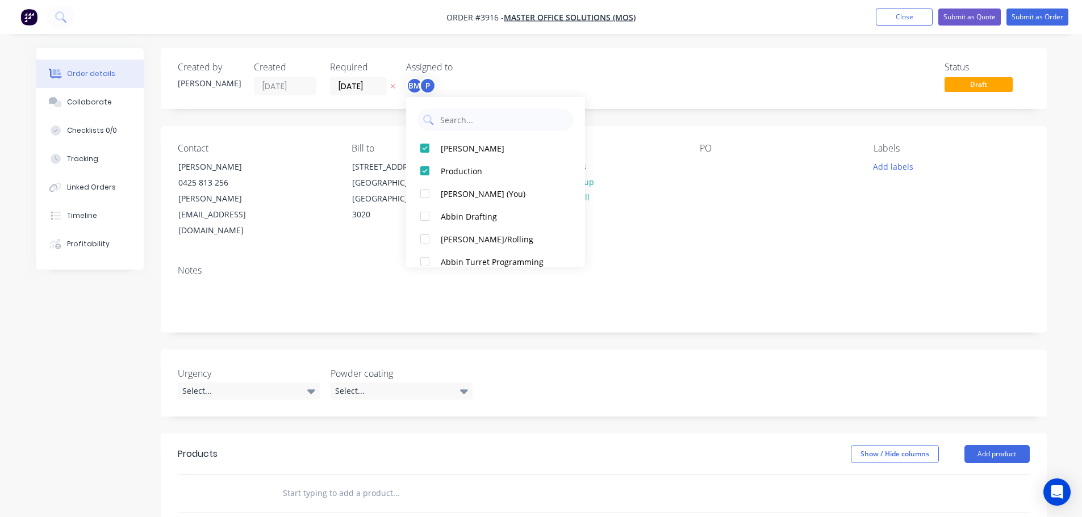
click at [676, 256] on div "Notes" at bounding box center [604, 294] width 886 height 76
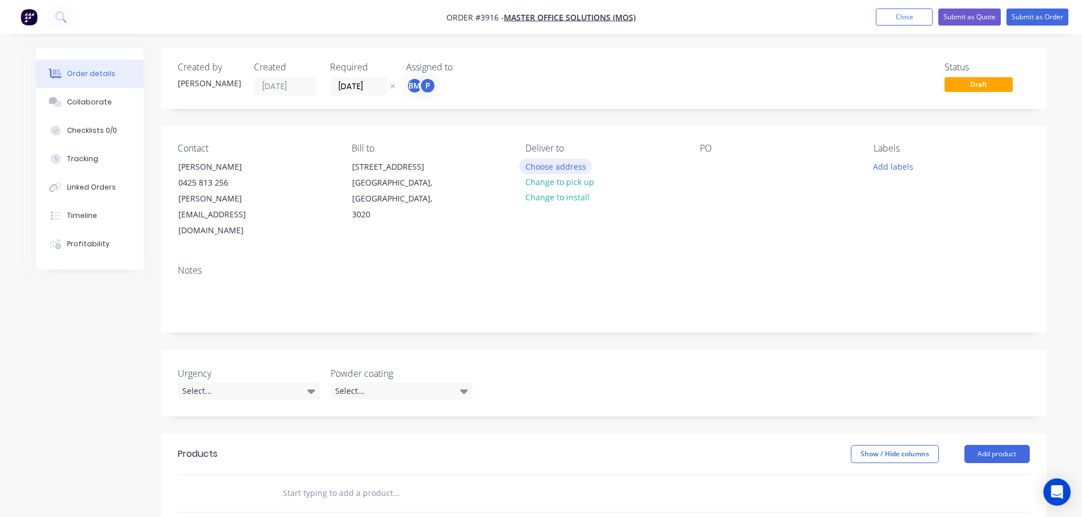
click at [548, 168] on button "Choose address" at bounding box center [555, 165] width 73 height 15
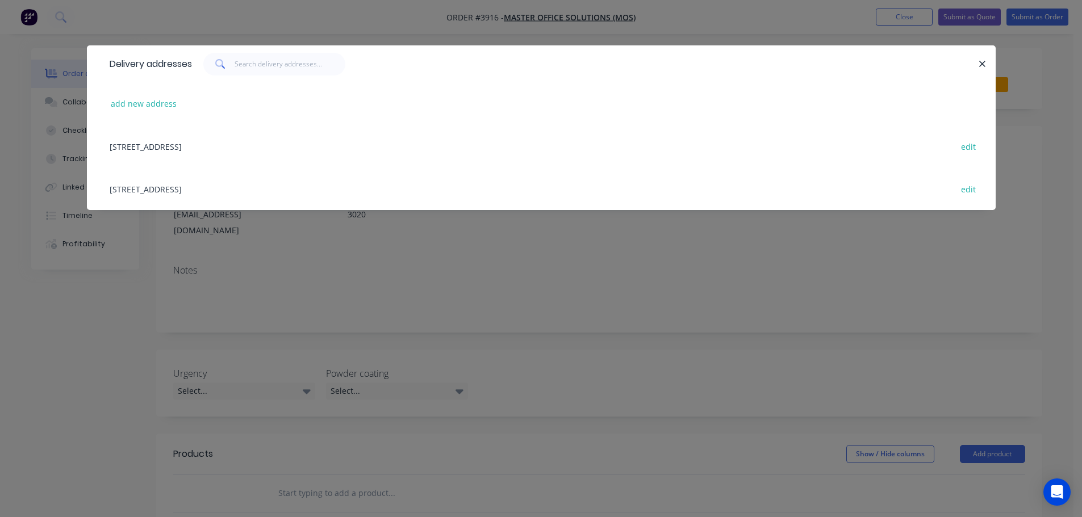
click at [234, 188] on div "48 Industrial Drive, Sunshine West, Victoria, Australia, 3020 edit" at bounding box center [541, 189] width 875 height 43
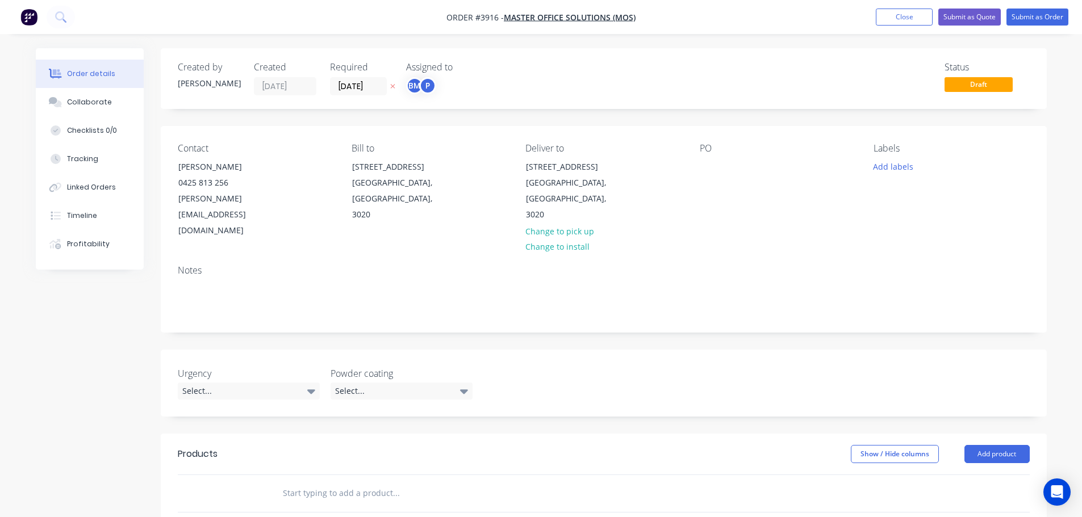
click at [718, 165] on div "PO" at bounding box center [778, 191] width 156 height 96
click at [716, 165] on div at bounding box center [709, 166] width 18 height 16
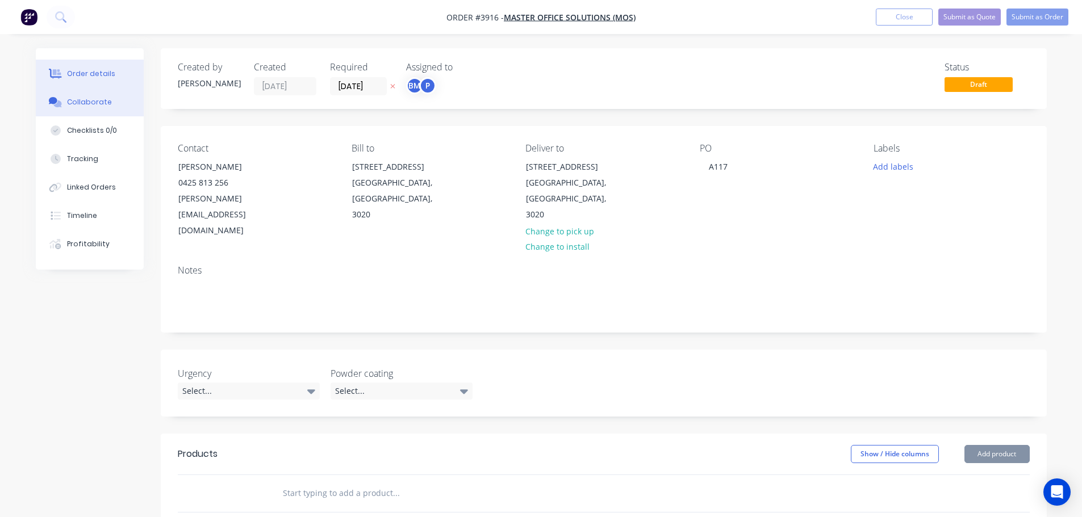
click at [97, 100] on div "Collaborate" at bounding box center [89, 102] width 45 height 10
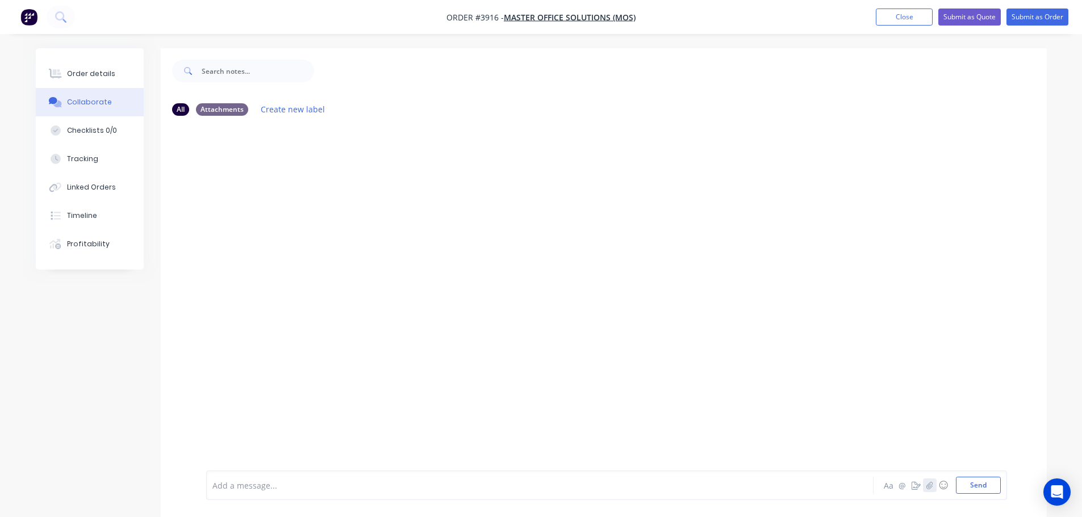
click at [923, 486] on button "button" at bounding box center [930, 486] width 14 height 14
click at [974, 486] on button "Send" at bounding box center [978, 485] width 45 height 17
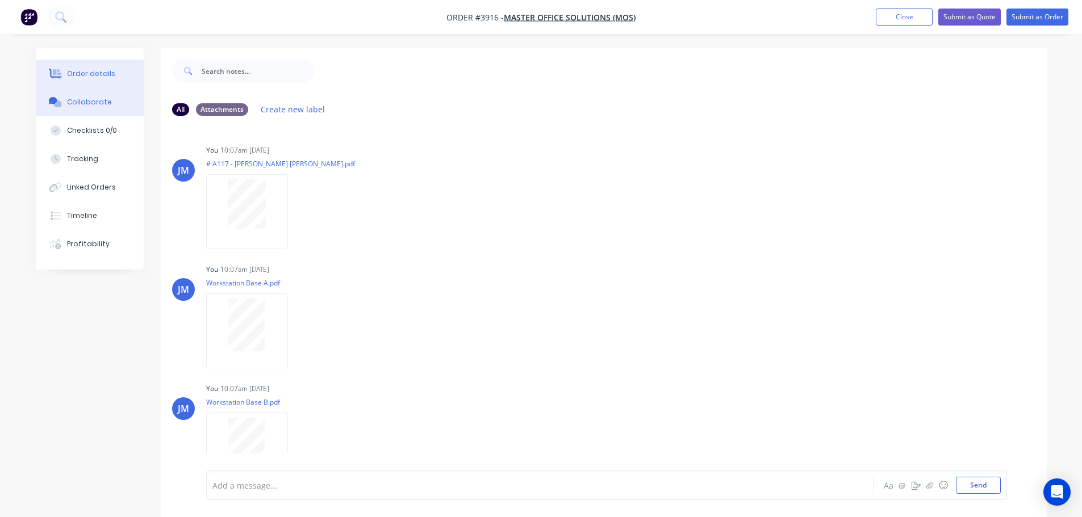
click at [69, 66] on button "Order details" at bounding box center [90, 74] width 108 height 28
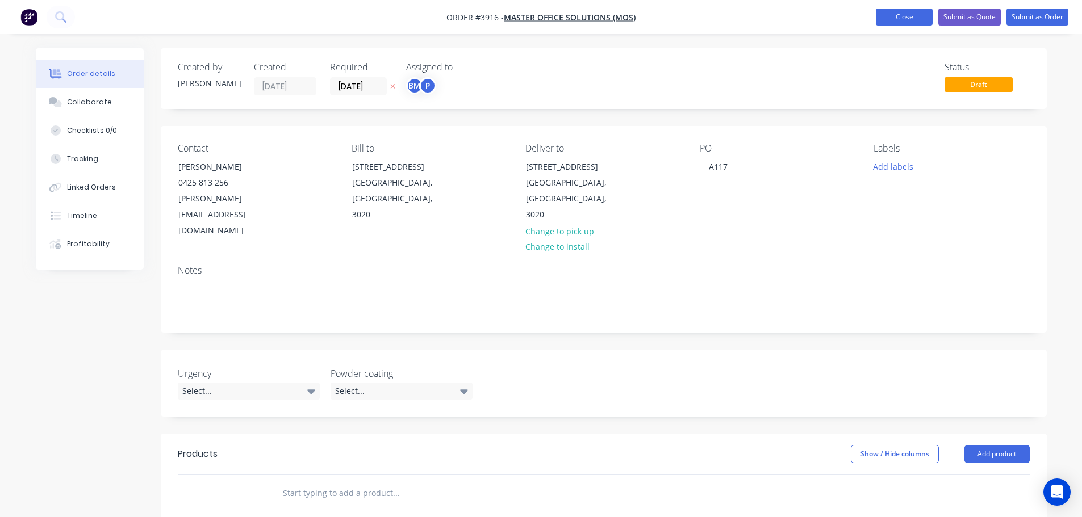
click at [900, 16] on button "Close" at bounding box center [904, 17] width 57 height 17
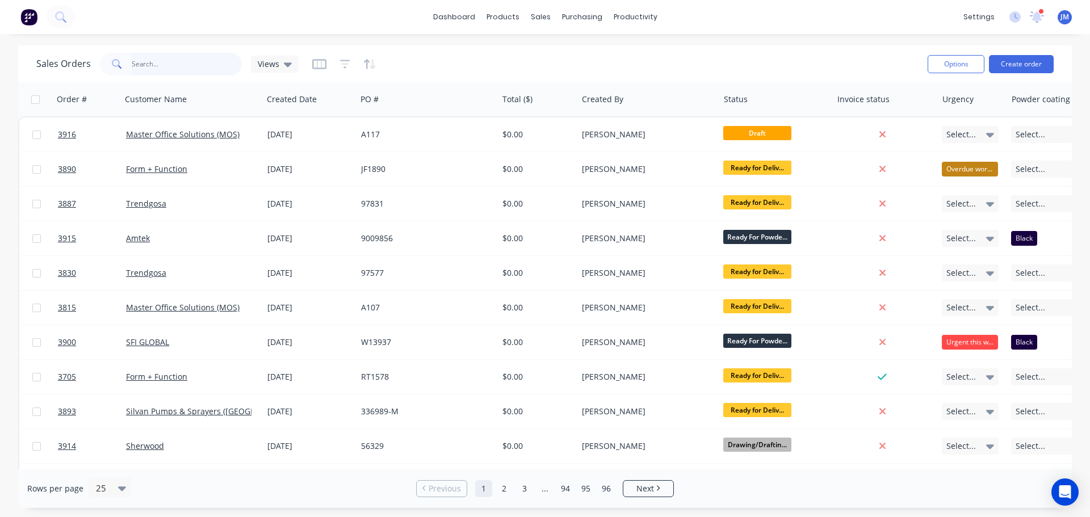
click at [136, 63] on input "text" at bounding box center [187, 64] width 111 height 23
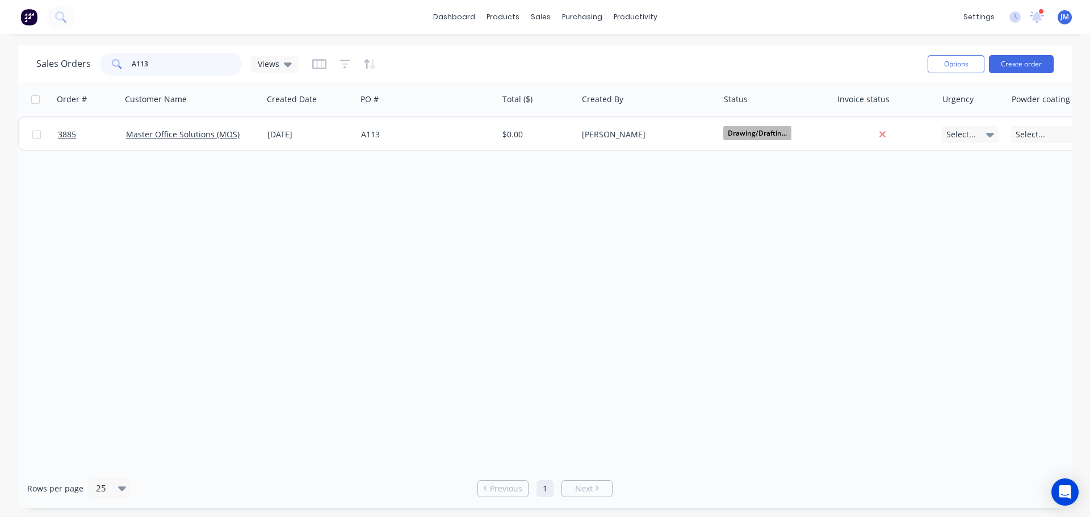
type input "A113"
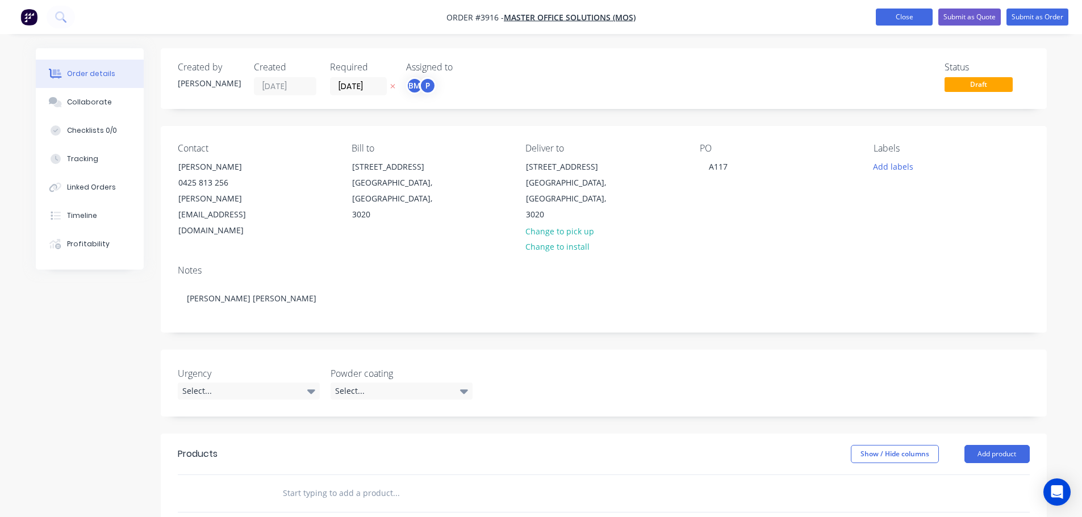
click at [909, 12] on button "Close" at bounding box center [904, 17] width 57 height 17
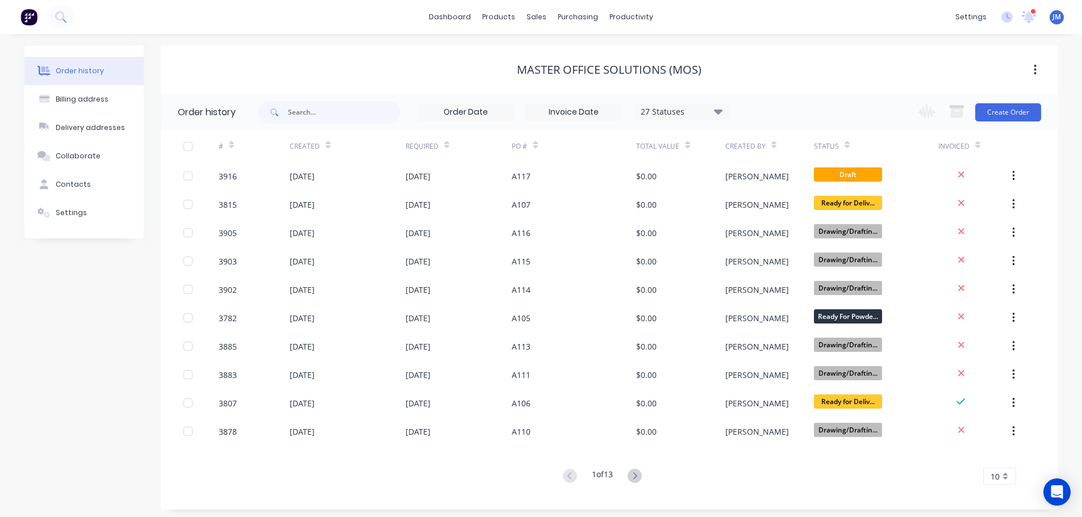
click at [57, 70] on div "Order history" at bounding box center [80, 71] width 48 height 10
click at [496, 19] on div "products" at bounding box center [498, 17] width 44 height 17
click at [445, 12] on link "dashboard" at bounding box center [449, 17] width 53 height 17
